Goal: Task Accomplishment & Management: Use online tool/utility

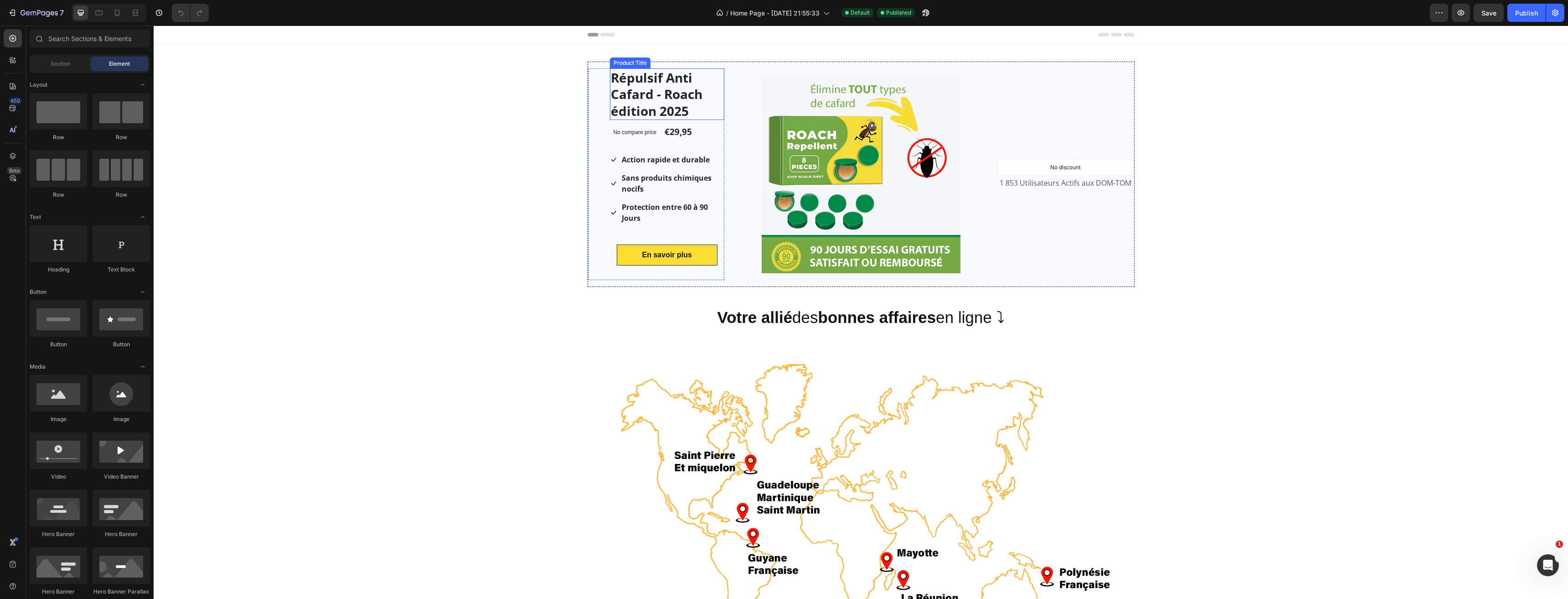
click at [623, 84] on h1 "Répulsif Anti Cafard - Roach édition 2025" at bounding box center [667, 94] width 115 height 51
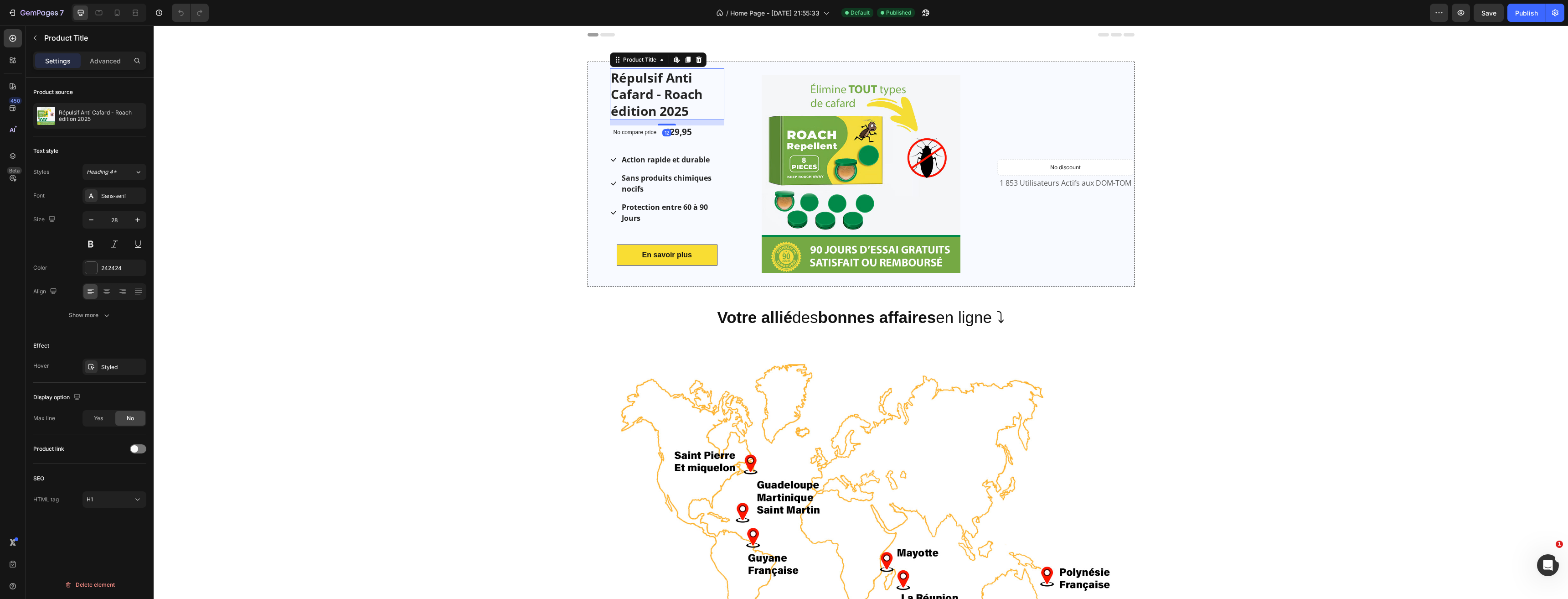
click at [610, 79] on h1 "Répulsif Anti Cafard - Roach édition 2025" at bounding box center [667, 94] width 115 height 51
click at [610, 80] on h1 "Répulsif Anti Cafard - Roach édition 2025" at bounding box center [667, 94] width 115 height 51
click at [610, 77] on h1 "Répulsif Anti Cafard - Roach édition 2025" at bounding box center [667, 94] width 115 height 51
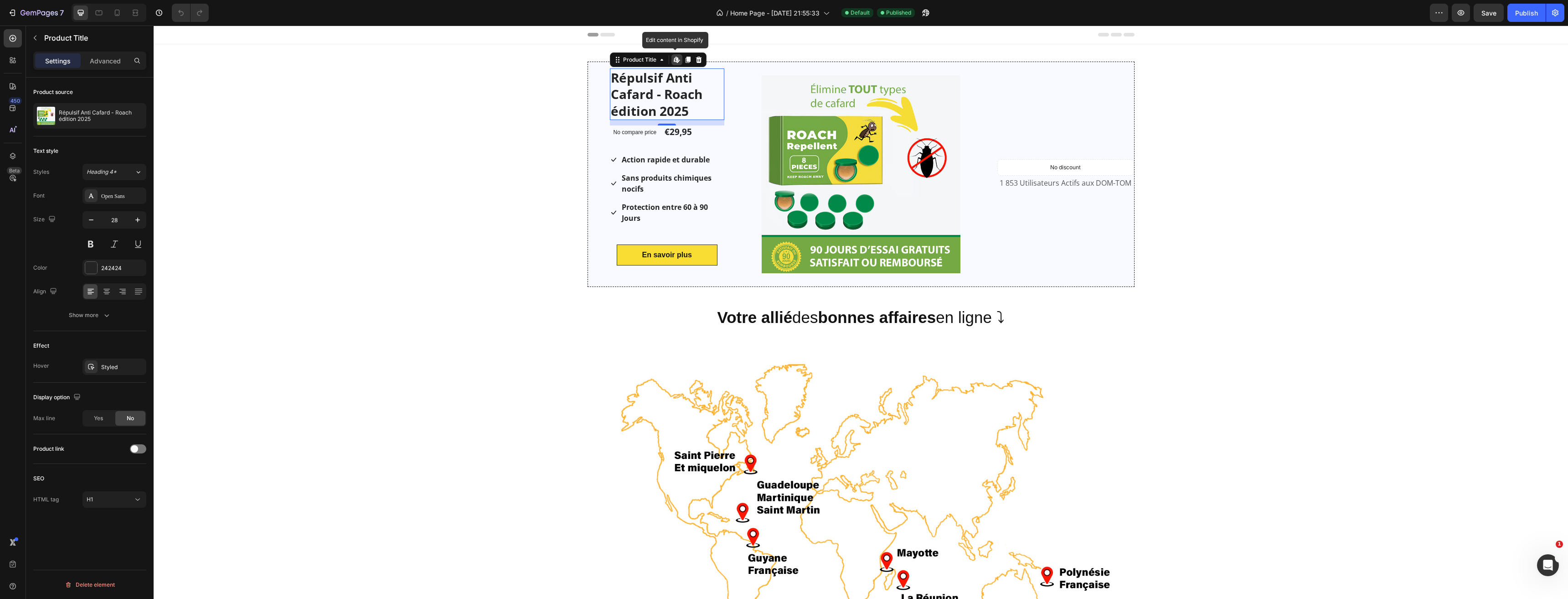
click at [610, 77] on h1 "Répulsif Anti Cafard - Roach édition 2025" at bounding box center [667, 94] width 115 height 51
drag, startPoint x: 609, startPoint y: 77, endPoint x: 614, endPoint y: 78, distance: 5.1
click at [611, 77] on h1 "Répulsif Anti Cafard - Roach édition 2025" at bounding box center [667, 94] width 115 height 51
click at [623, 80] on h1 "Répulsif Anti Cafard - Roach édition 2025" at bounding box center [667, 94] width 115 height 51
click at [639, 93] on h1 "Répulsif Anti Cafard - Roach édition 2025" at bounding box center [667, 94] width 115 height 51
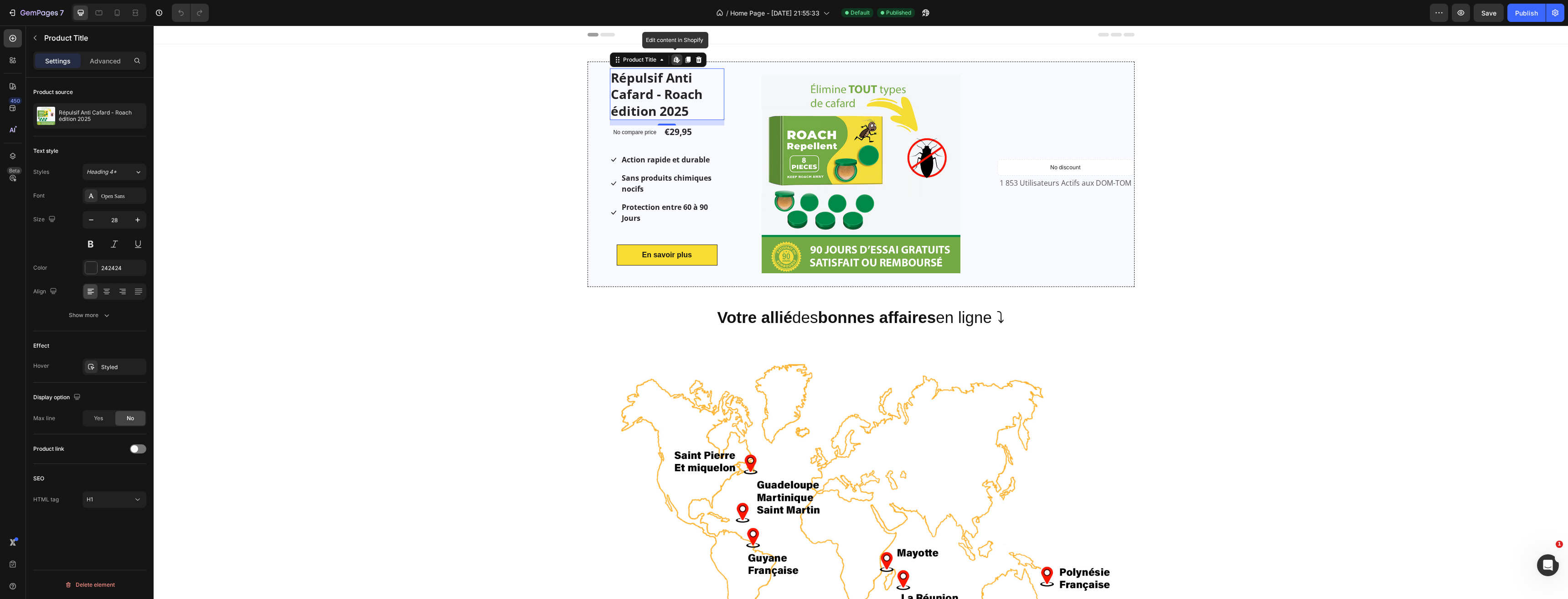
click at [639, 93] on h1 "Répulsif Anti Cafard - Roach édition 2025" at bounding box center [667, 94] width 115 height 51
click at [640, 93] on h1 "Répulsif Anti Cafard - Roach édition 2025" at bounding box center [667, 94] width 115 height 51
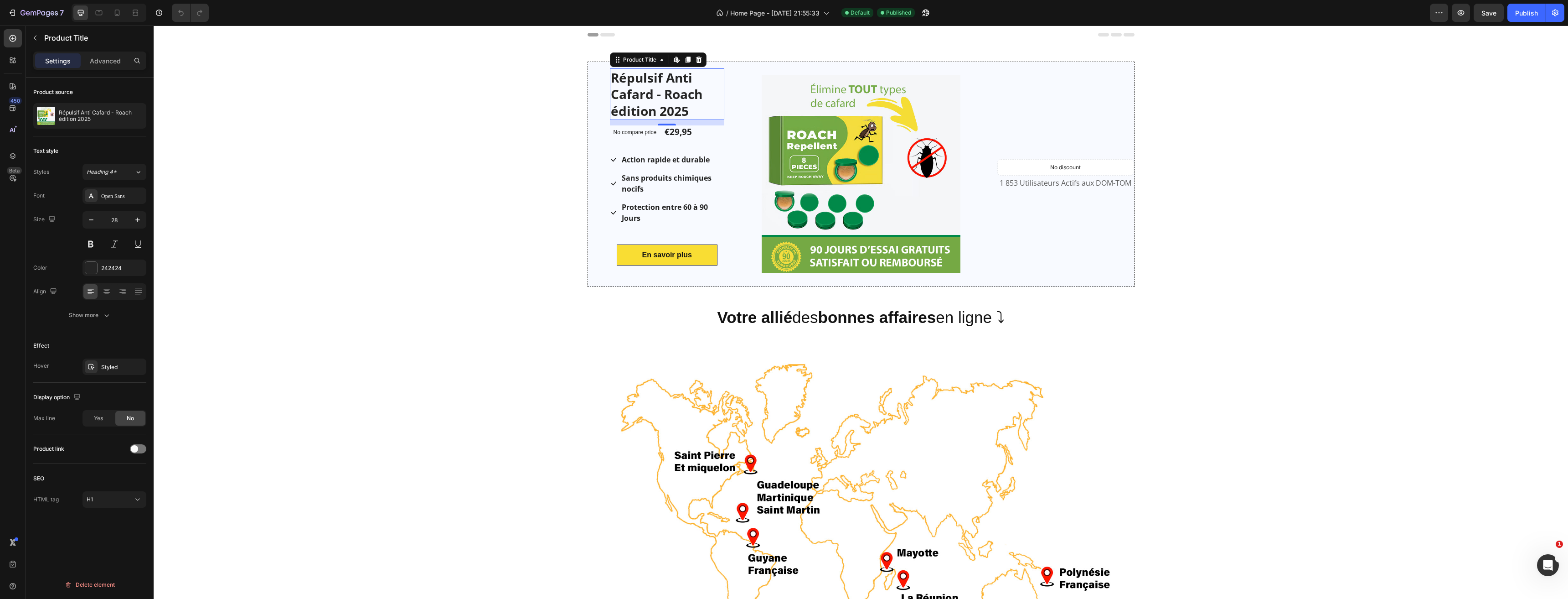
click at [640, 93] on h1 "Répulsif Anti Cafard - Roach édition 2025" at bounding box center [667, 94] width 115 height 51
click at [672, 104] on h1 "Répulsif Anti Cafard - Roach édition 2025" at bounding box center [667, 94] width 115 height 51
click at [680, 109] on h1 "Répulsif Anti Cafard - Roach édition 2025" at bounding box center [667, 94] width 115 height 51
click at [657, 85] on h1 "Répulsif Anti Cafard - Roach édition 2025" at bounding box center [667, 94] width 115 height 51
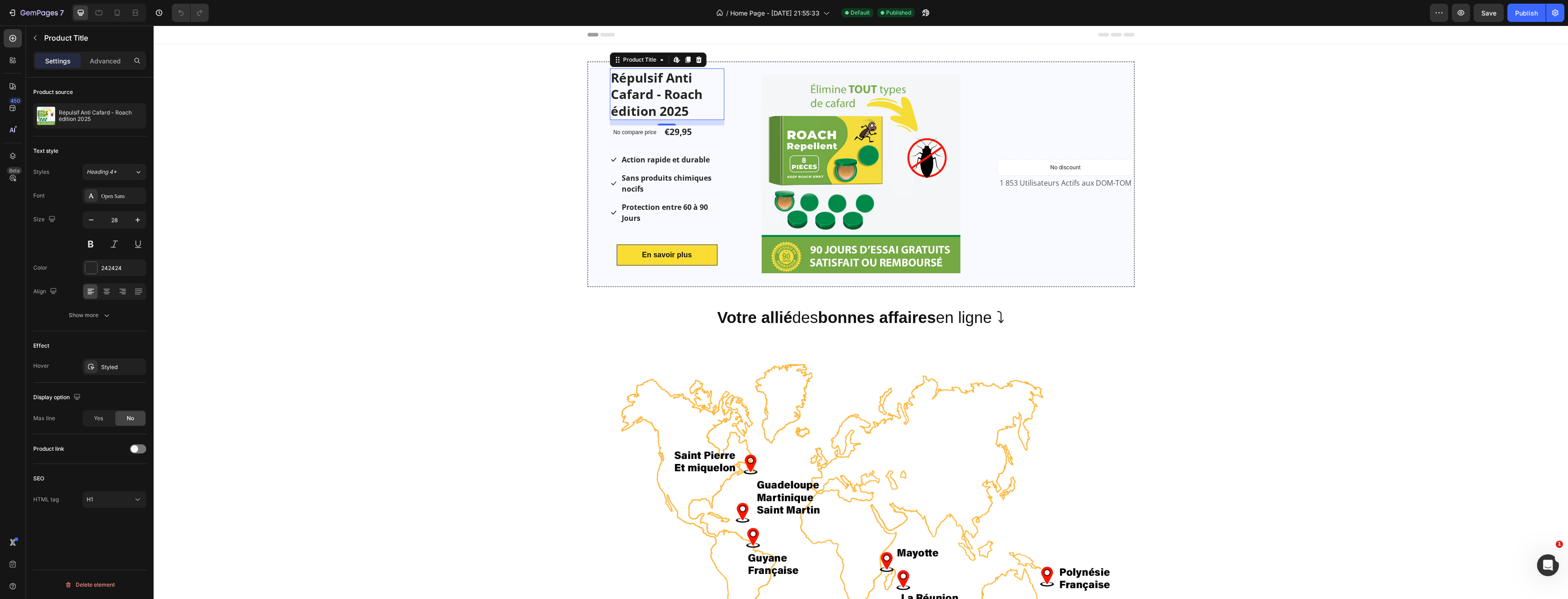
click at [657, 85] on h1 "Répulsif Anti Cafard - Roach édition 2025" at bounding box center [667, 94] width 115 height 51
click at [670, 83] on h1 "Répulsif Anti Cafard - Roach édition 2025" at bounding box center [667, 94] width 115 height 51
click at [669, 84] on h1 "Répulsif Anti Cafard - Roach édition 2025" at bounding box center [667, 94] width 115 height 51
click at [630, 79] on h1 "Répulsif Anti Cafard - Roach édition 2025" at bounding box center [667, 94] width 115 height 51
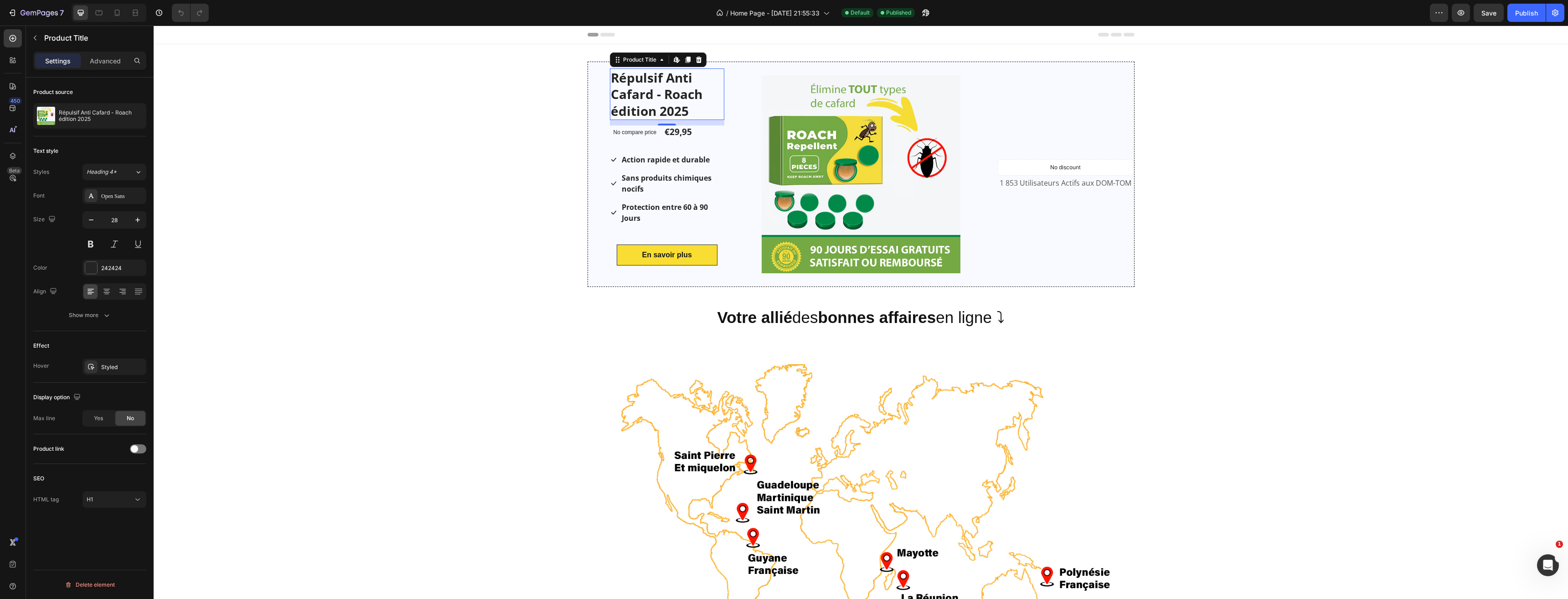
click at [630, 79] on h1 "Répulsif Anti Cafard - Roach édition 2025" at bounding box center [667, 94] width 115 height 51
click at [682, 163] on strong "Action rapide et durable" at bounding box center [666, 159] width 88 height 10
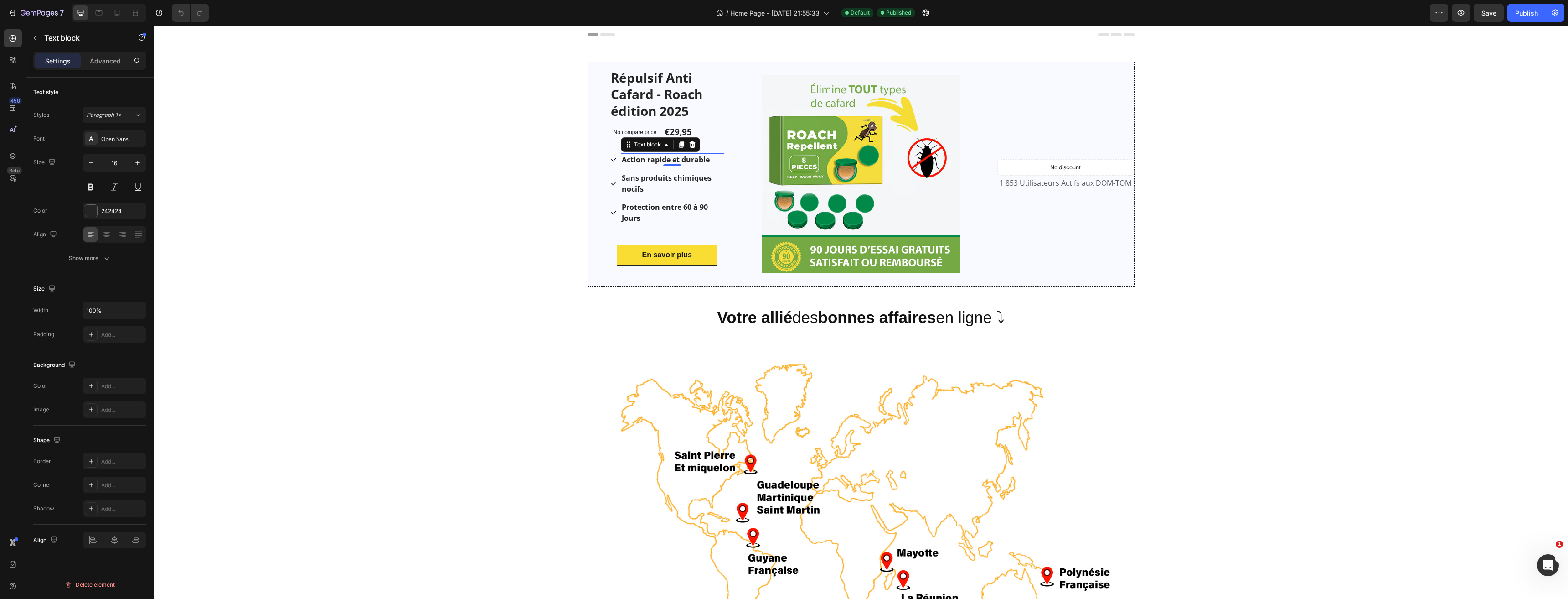
click at [648, 102] on h1 "Répulsif Anti Cafard - Roach édition 2025" at bounding box center [667, 94] width 115 height 51
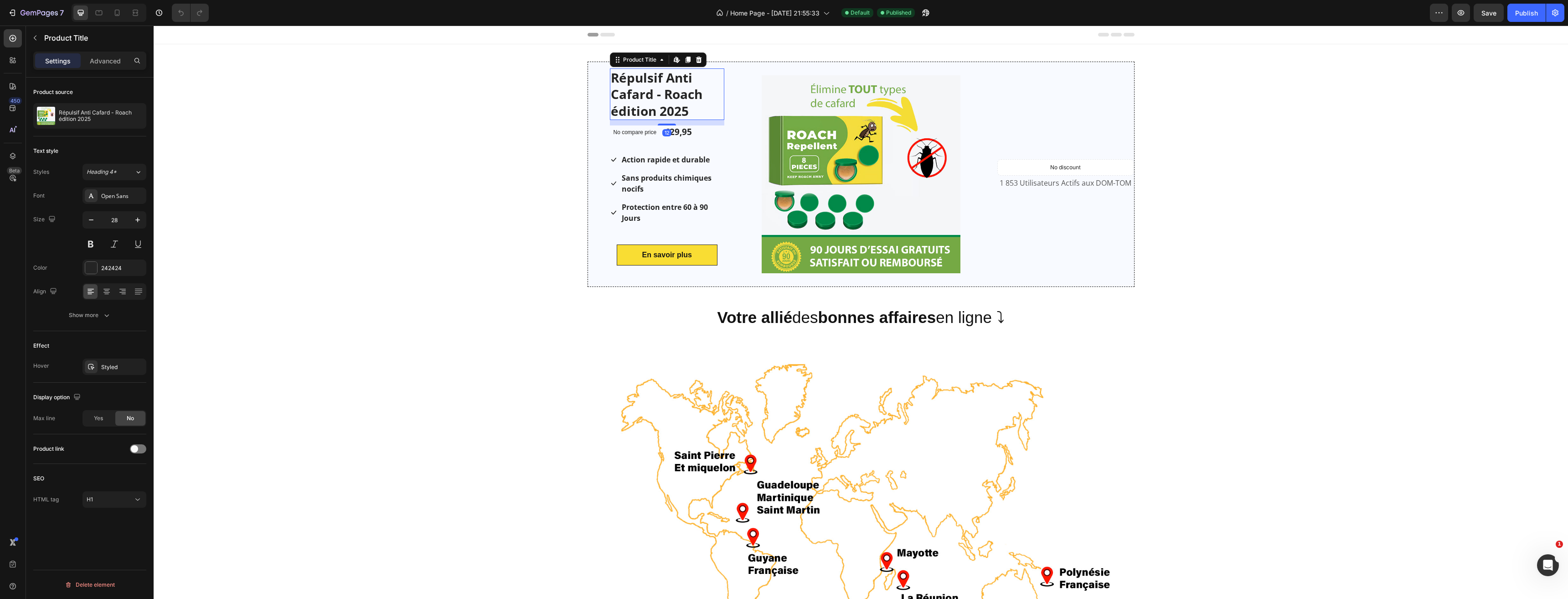
click at [648, 102] on h1 "Répulsif Anti Cafard - Roach édition 2025" at bounding box center [667, 94] width 115 height 51
click at [696, 54] on div at bounding box center [699, 59] width 11 height 11
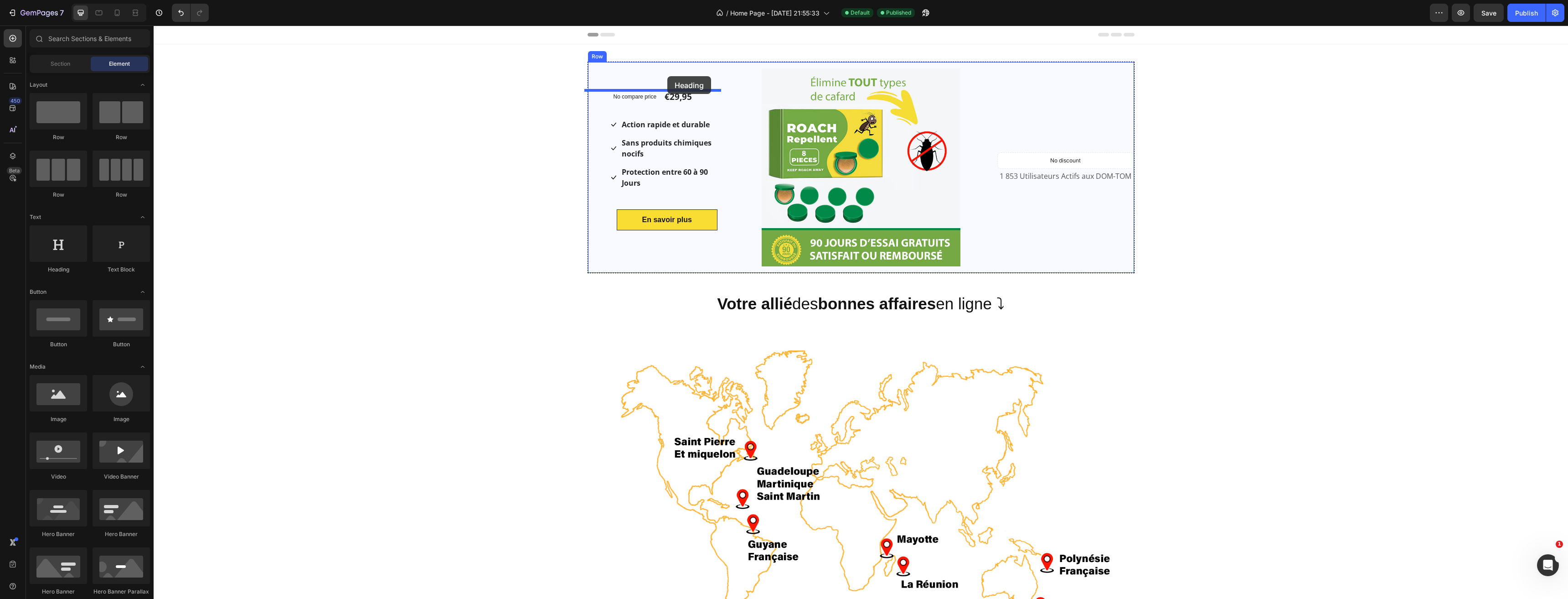
drag, startPoint x: 230, startPoint y: 275, endPoint x: 667, endPoint y: 76, distance: 480.2
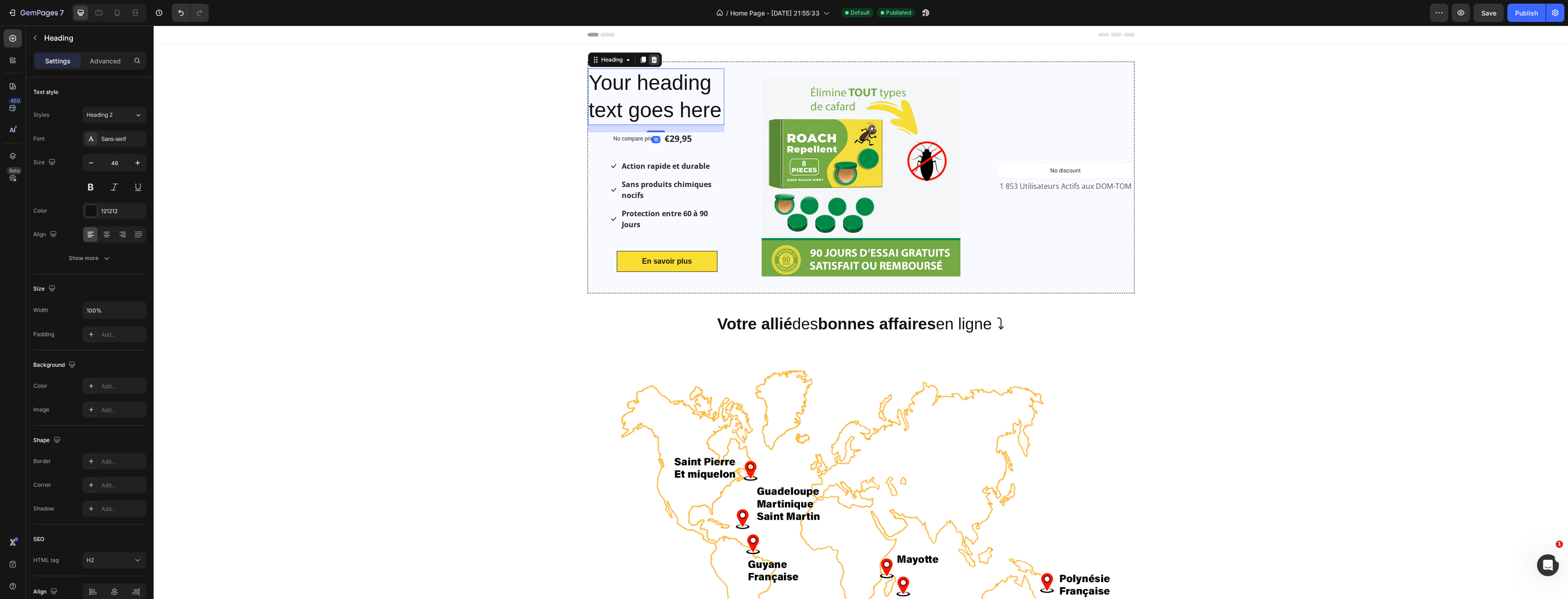
click at [652, 58] on icon at bounding box center [653, 60] width 6 height 6
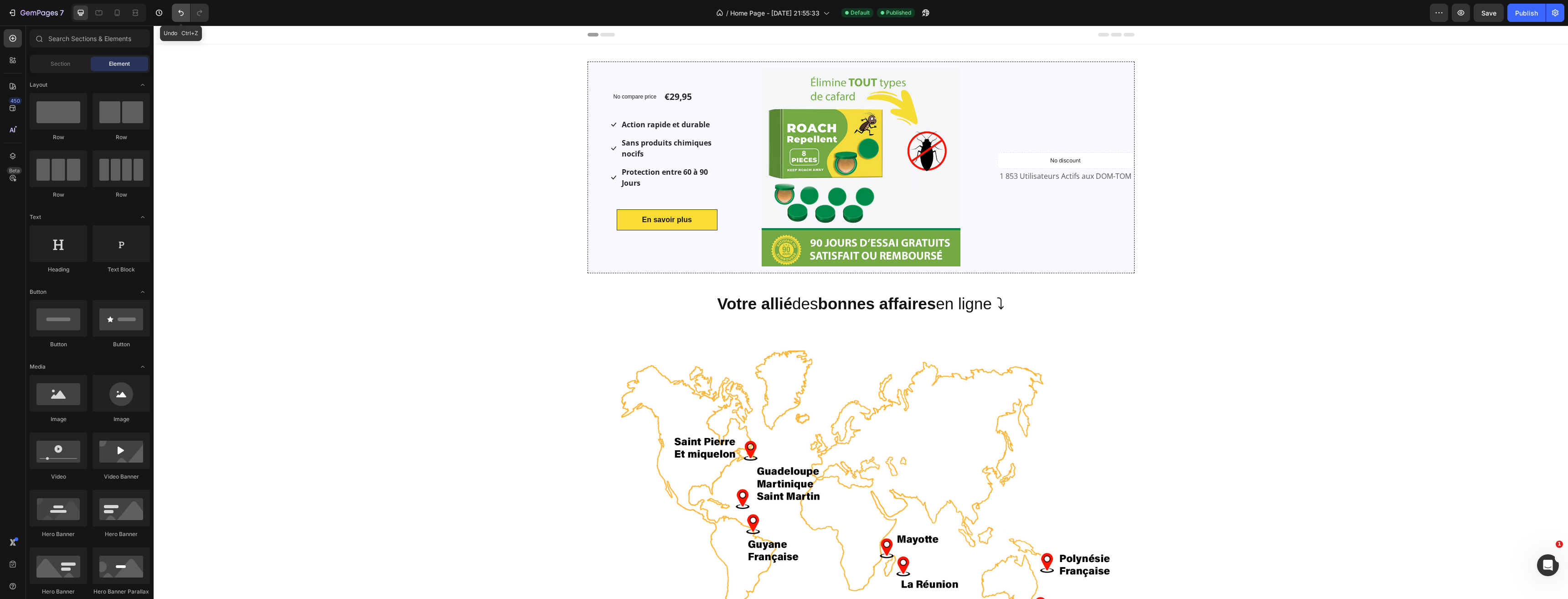
click at [181, 9] on icon "Undo/Redo" at bounding box center [181, 13] width 9 height 9
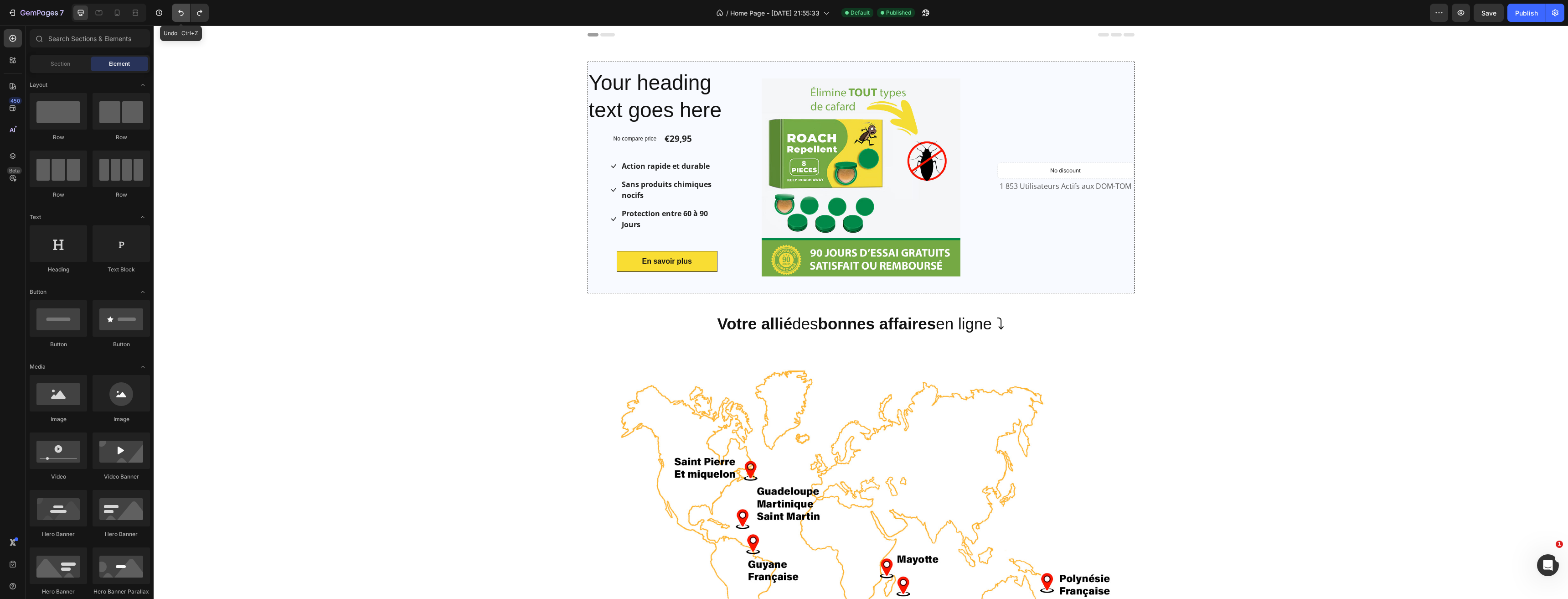
click at [181, 9] on icon "Undo/Redo" at bounding box center [181, 13] width 9 height 9
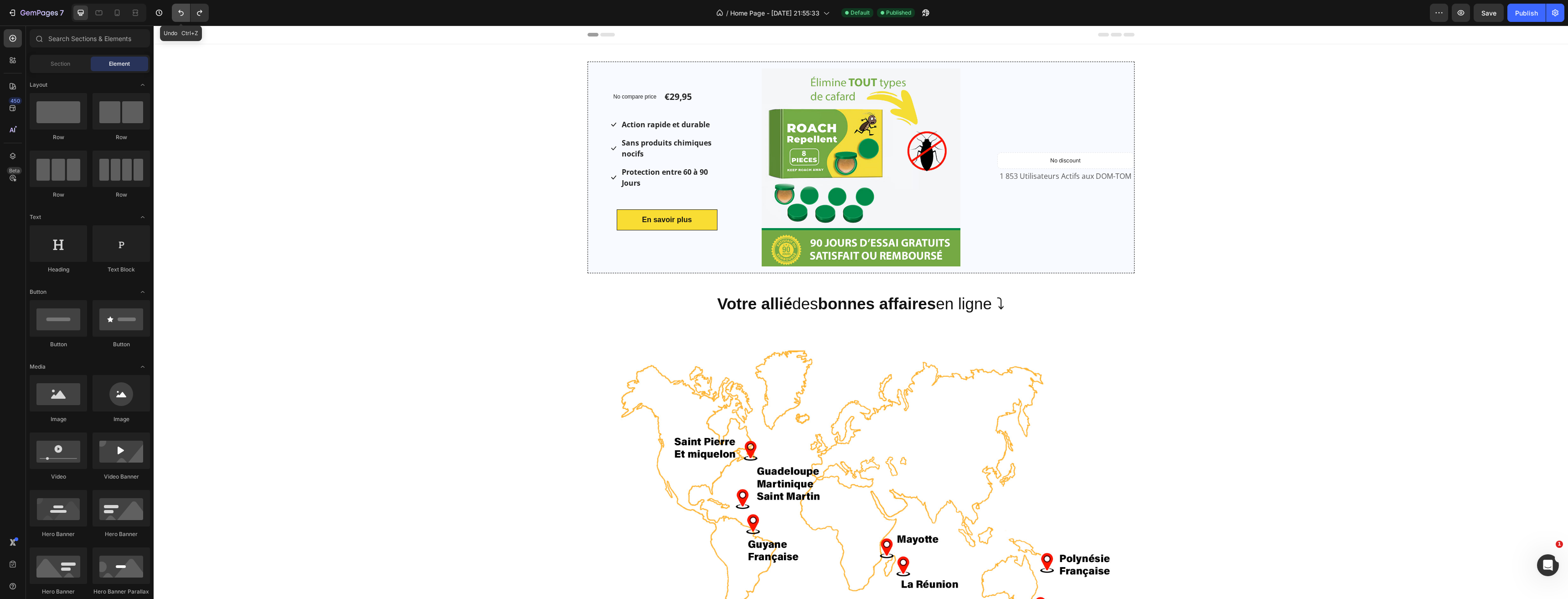
click at [181, 9] on icon "Undo/Redo" at bounding box center [181, 13] width 9 height 9
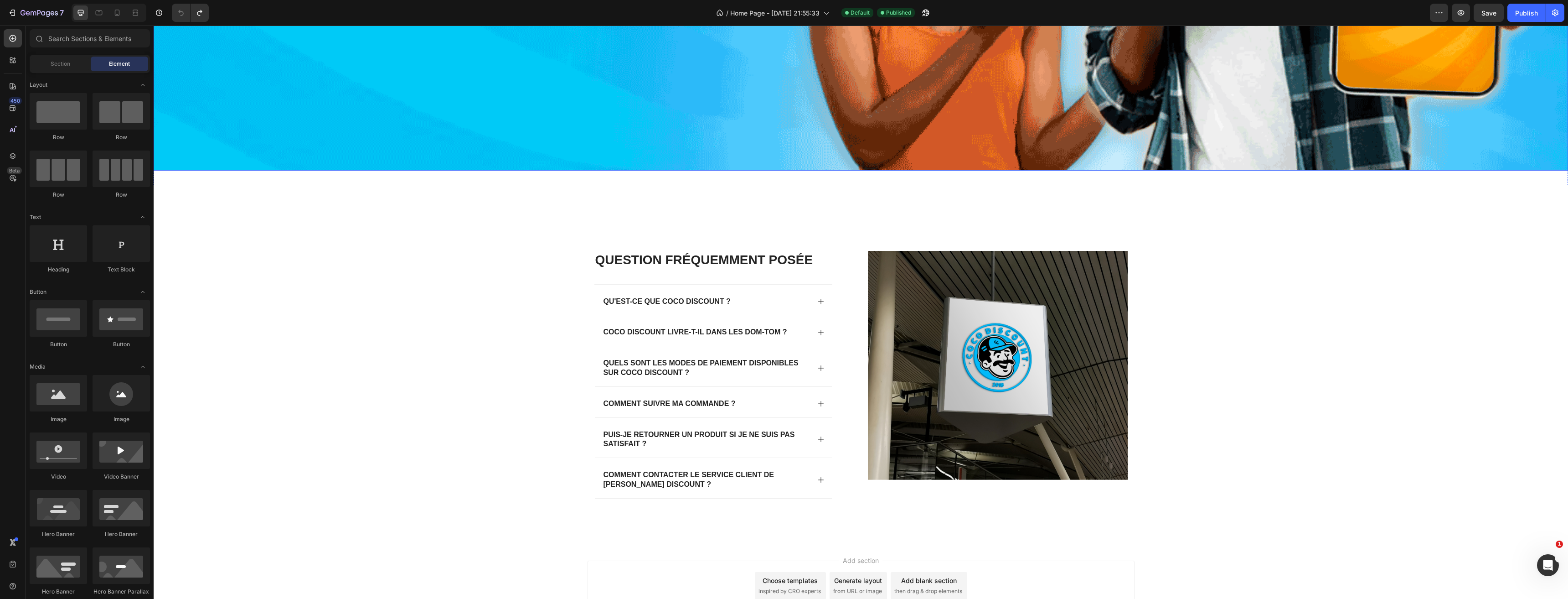
scroll to position [1212, 0]
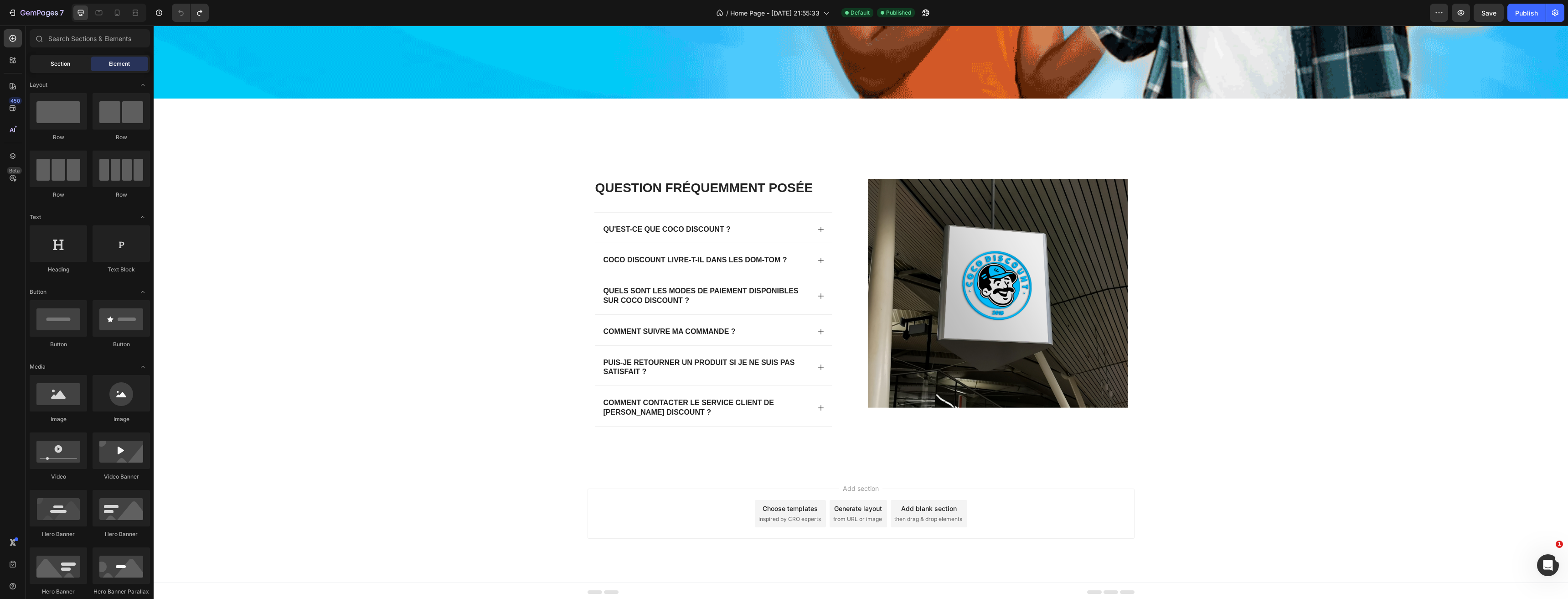
click at [74, 66] on div "Section" at bounding box center [60, 63] width 58 height 14
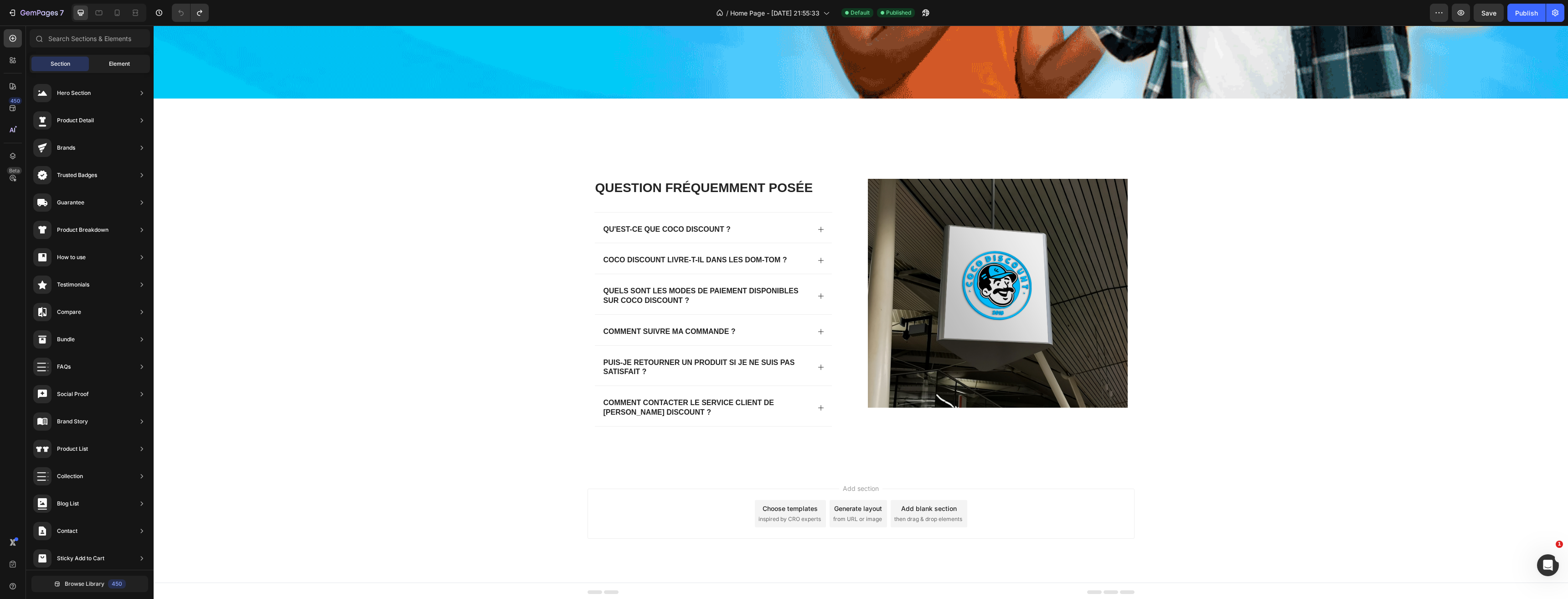
click at [129, 67] on span "Element" at bounding box center [119, 63] width 21 height 8
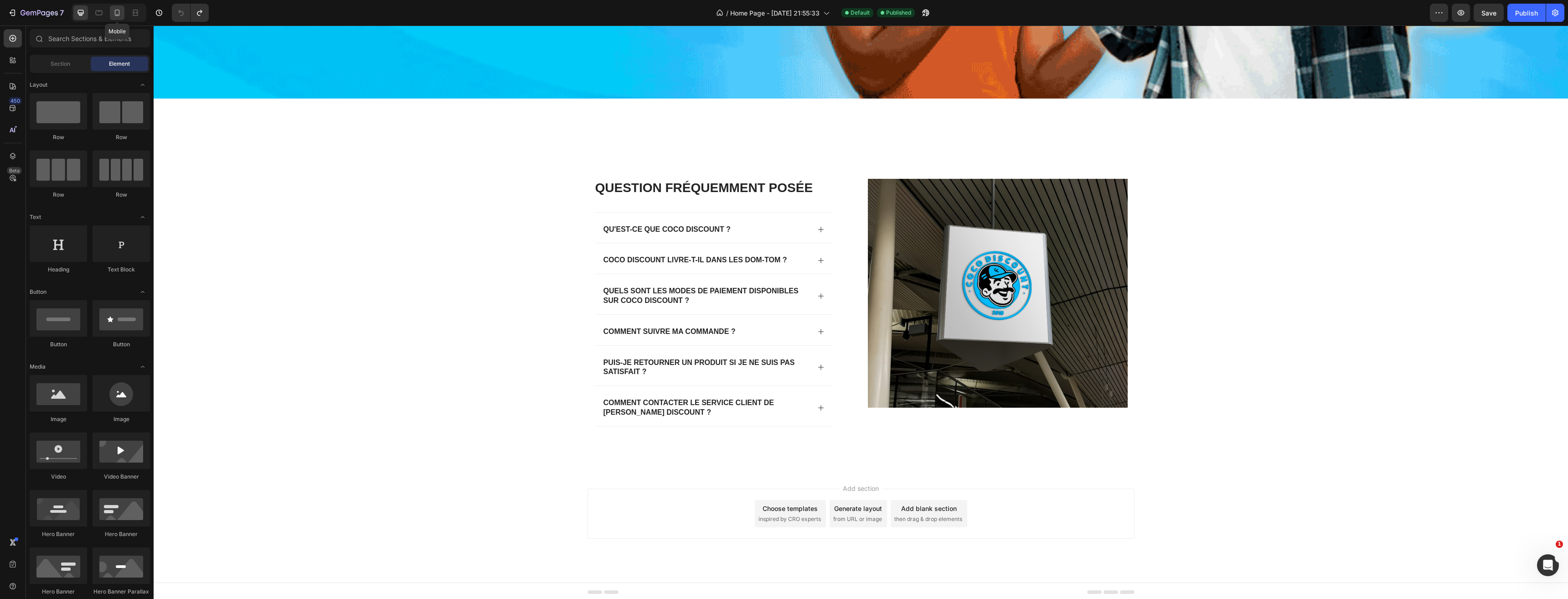
click at [121, 16] on div at bounding box center [117, 13] width 14 height 14
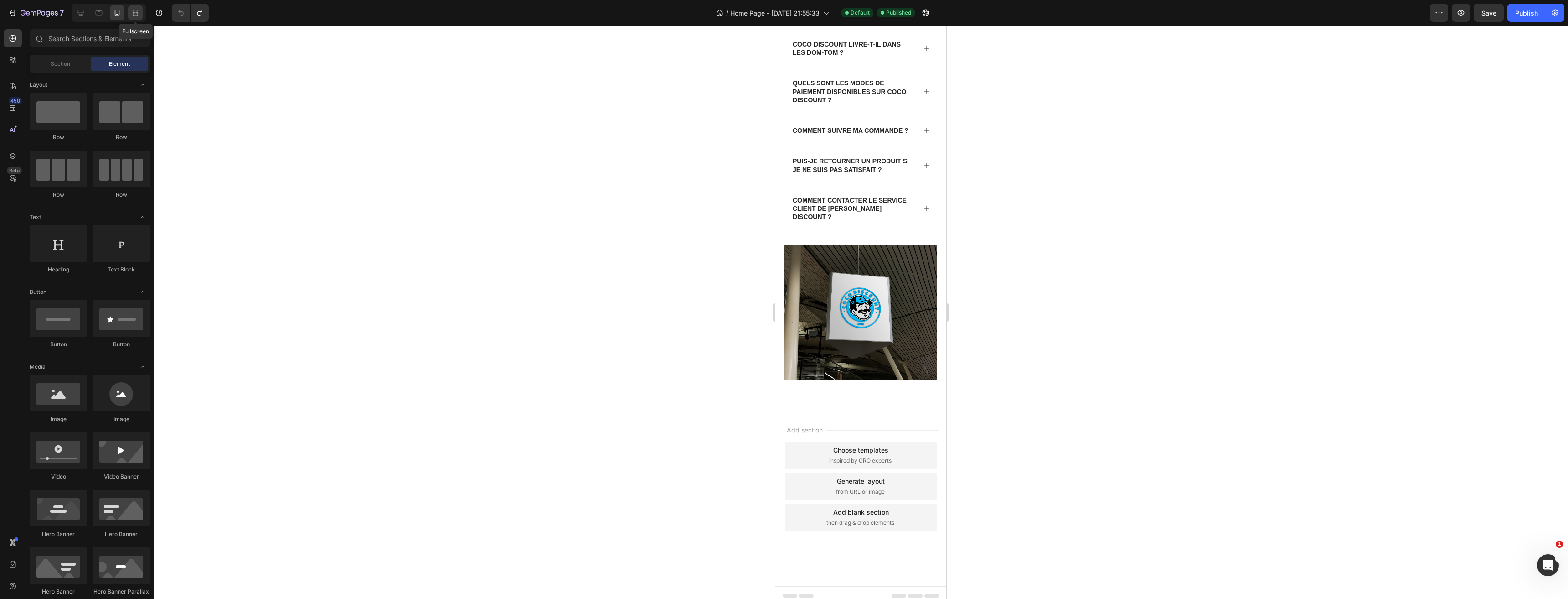
click at [135, 17] on icon at bounding box center [135, 13] width 9 height 9
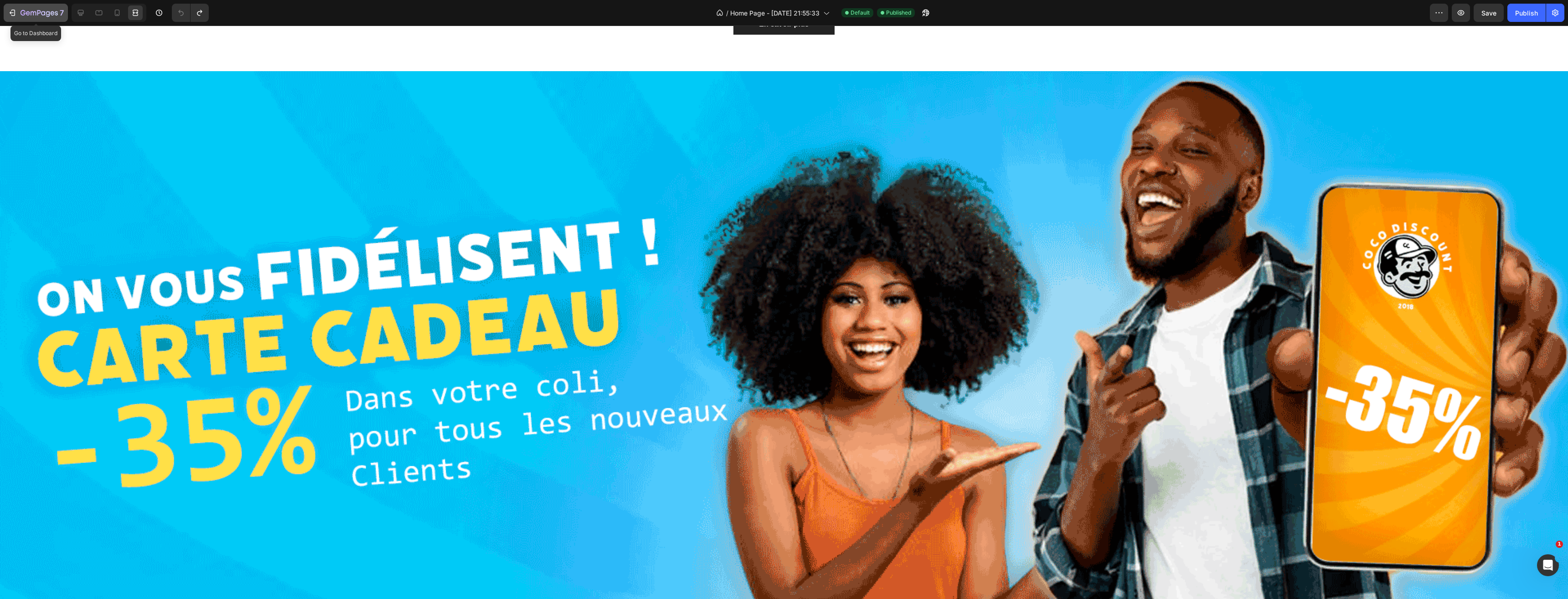
click at [31, 15] on icon "button" at bounding box center [40, 13] width 38 height 8
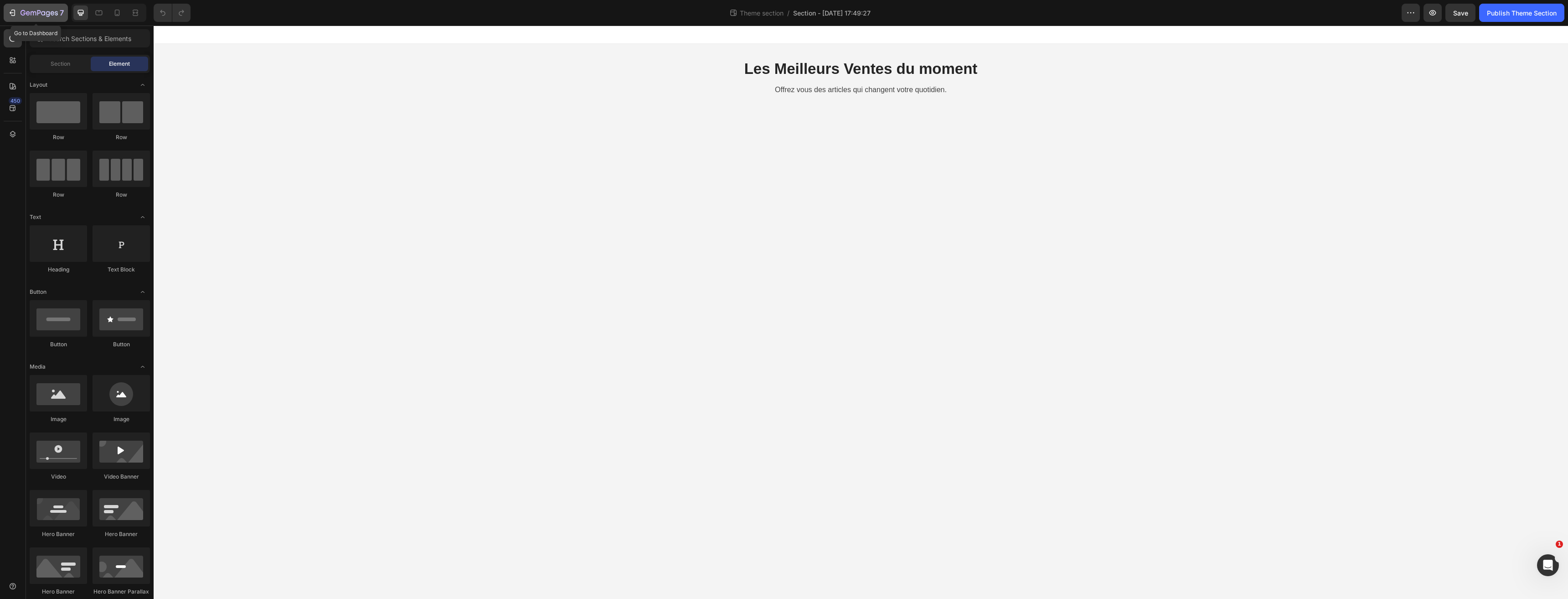
click at [18, 9] on div "7" at bounding box center [35, 13] width 56 height 11
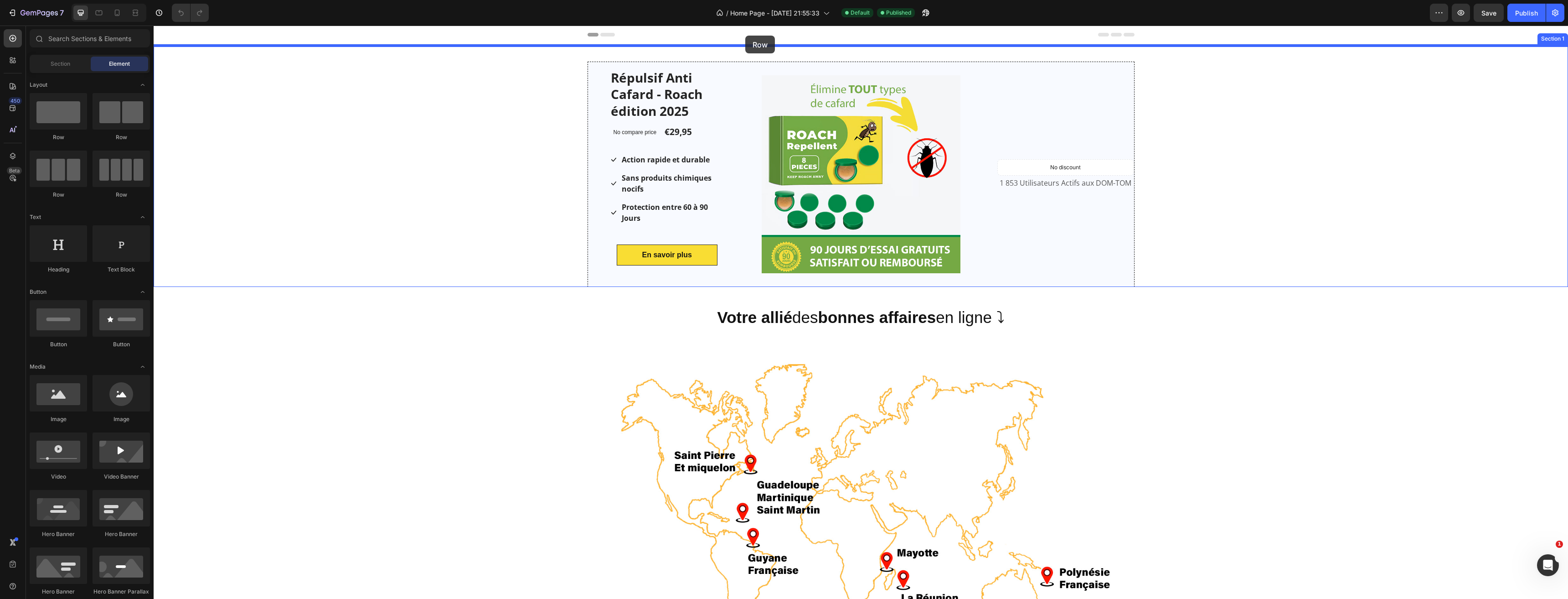
drag, startPoint x: 212, startPoint y: 144, endPoint x: 746, endPoint y: 36, distance: 544.8
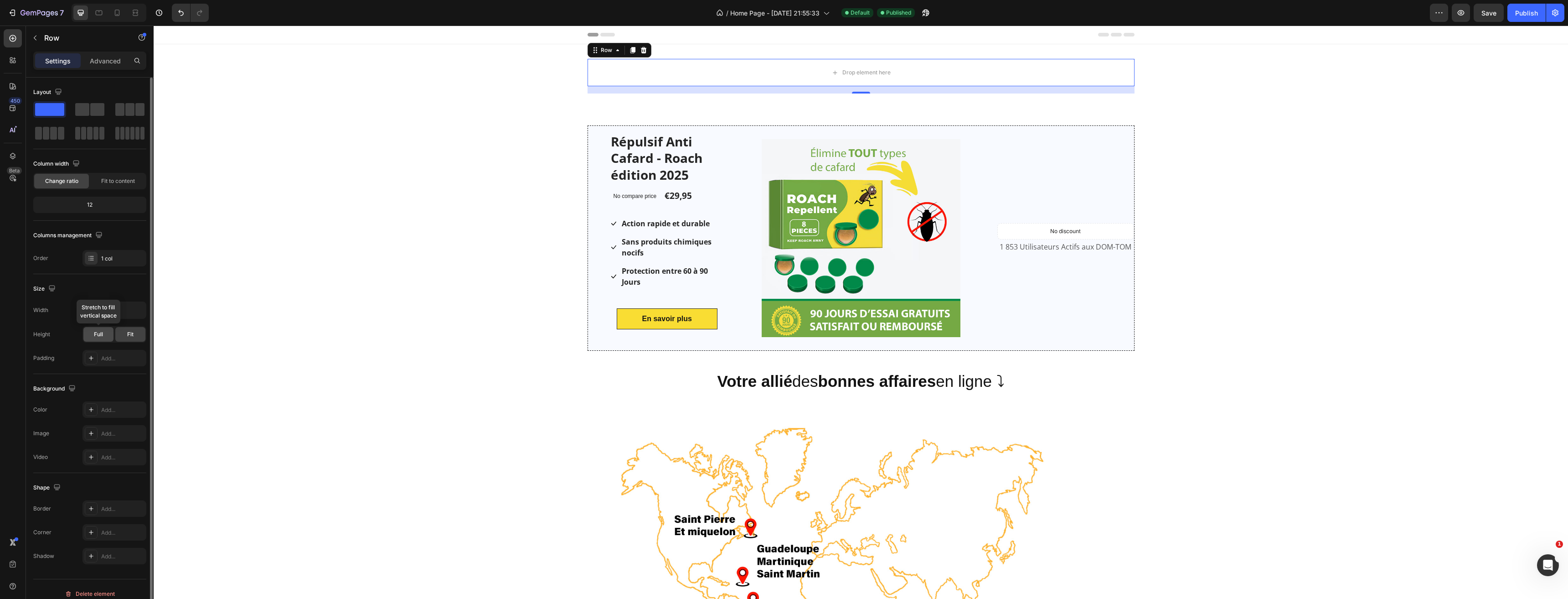
click at [107, 332] on div "Full" at bounding box center [99, 334] width 30 height 14
click at [658, 70] on div "Drop element here" at bounding box center [861, 73] width 547 height 28
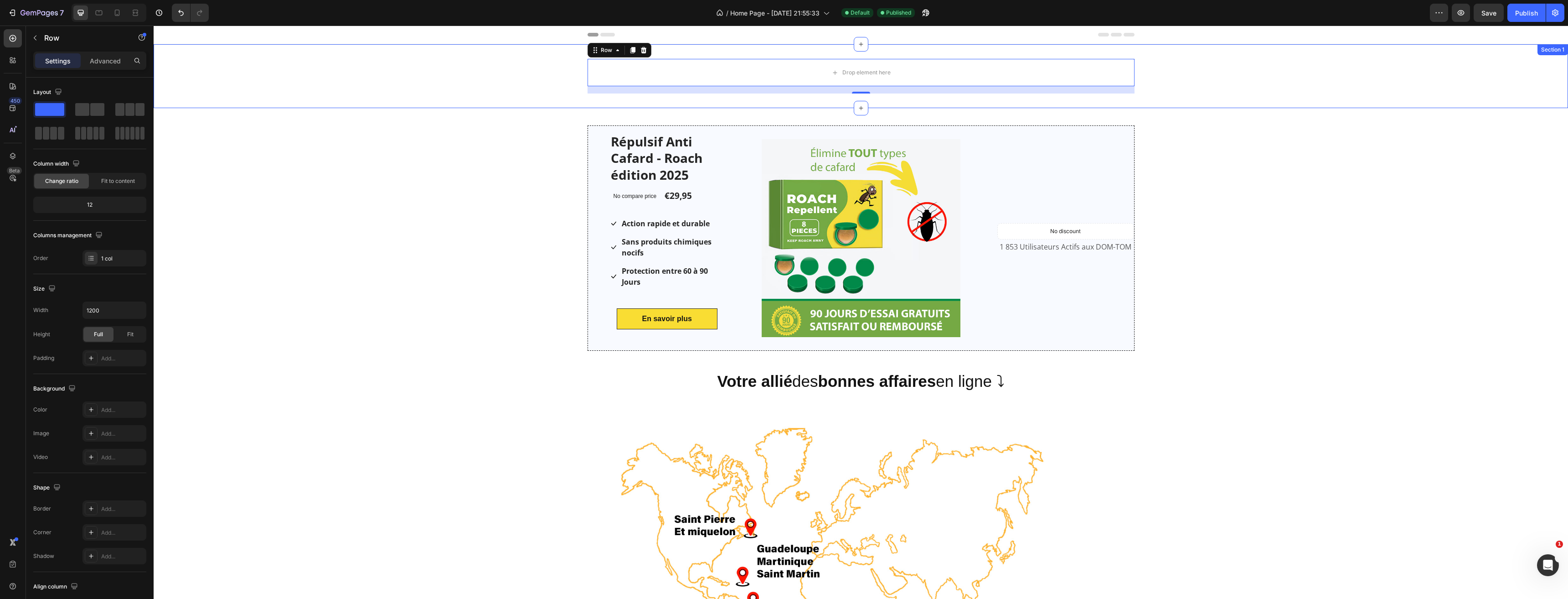
click at [382, 77] on div "Drop element here Row 16" at bounding box center [861, 76] width 1415 height 35
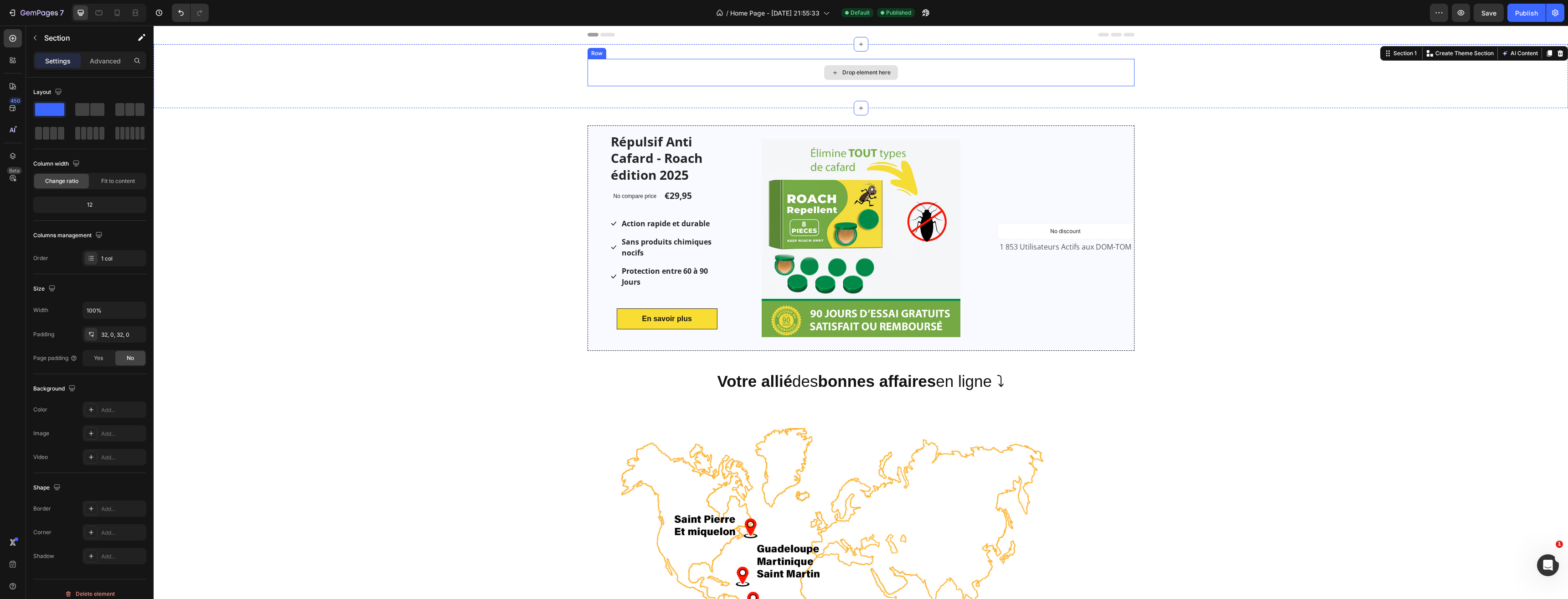
click at [589, 77] on div "Drop element here" at bounding box center [861, 73] width 547 height 28
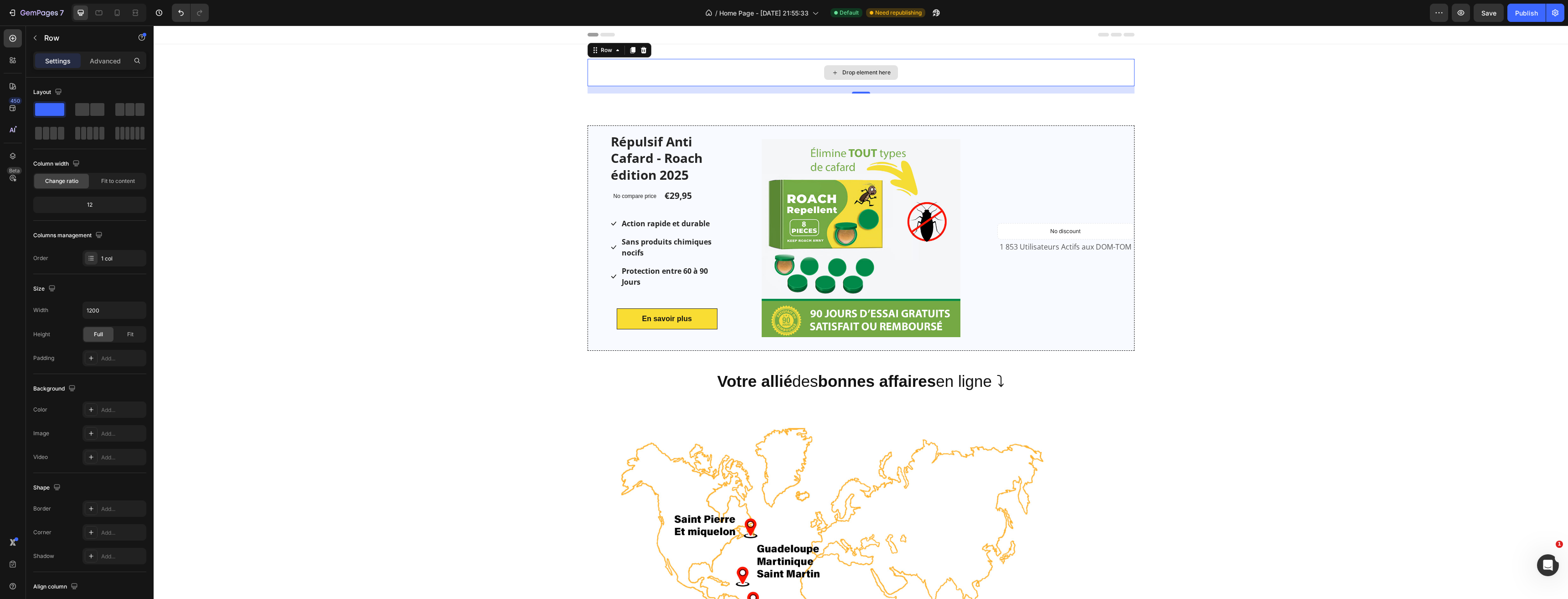
click at [645, 82] on div "Drop element here" at bounding box center [861, 73] width 547 height 28
click at [633, 100] on div "Drop element here Row 16 Section 1" at bounding box center [861, 76] width 1415 height 64
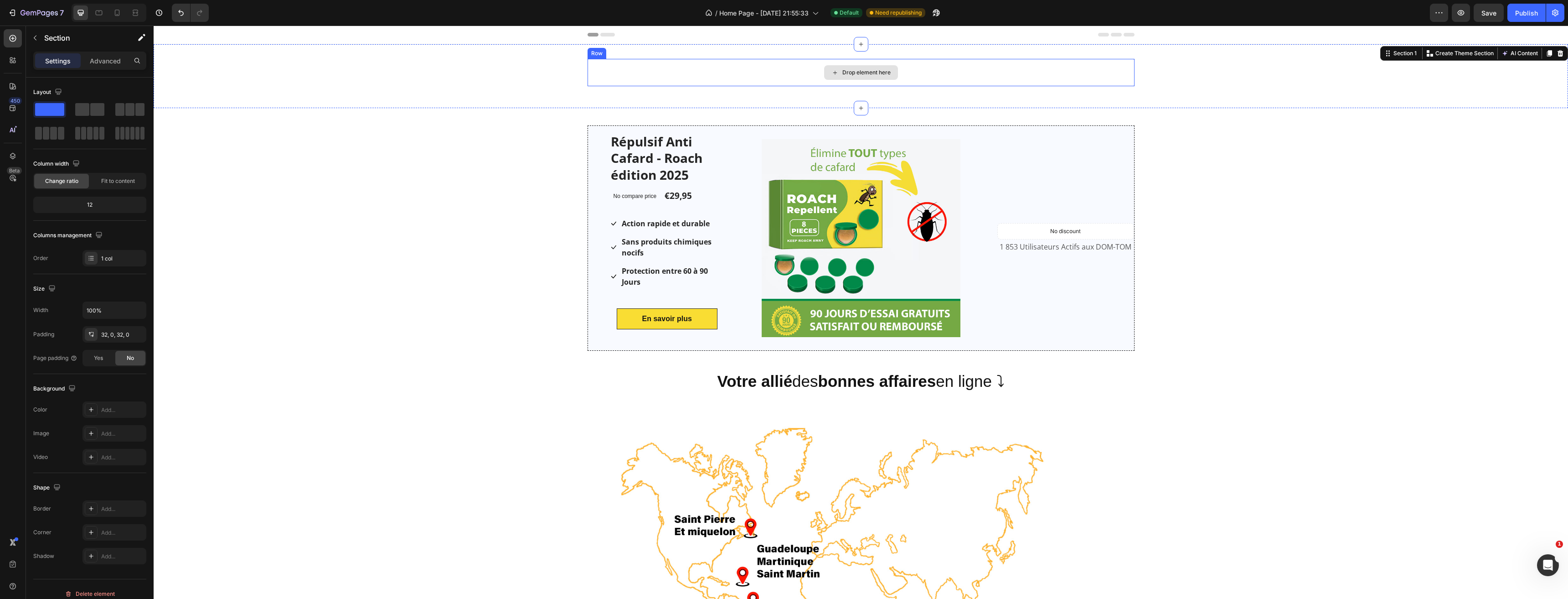
click at [640, 63] on div "Drop element here" at bounding box center [861, 73] width 547 height 28
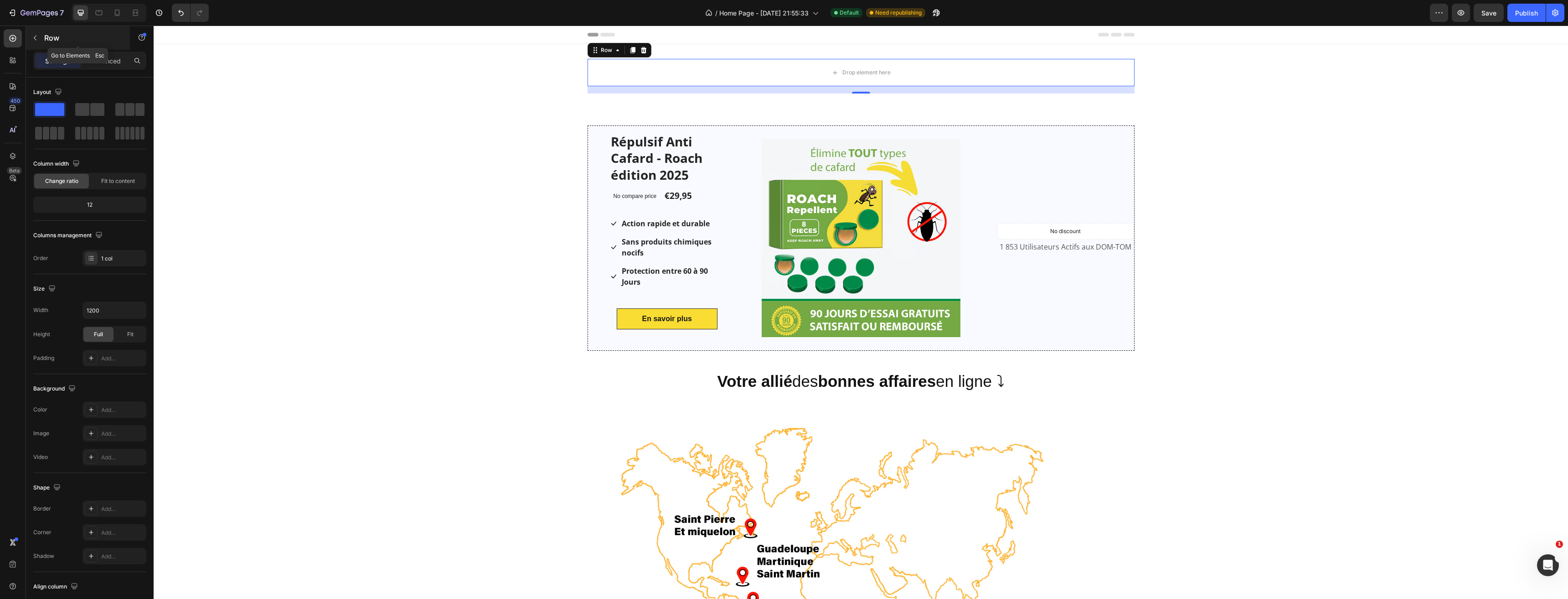
click at [36, 36] on icon "button" at bounding box center [35, 38] width 8 height 8
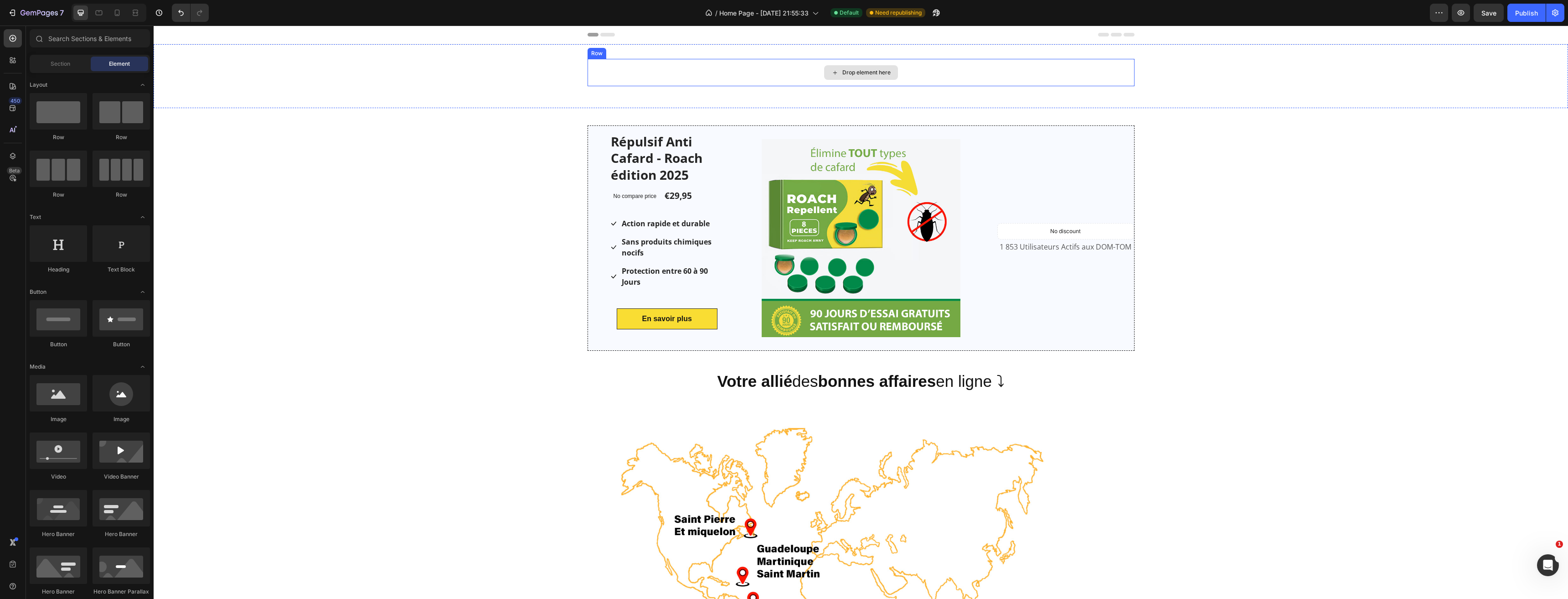
click at [637, 68] on div "Drop element here" at bounding box center [861, 73] width 547 height 28
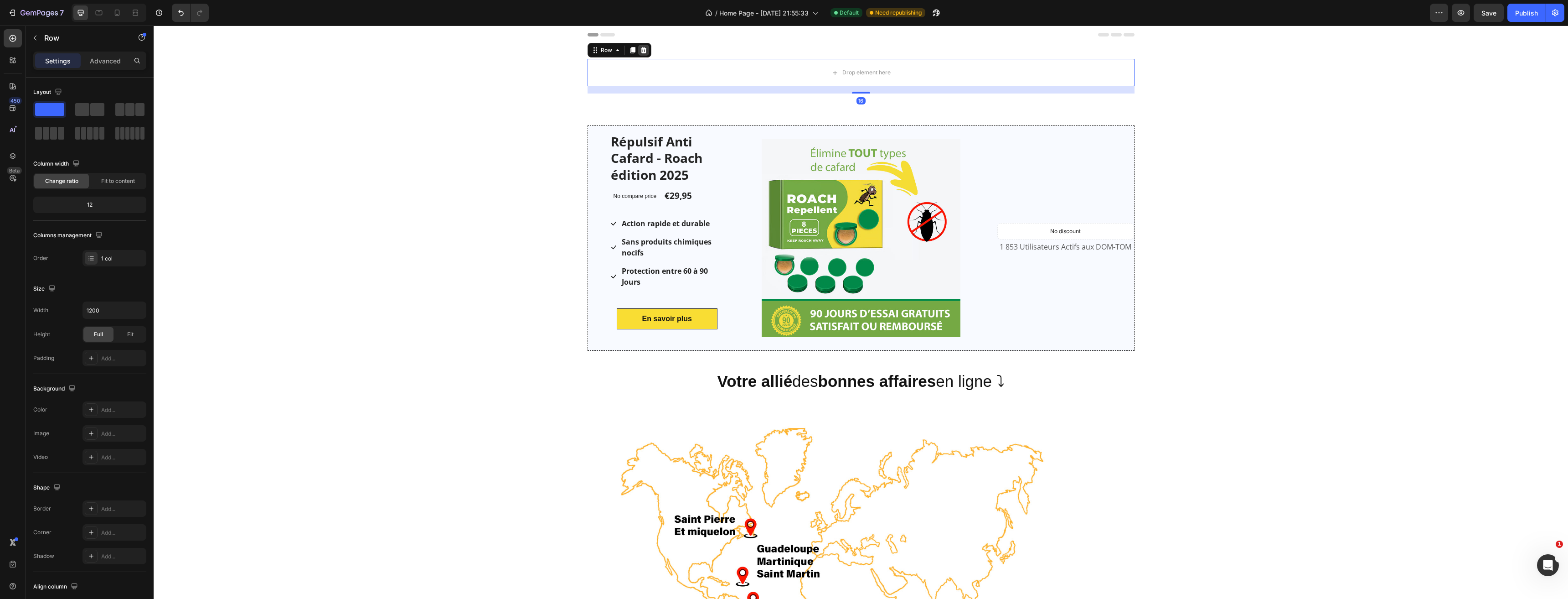
click at [638, 45] on div at bounding box center [643, 50] width 11 height 11
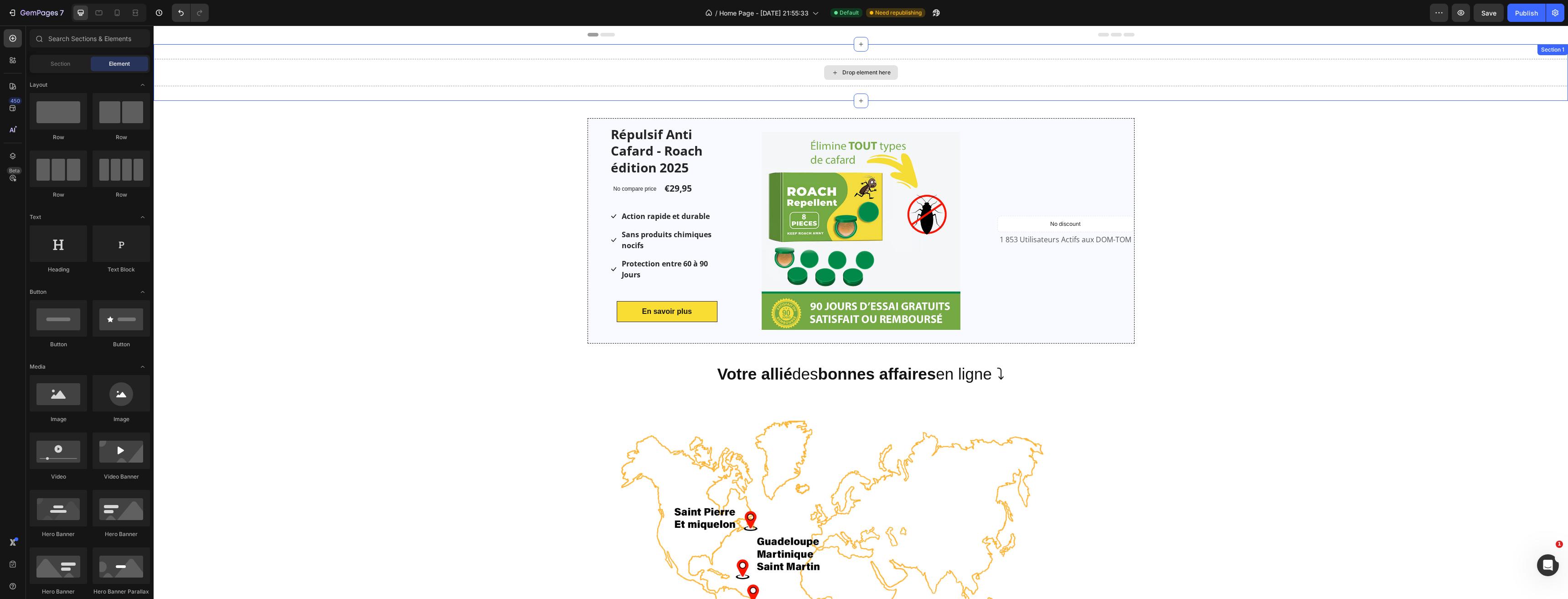
click at [770, 75] on div "Drop element here" at bounding box center [861, 73] width 1415 height 28
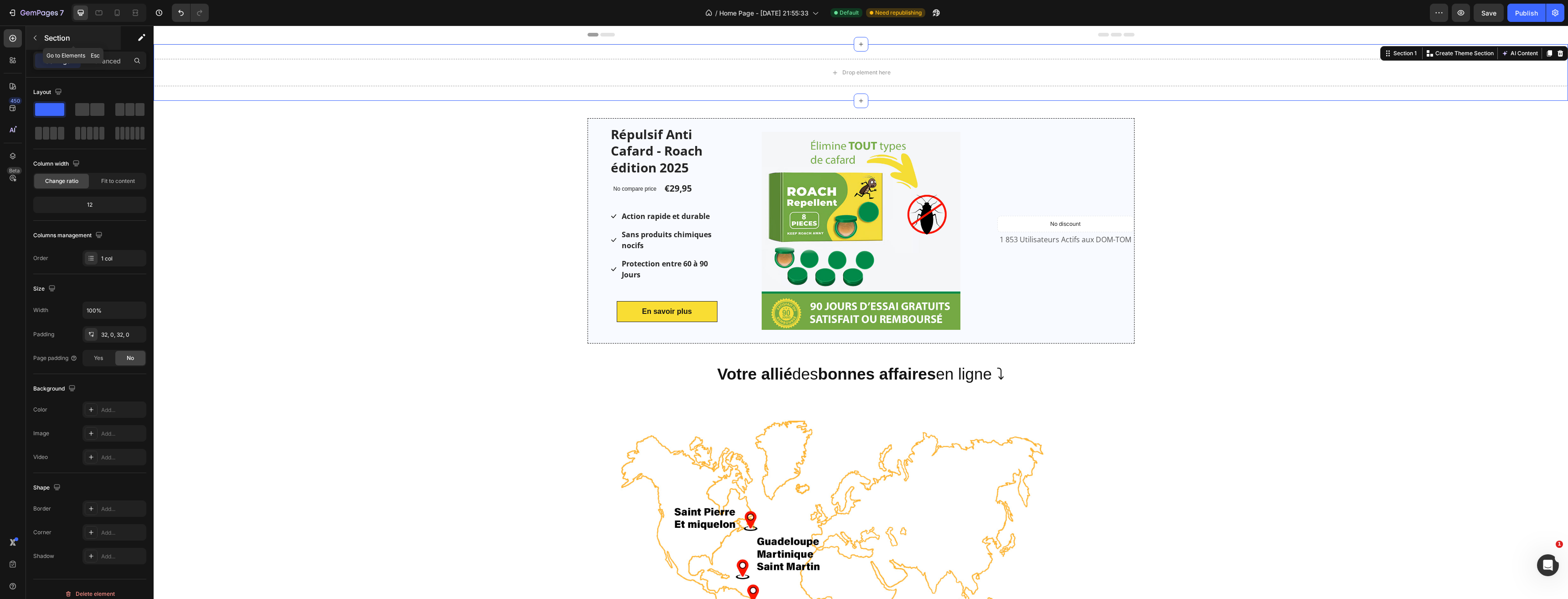
click at [36, 34] on button "button" at bounding box center [35, 38] width 14 height 14
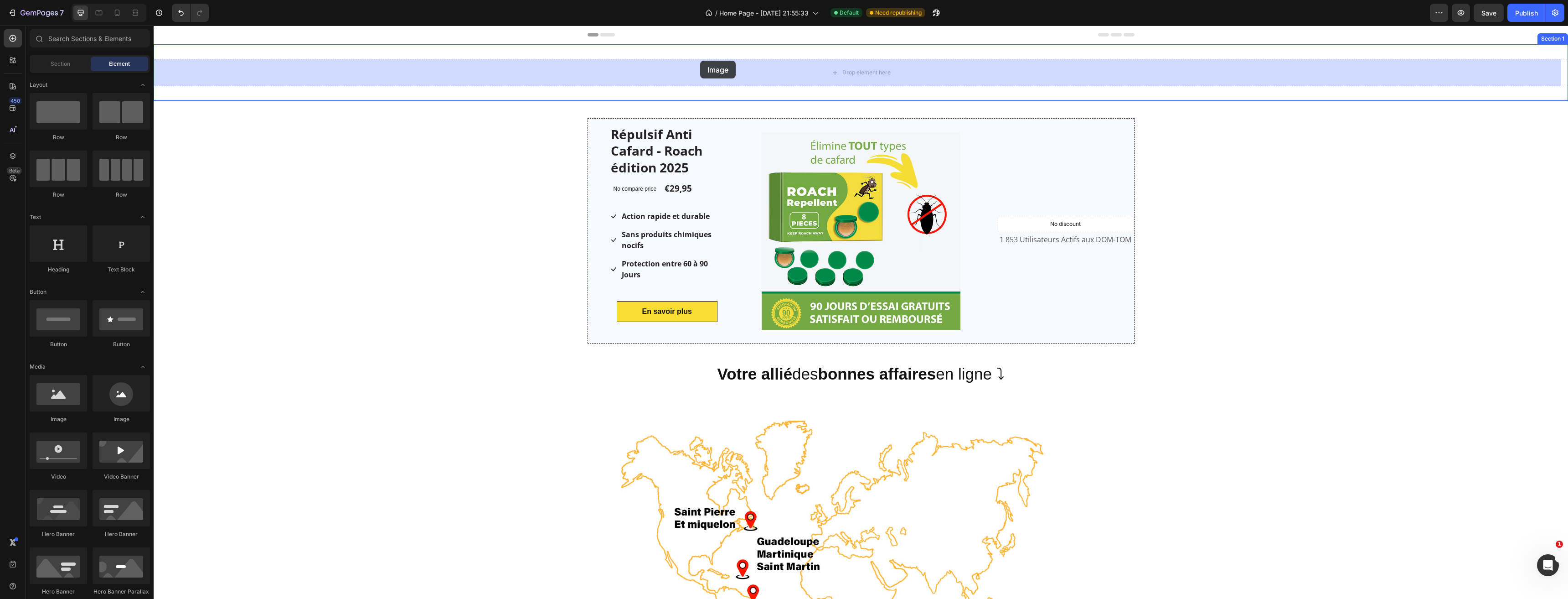
drag, startPoint x: 168, startPoint y: 368, endPoint x: 701, endPoint y: 61, distance: 615.1
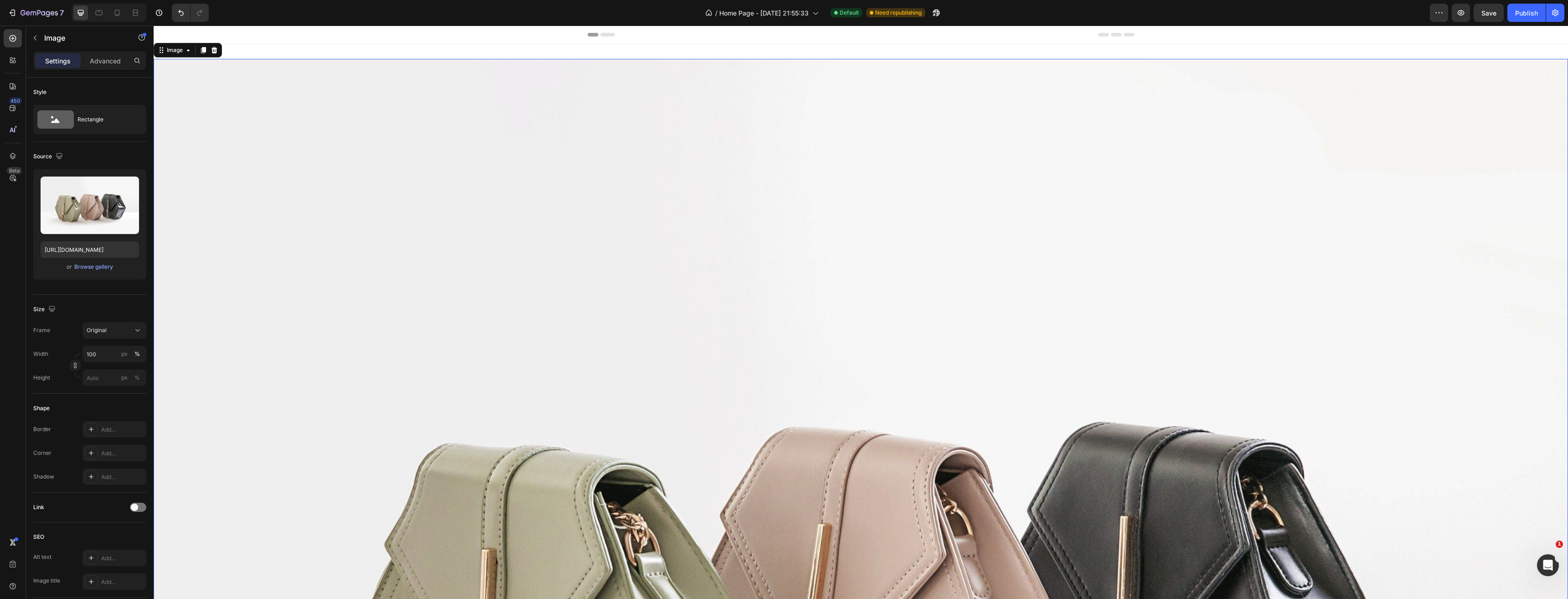
click at [648, 133] on img at bounding box center [861, 590] width 1415 height 1062
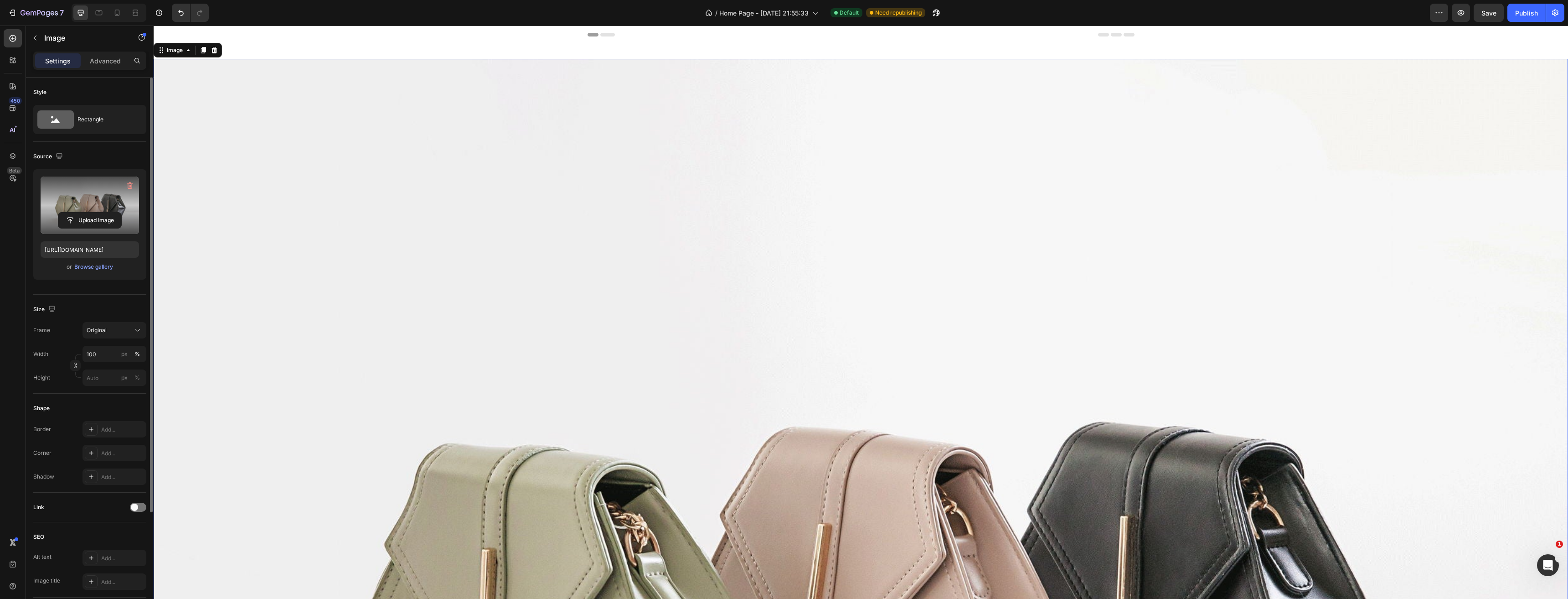
click at [126, 214] on div "Upload Image" at bounding box center [90, 220] width 99 height 16
click at [104, 219] on input "file" at bounding box center [90, 220] width 63 height 16
type input "https://cdn.shopify.com/s/files/1/0670/7413/0076/files/gempages_551970530131969…"
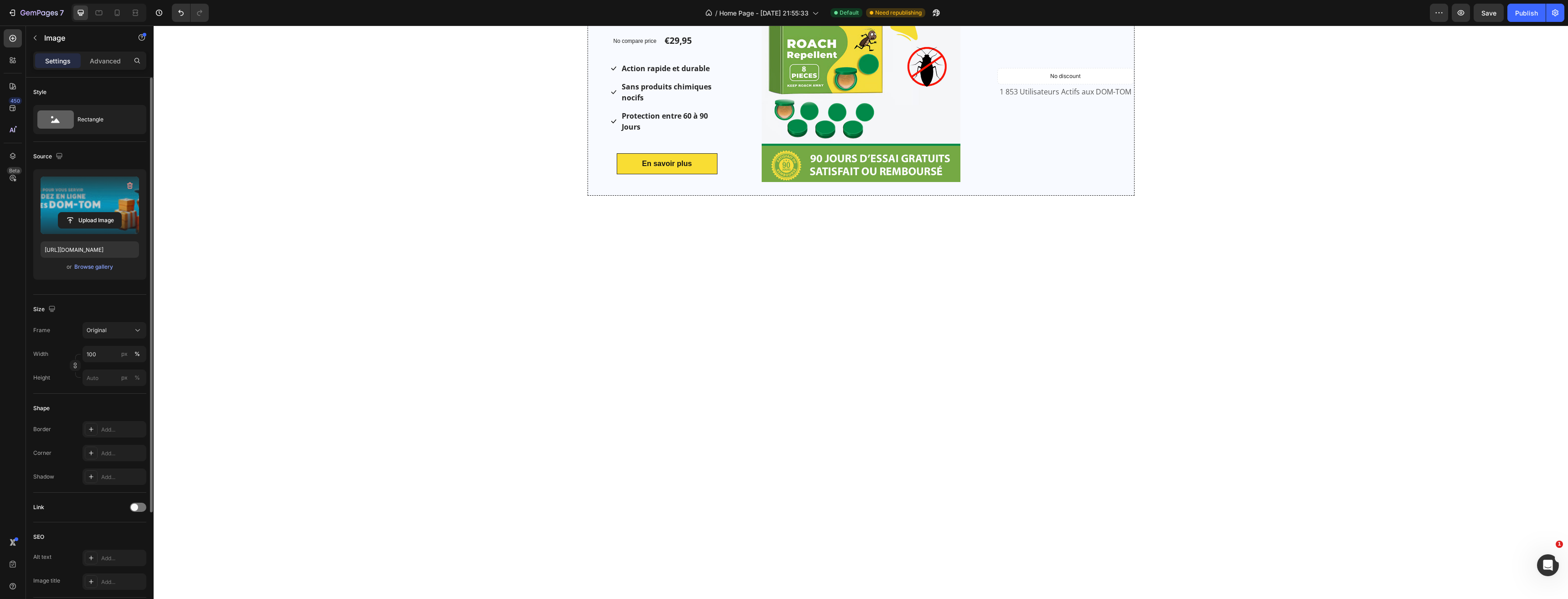
scroll to position [46, 0]
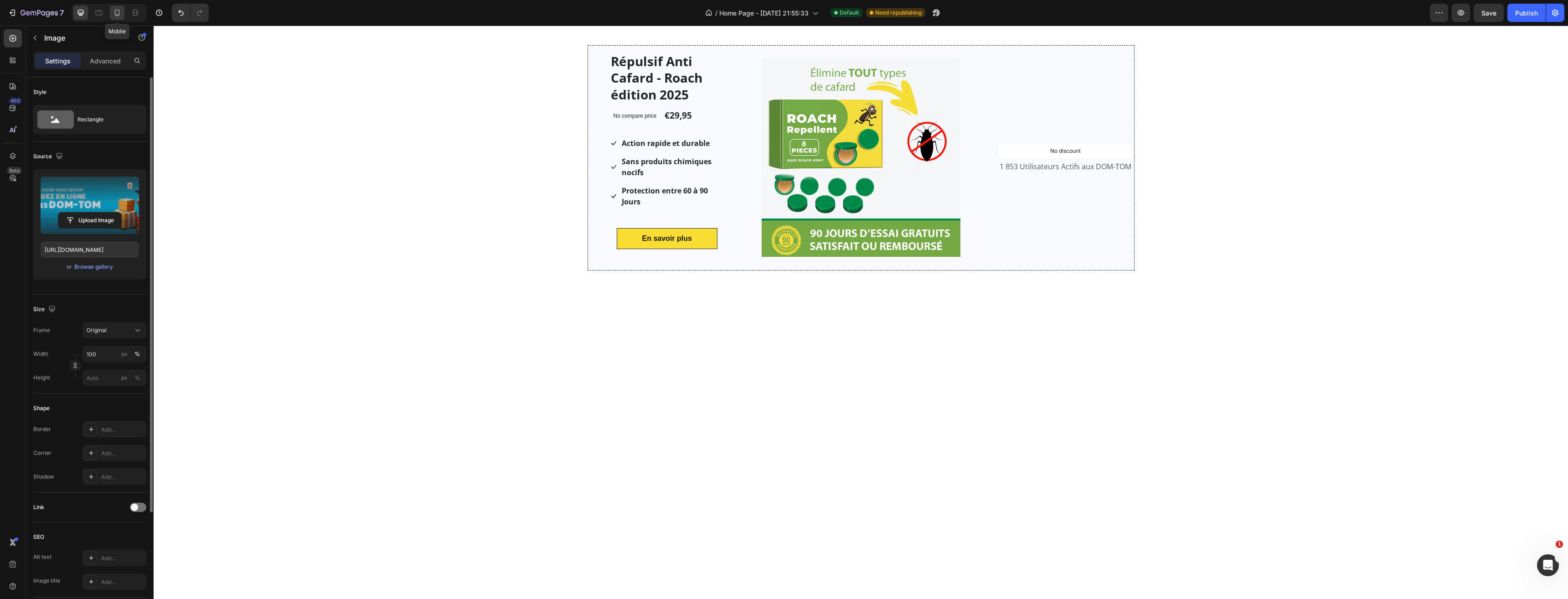
click at [117, 14] on icon at bounding box center [117, 13] width 9 height 9
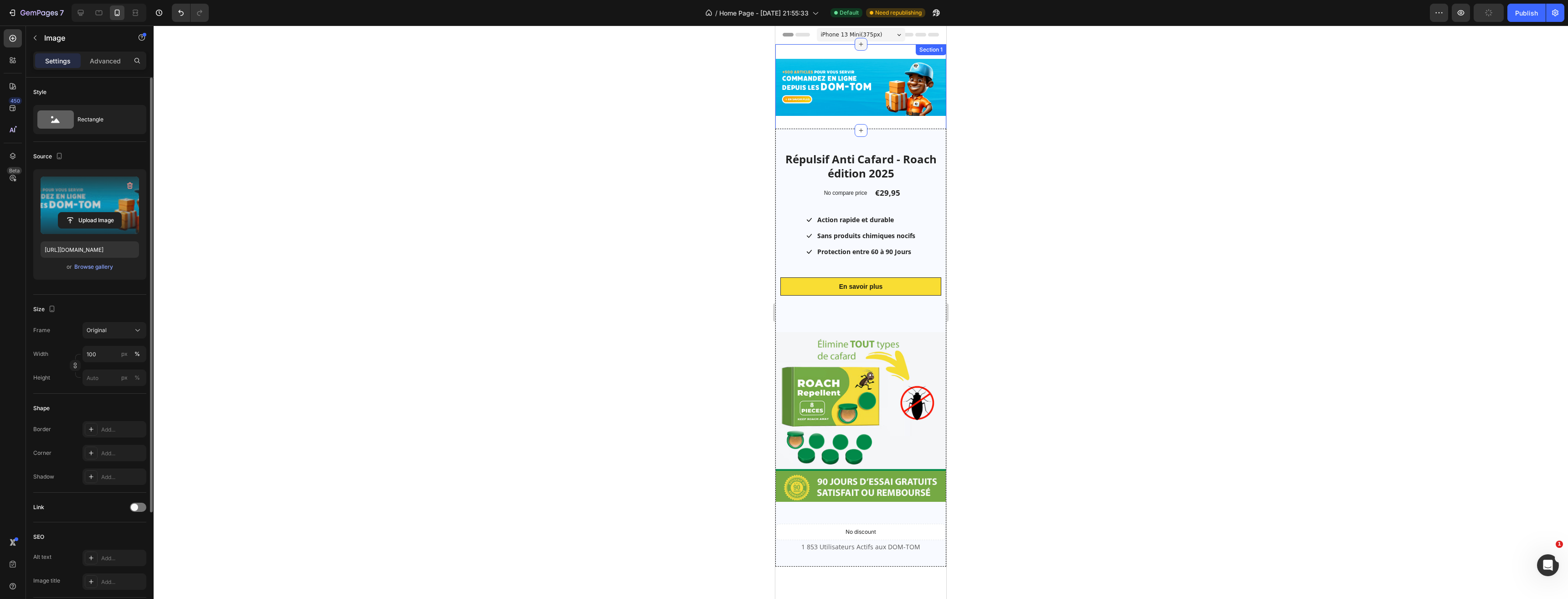
click at [861, 50] on div at bounding box center [861, 44] width 13 height 13
click at [821, 107] on img at bounding box center [861, 87] width 171 height 57
click at [830, 92] on img at bounding box center [861, 87] width 171 height 57
click at [905, 49] on div "Image Section 1" at bounding box center [861, 87] width 171 height 86
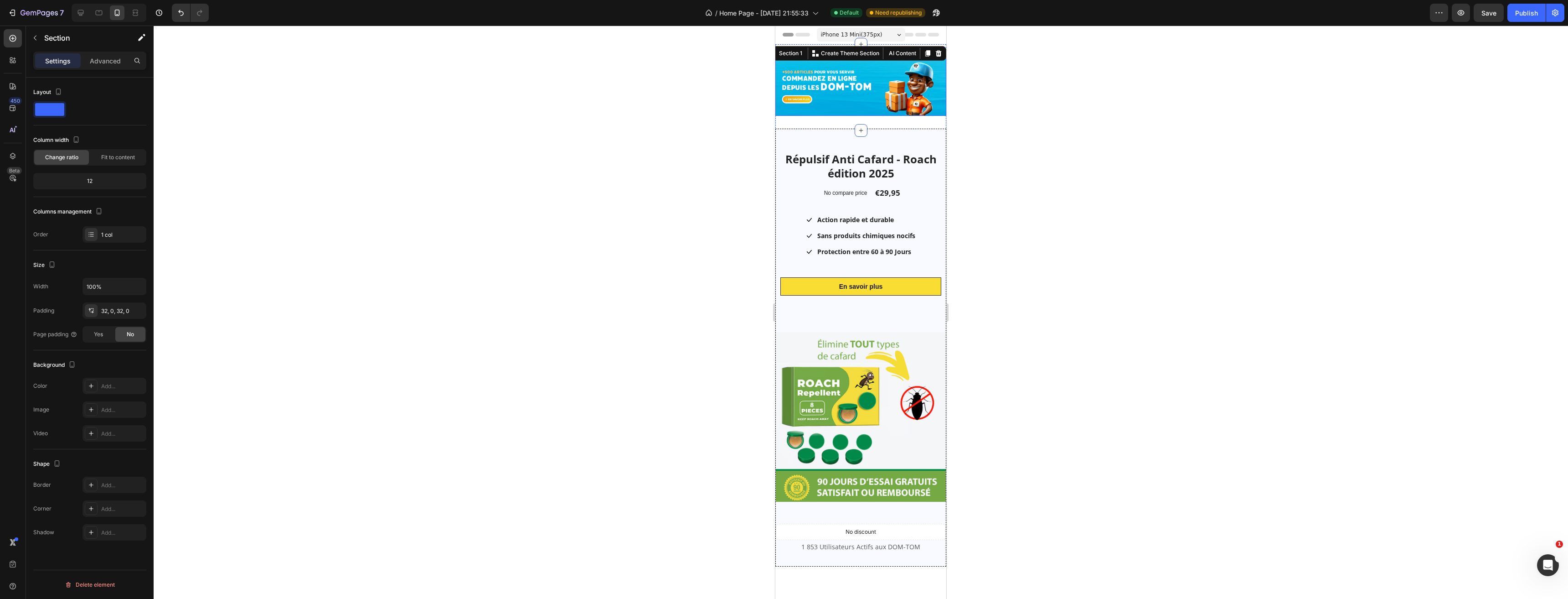
click at [870, 75] on img at bounding box center [861, 87] width 171 height 57
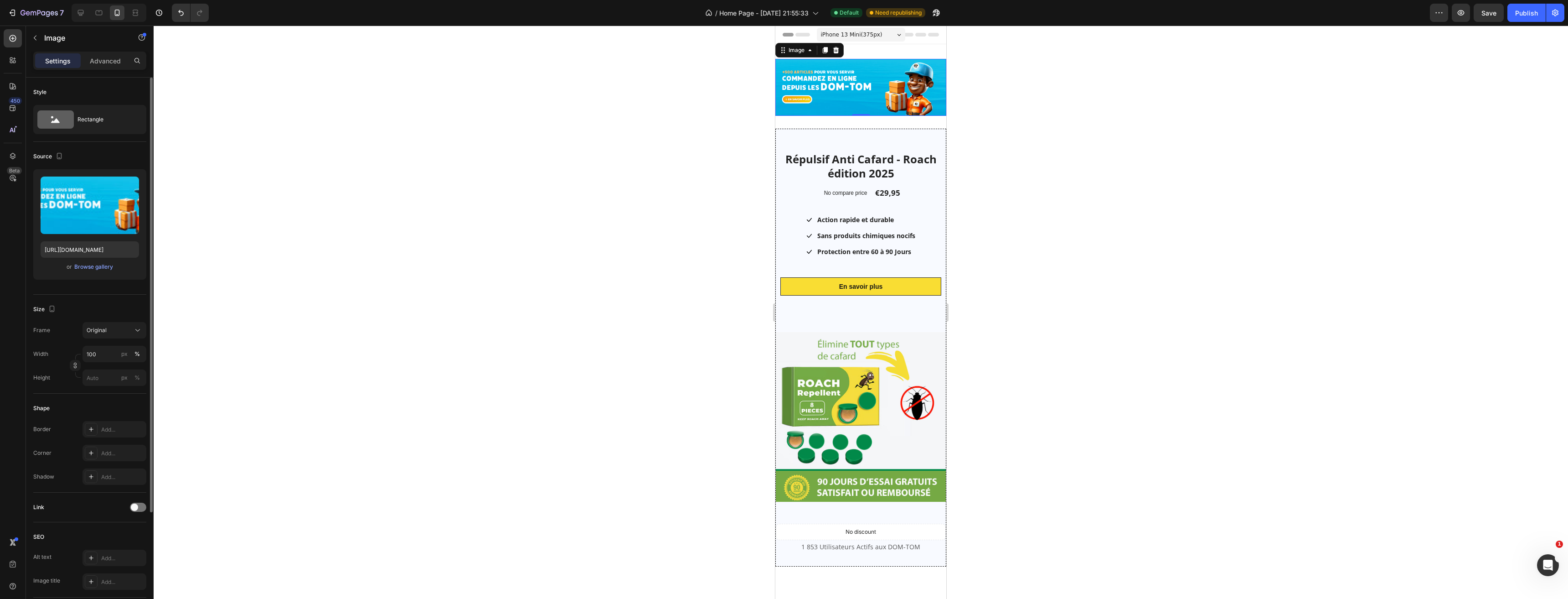
click at [115, 61] on p "Advanced" at bounding box center [105, 60] width 31 height 9
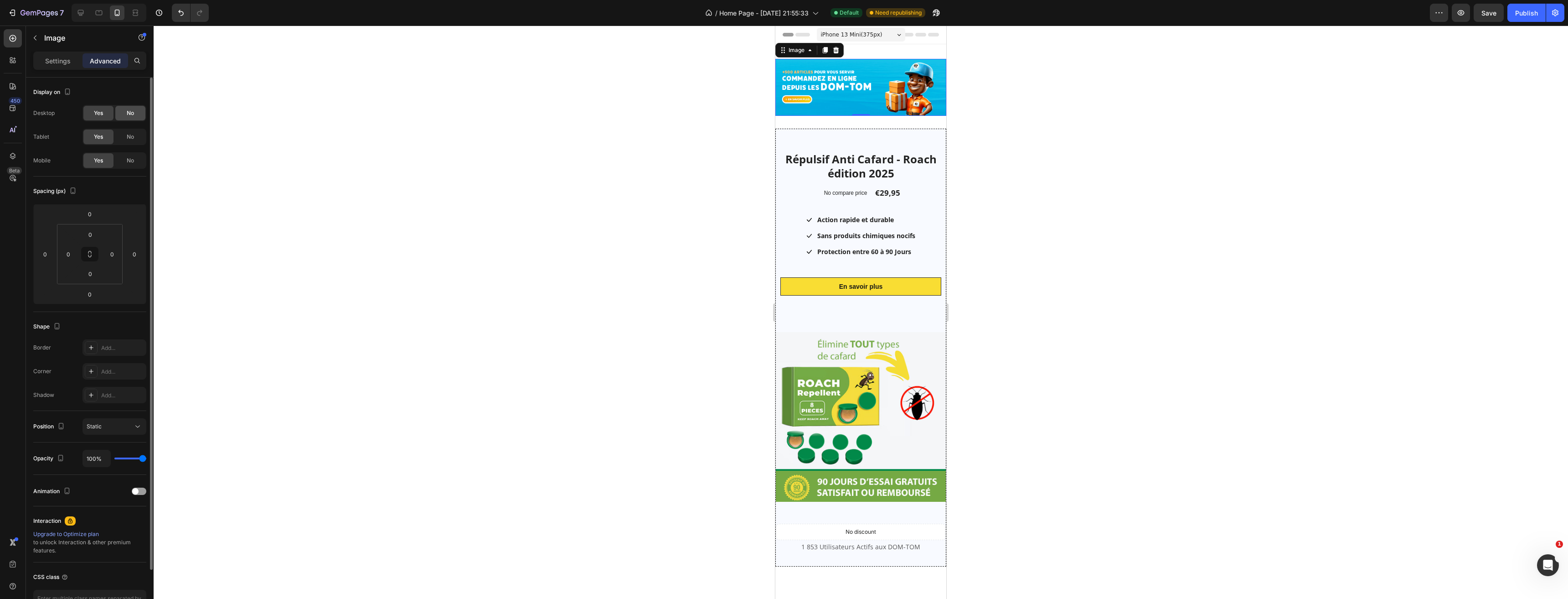
click at [131, 113] on span "No" at bounding box center [131, 113] width 8 height 8
click at [100, 14] on icon at bounding box center [99, 13] width 9 height 9
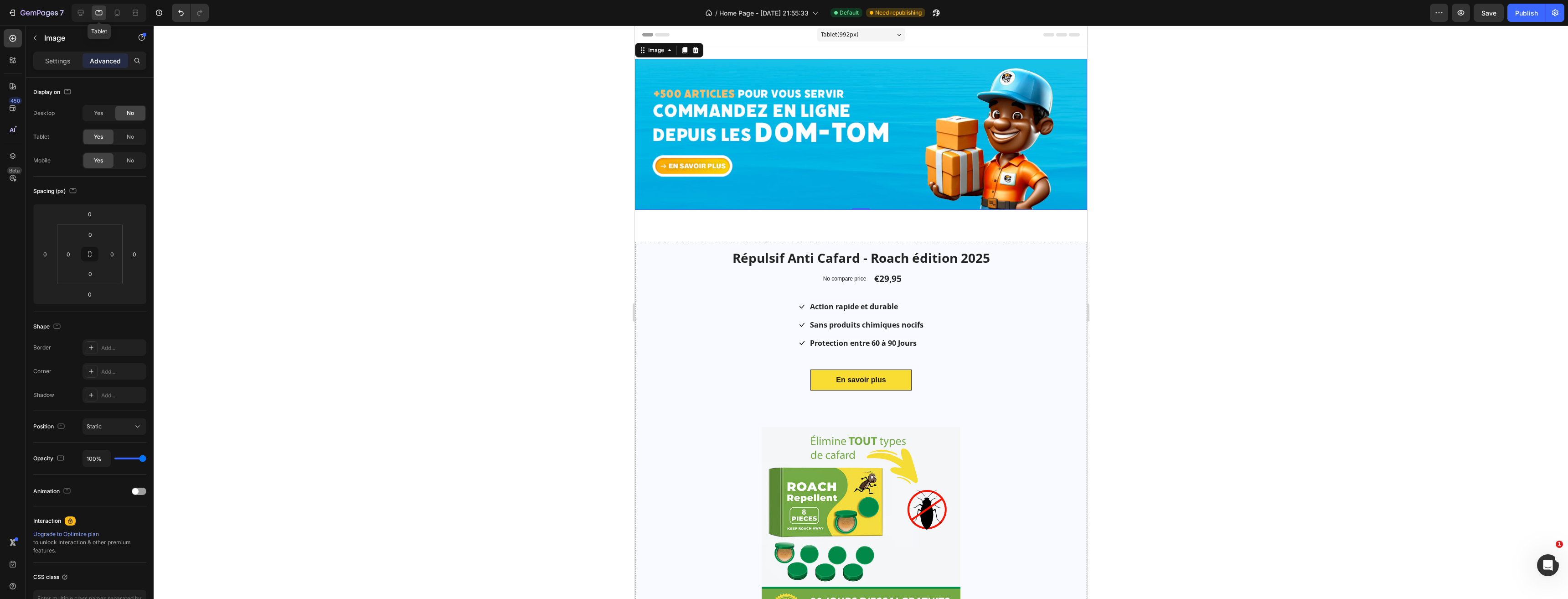
scroll to position [1, 0]
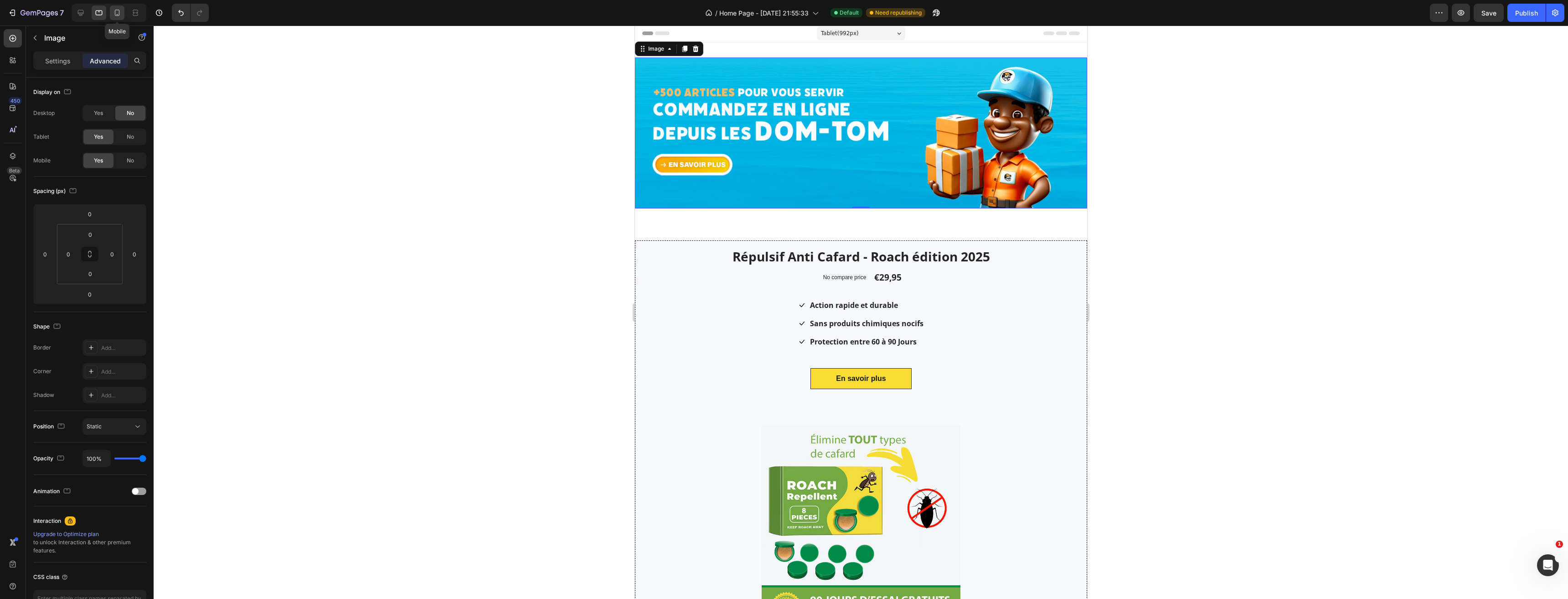
click at [115, 18] on div at bounding box center [117, 13] width 14 height 14
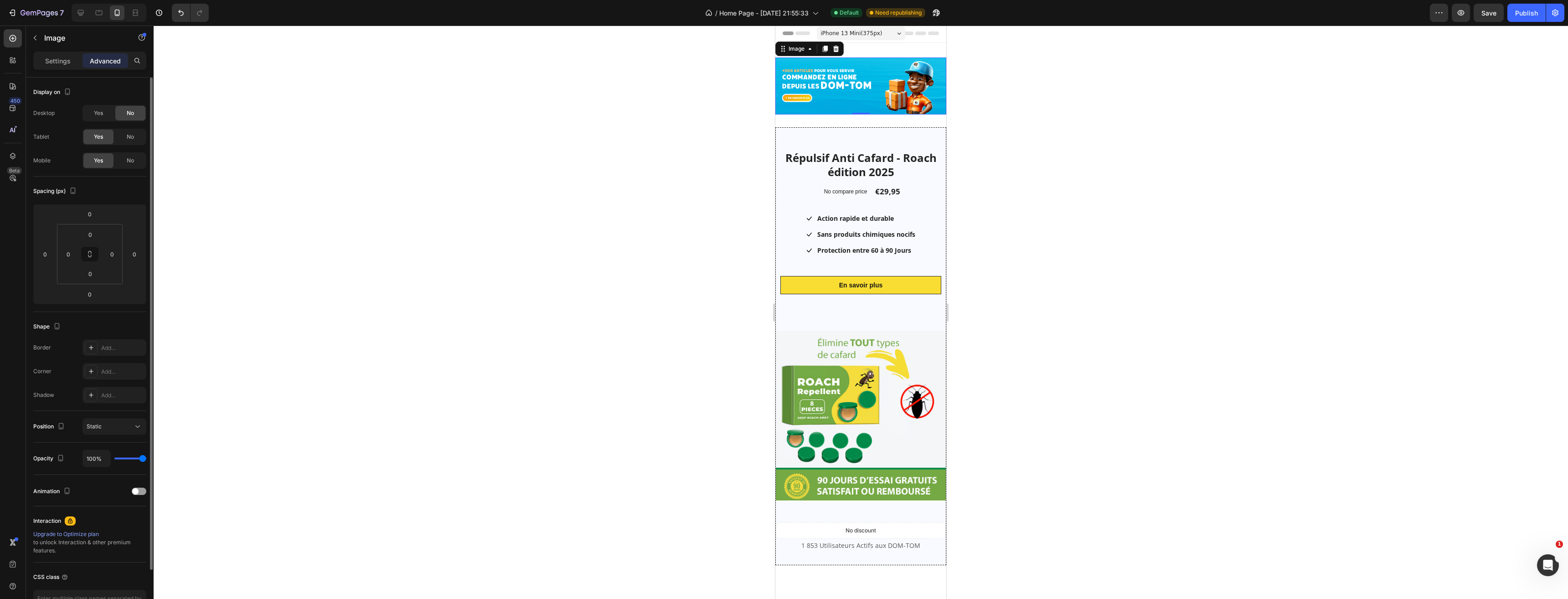
drag, startPoint x: 97, startPoint y: 112, endPoint x: 102, endPoint y: 121, distance: 10.3
click at [97, 112] on span "Yes" at bounding box center [99, 113] width 9 height 8
click at [130, 163] on span "No" at bounding box center [131, 160] width 8 height 8
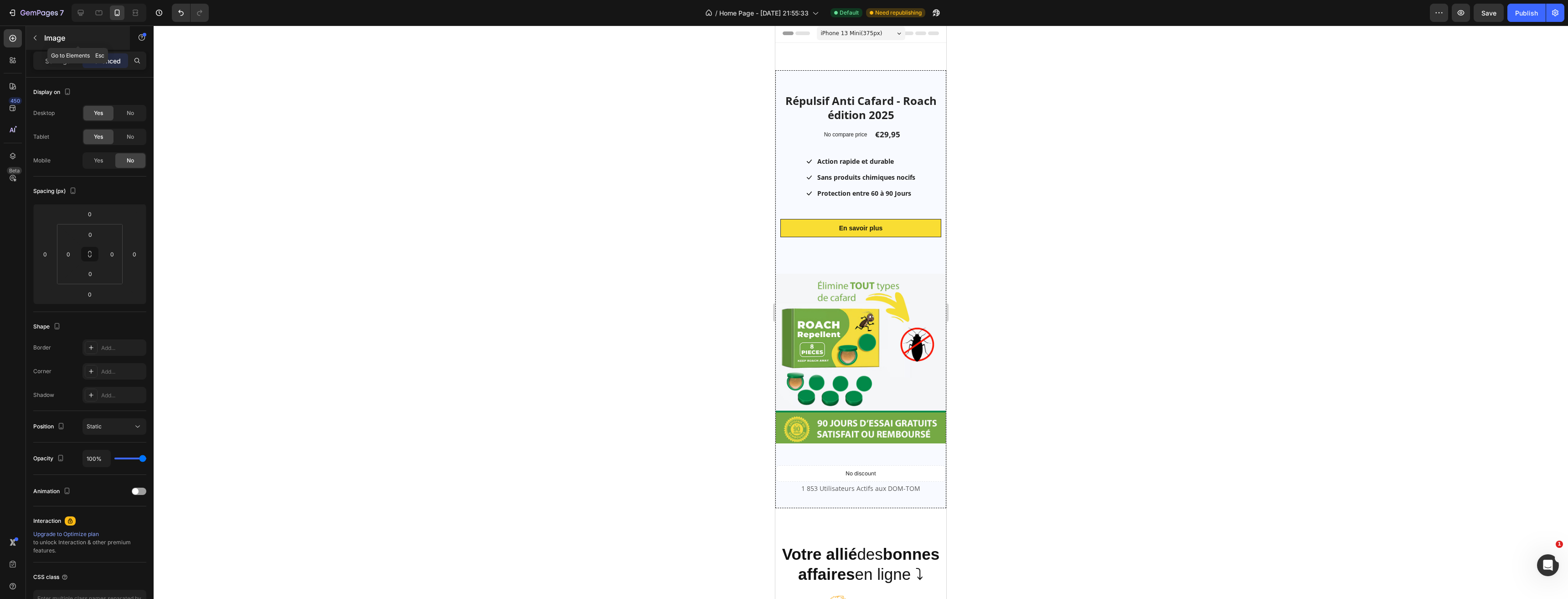
click at [38, 41] on icon "button" at bounding box center [35, 38] width 8 height 8
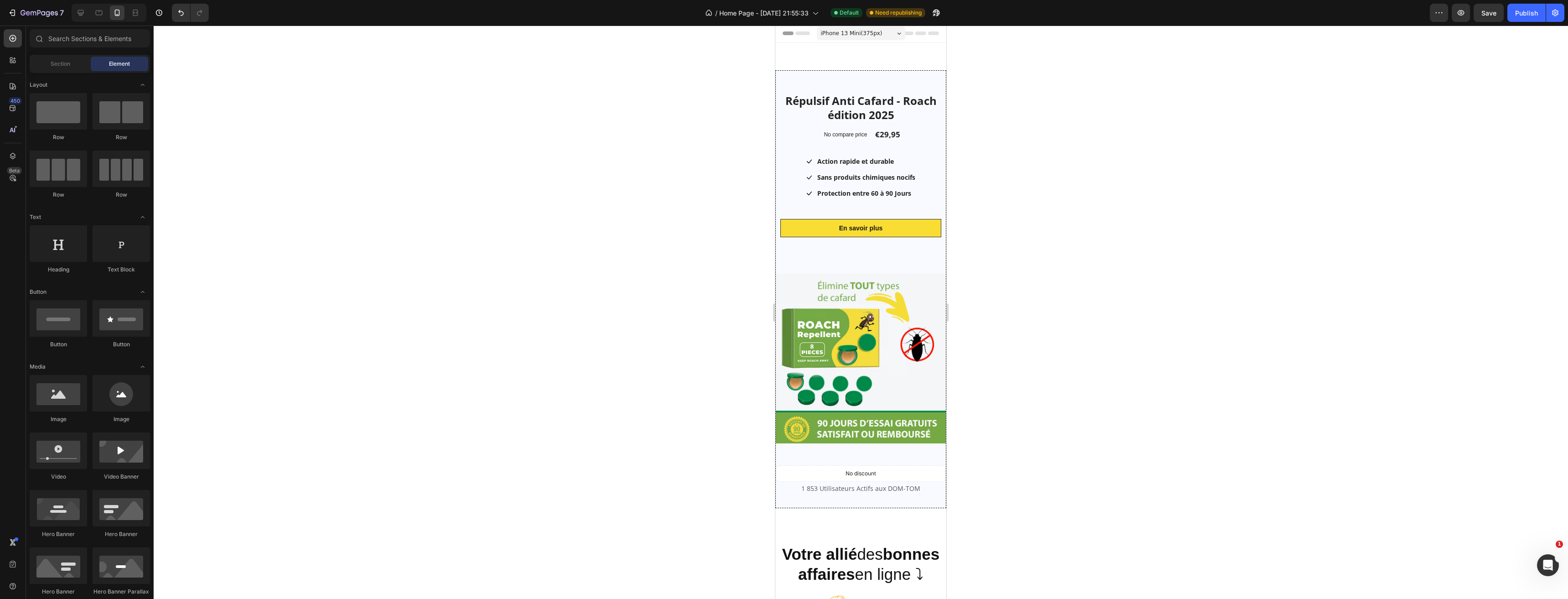
click at [817, 43] on div "iPhone 13 Mini ( 375 px) iPhone 13 Mini iPhone 13 Pro iPhone 11 Pro Max iPhone …" at bounding box center [861, 34] width 89 height 18
click at [814, 46] on div "Image Section 1" at bounding box center [861, 57] width 171 height 29
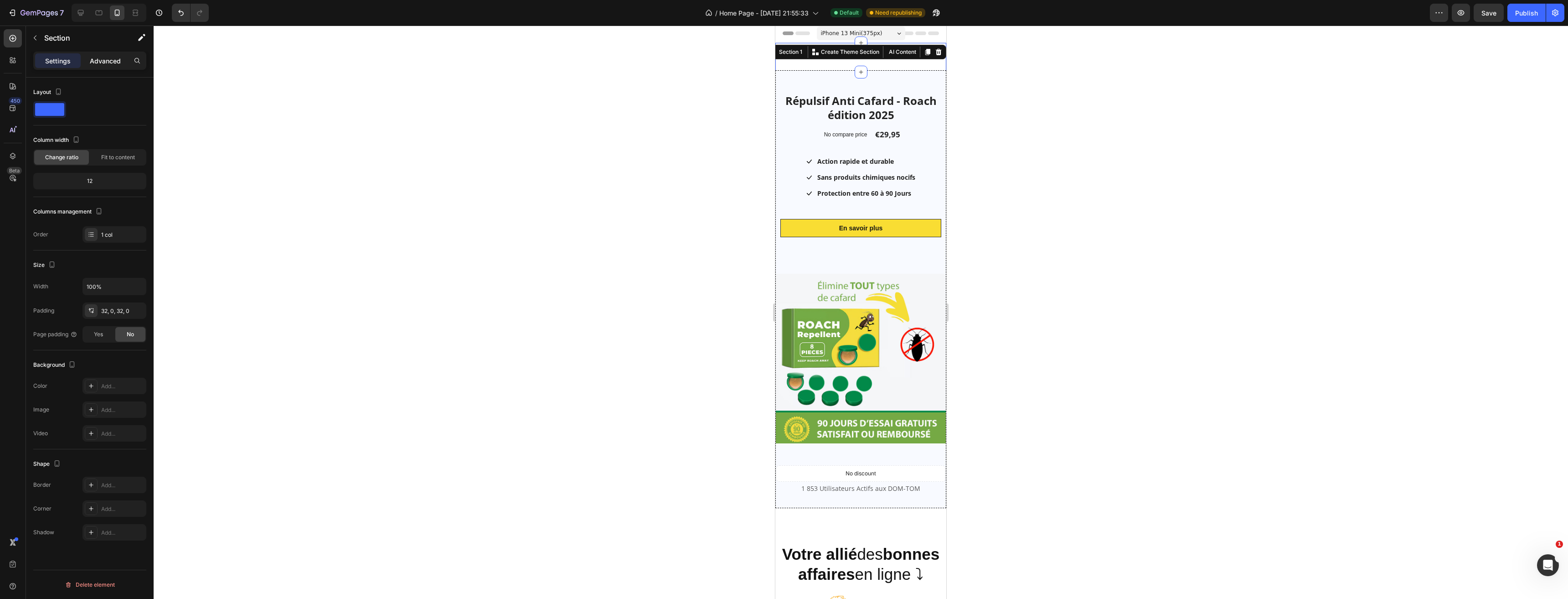
click at [110, 61] on p "Advanced" at bounding box center [105, 60] width 31 height 9
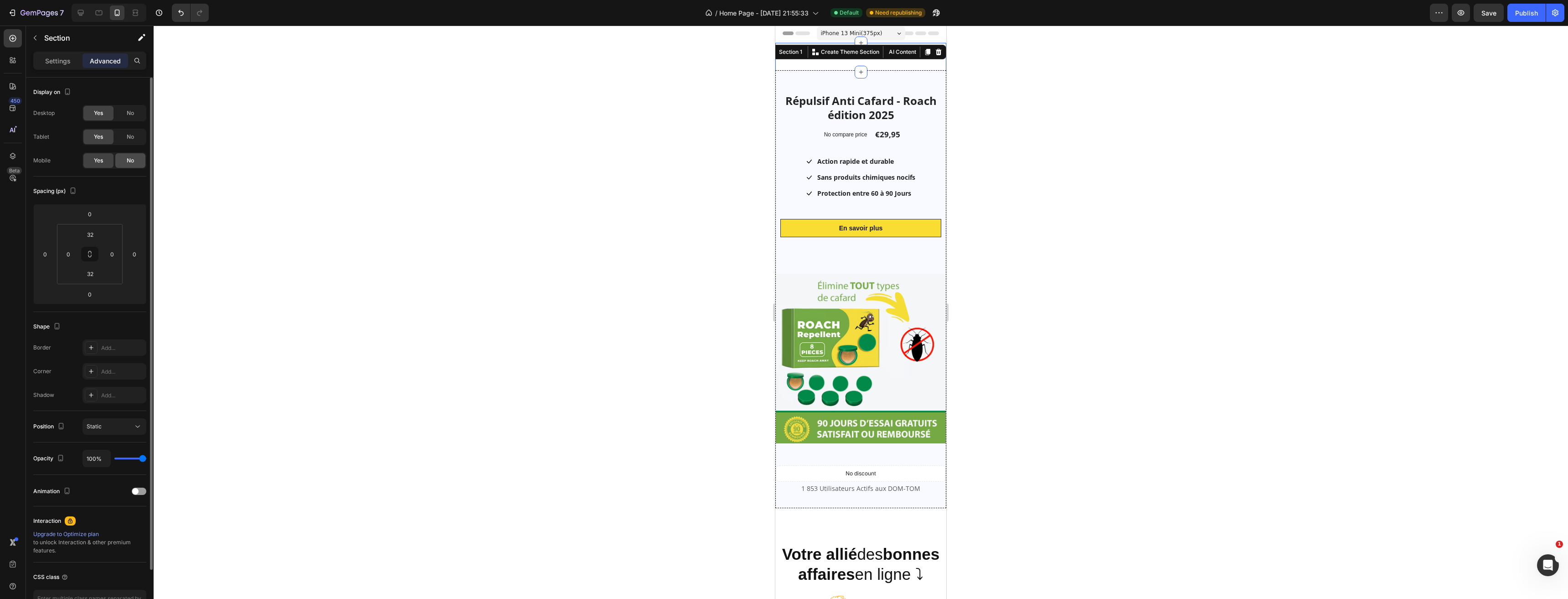
click at [129, 162] on span "No" at bounding box center [131, 160] width 8 height 8
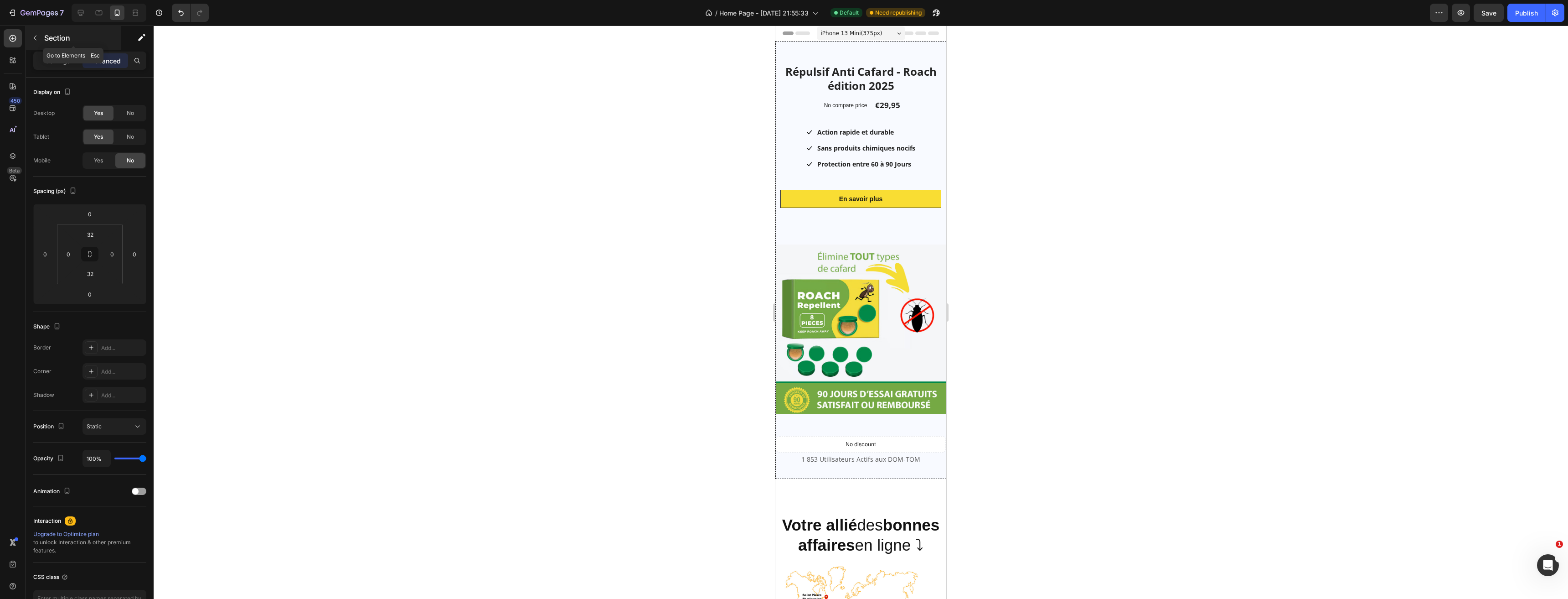
click at [35, 36] on icon "button" at bounding box center [35, 38] width 8 height 8
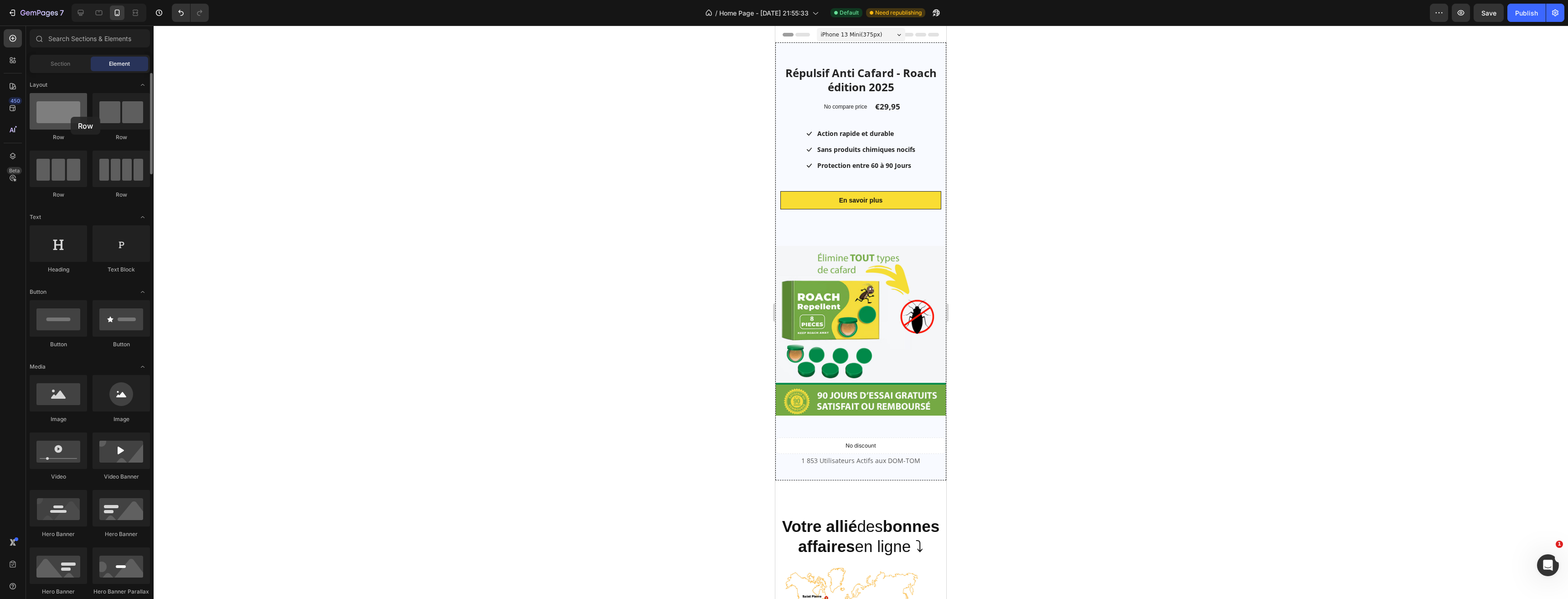
drag, startPoint x: 72, startPoint y: 110, endPoint x: 64, endPoint y: 116, distance: 10.0
click at [64, 116] on div at bounding box center [58, 111] width 58 height 36
drag, startPoint x: 866, startPoint y: 413, endPoint x: 840, endPoint y: 43, distance: 370.9
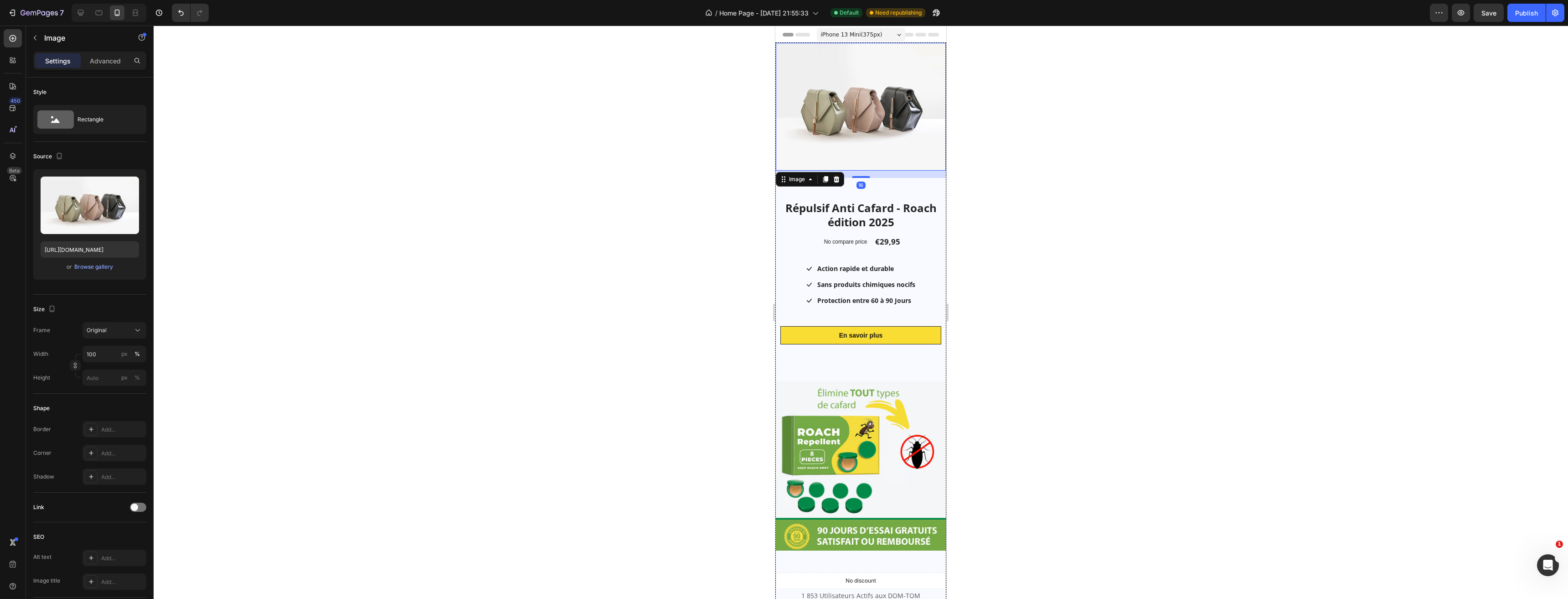
click at [827, 84] on img at bounding box center [861, 106] width 170 height 127
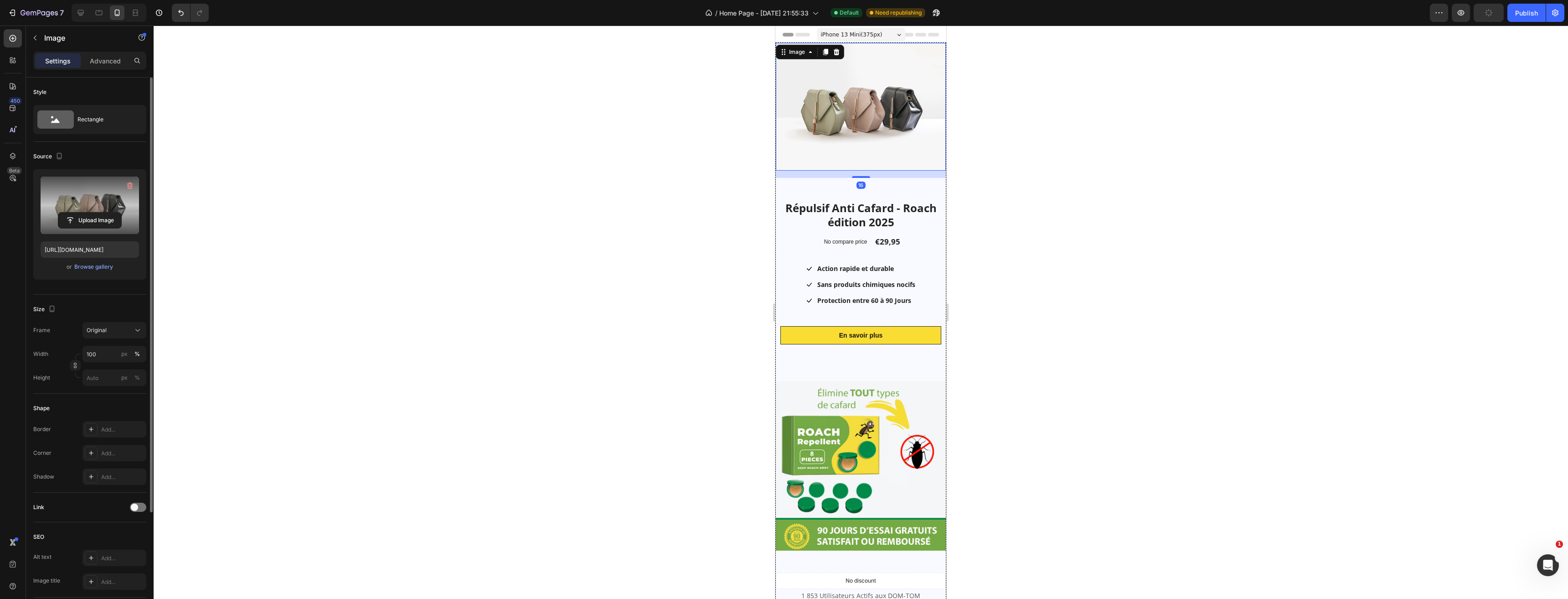
click at [103, 229] on div "Upload Image" at bounding box center [90, 205] width 99 height 58
click at [101, 225] on input "file" at bounding box center [90, 220] width 63 height 16
type input "https://cdn.shopify.com/s/files/1/0670/7413/0076/files/gempages_551970530131969…"
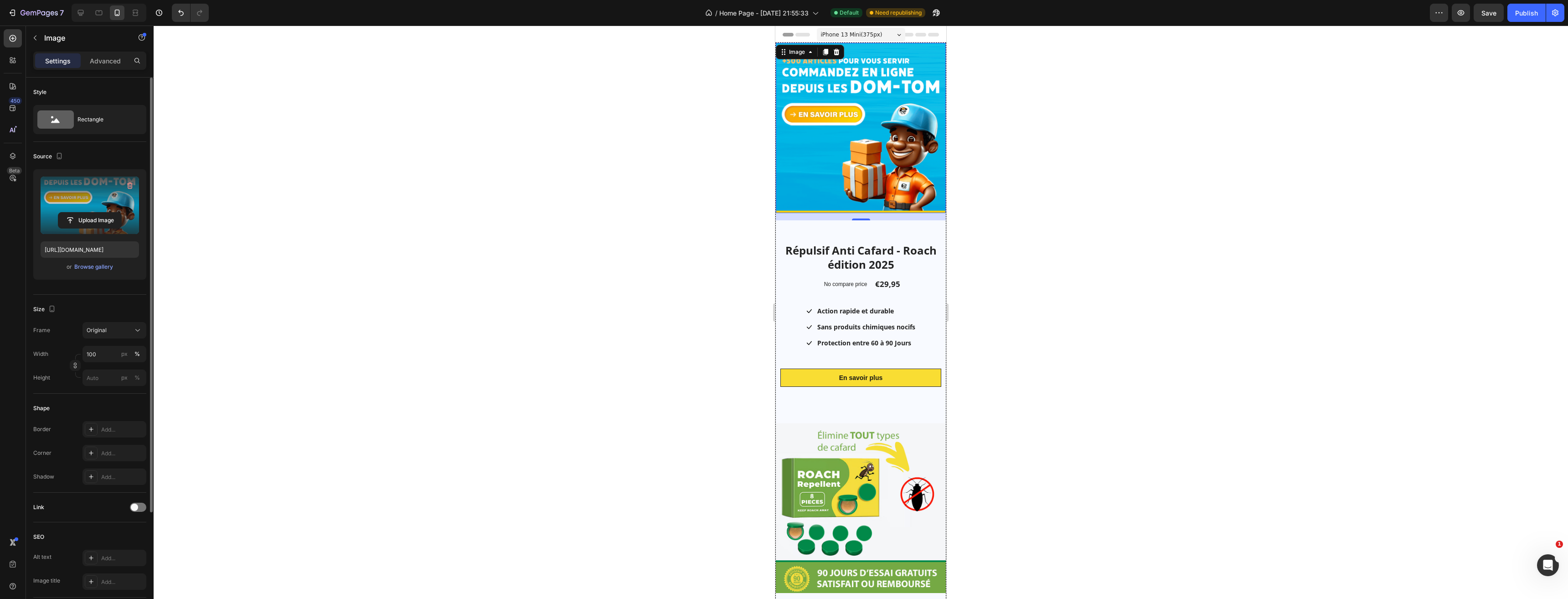
click at [880, 142] on img at bounding box center [861, 127] width 170 height 170
click at [103, 63] on p "Advanced" at bounding box center [105, 60] width 31 height 9
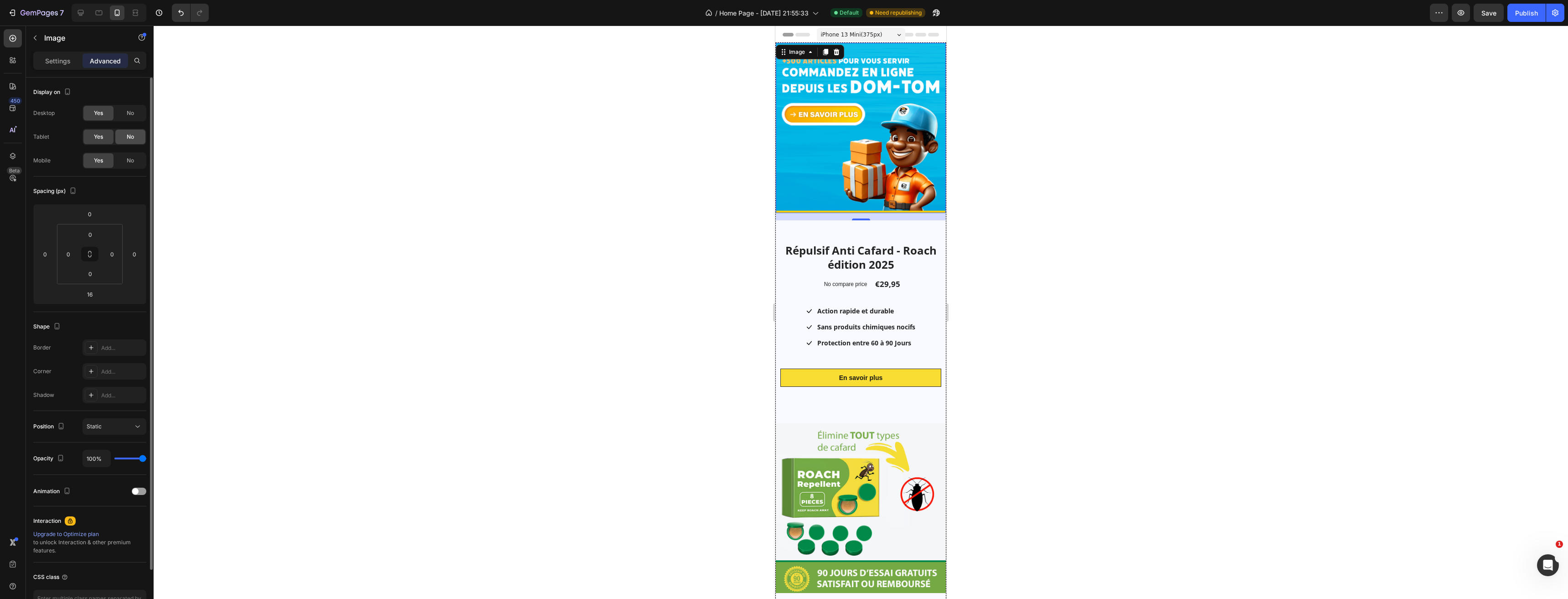
click at [132, 138] on span "No" at bounding box center [131, 136] width 8 height 8
click at [136, 111] on div "No" at bounding box center [131, 112] width 30 height 14
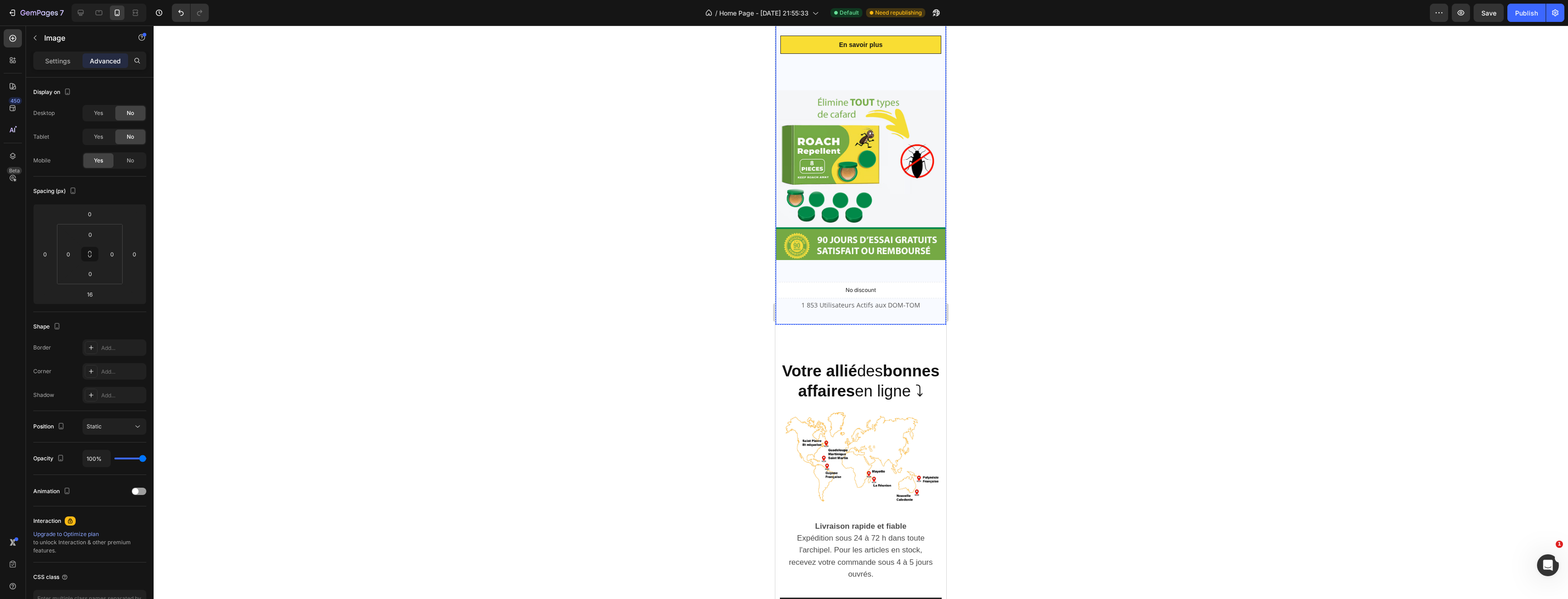
scroll to position [411, 0]
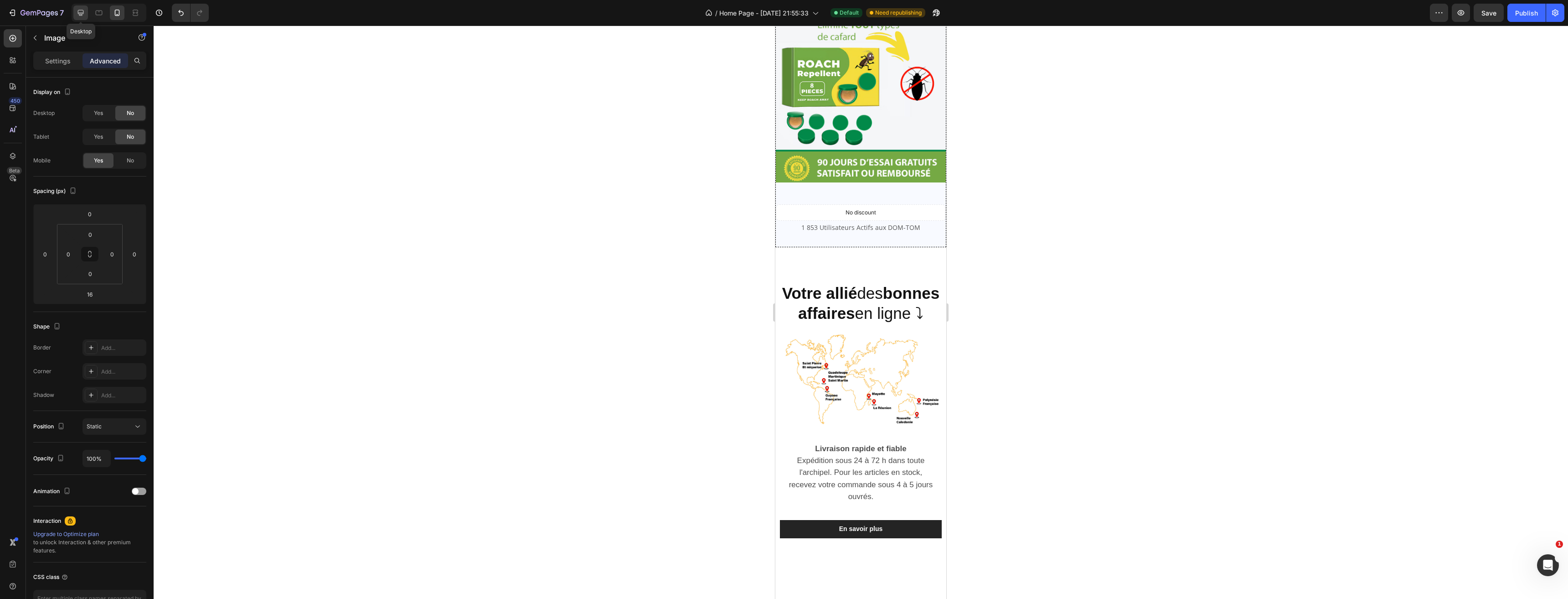
click at [77, 15] on icon at bounding box center [80, 13] width 9 height 9
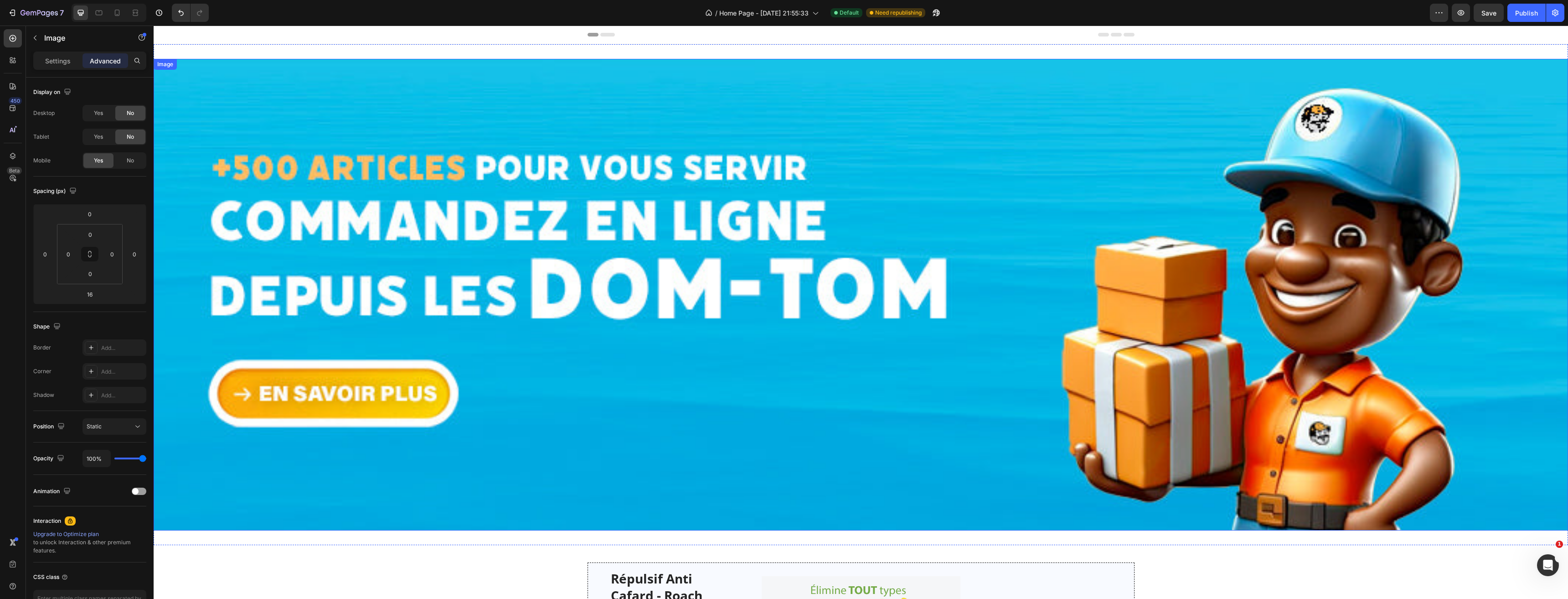
click at [718, 138] on img at bounding box center [861, 294] width 1415 height 472
click at [321, 53] on div "Image 0 Section 1" at bounding box center [861, 294] width 1415 height 500
type input "0"
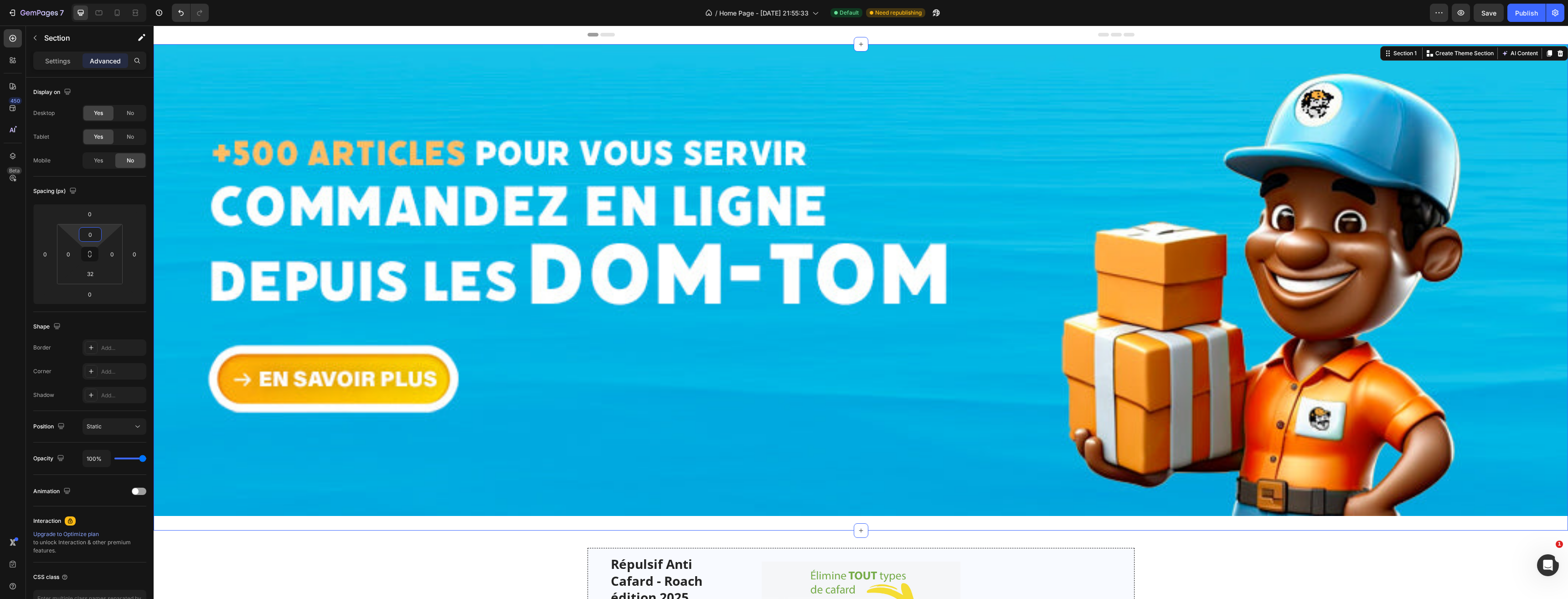
drag, startPoint x: 109, startPoint y: 233, endPoint x: 109, endPoint y: 254, distance: 21.0
click at [109, 0] on html "7 Version history / Home Page - Feb 2, 21:55:33 Default Need republishing Previ…" at bounding box center [784, 0] width 1568 height 0
type input "0"
drag, startPoint x: 105, startPoint y: 289, endPoint x: 105, endPoint y: 317, distance: 28.0
click at [105, 0] on html "7 Version history / Home Page - Feb 2, 21:55:33 Default Need republishing Previ…" at bounding box center [784, 0] width 1568 height 0
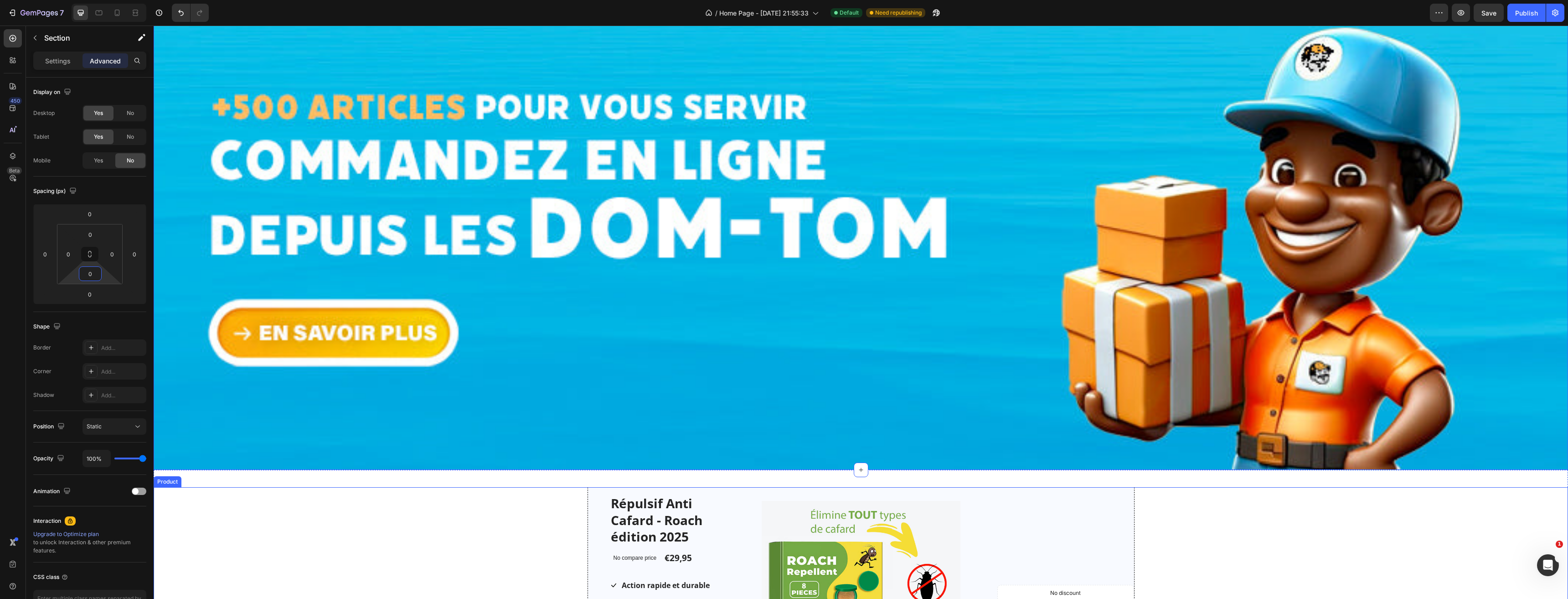
scroll to position [137, 0]
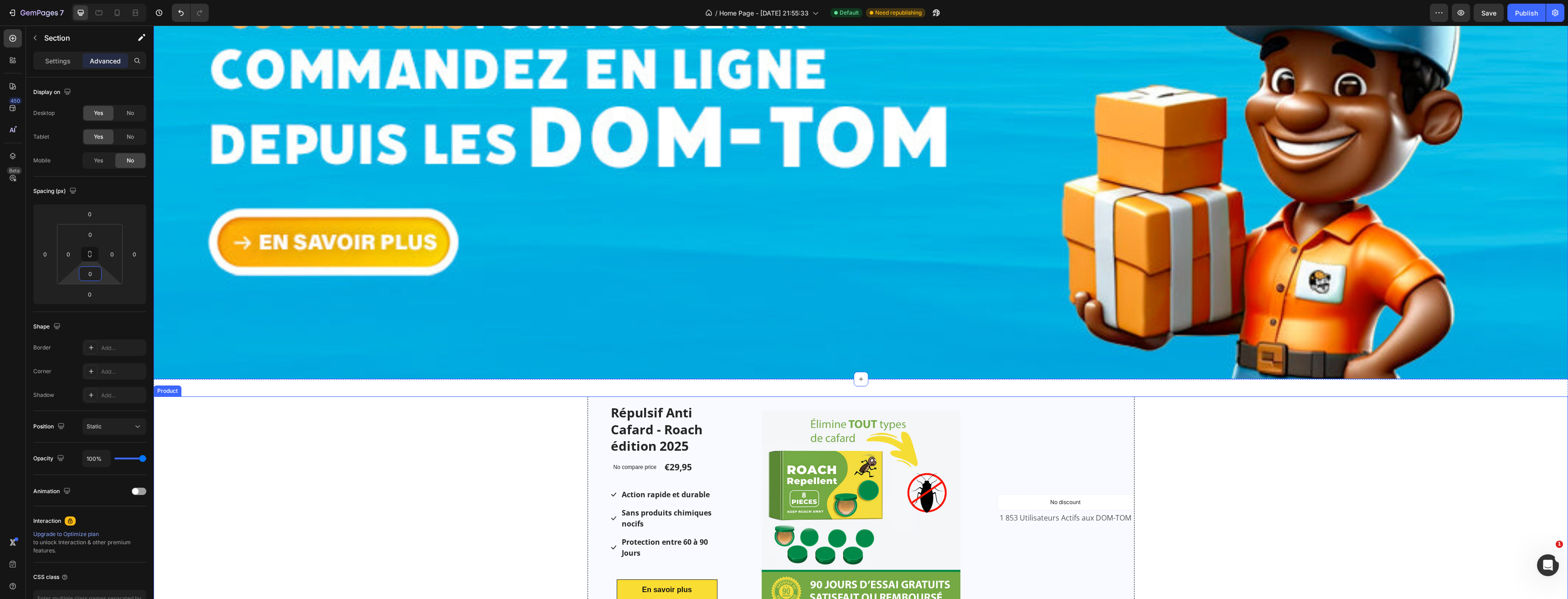
click at [437, 421] on div "Image Répulsif Anti Cafard - Roach édition 2025 Product Title No compare price …" at bounding box center [861, 509] width 1415 height 225
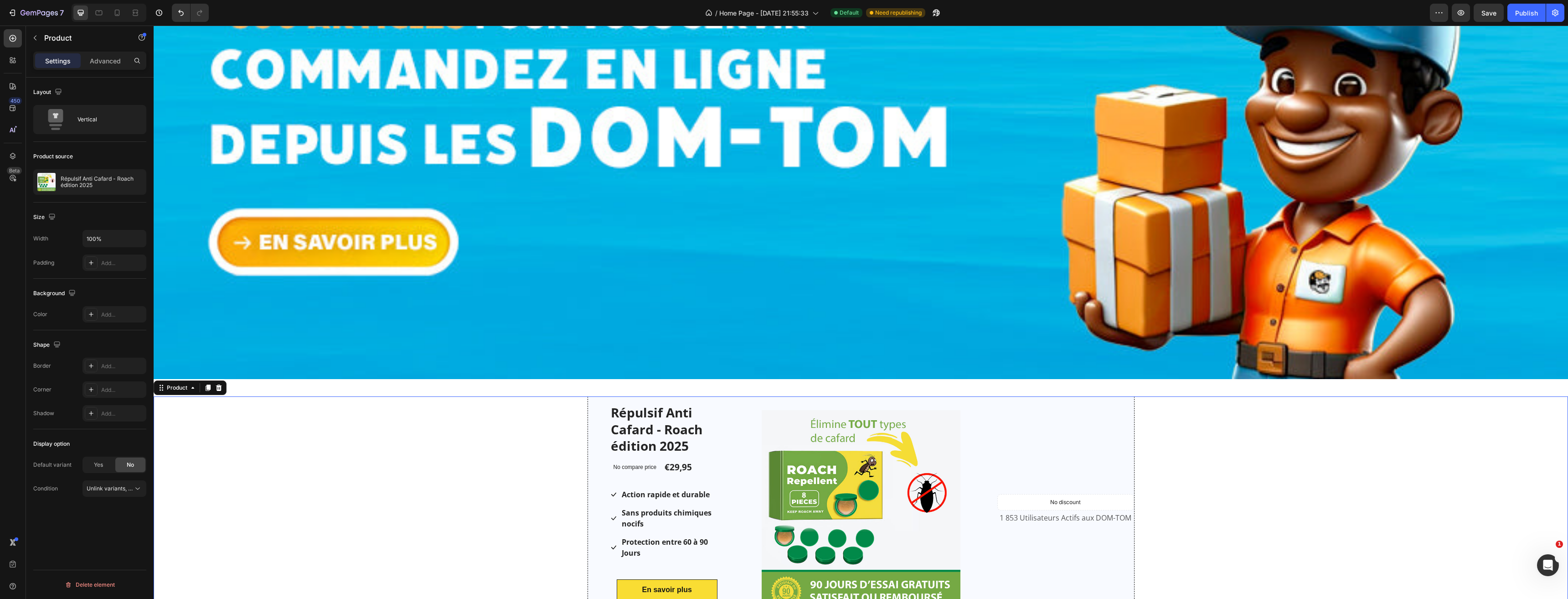
click at [118, 68] on div "Settings Advanced" at bounding box center [90, 60] width 113 height 18
click at [114, 63] on p "Advanced" at bounding box center [105, 60] width 31 height 9
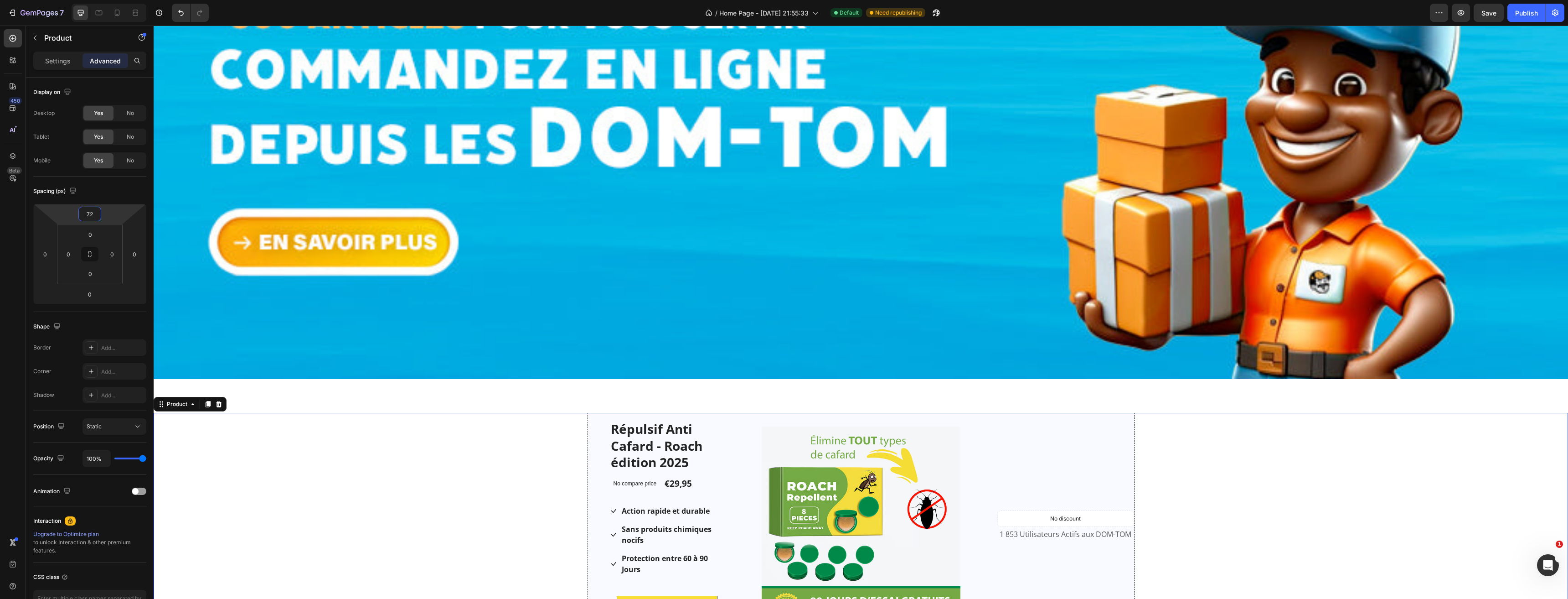
type input "66"
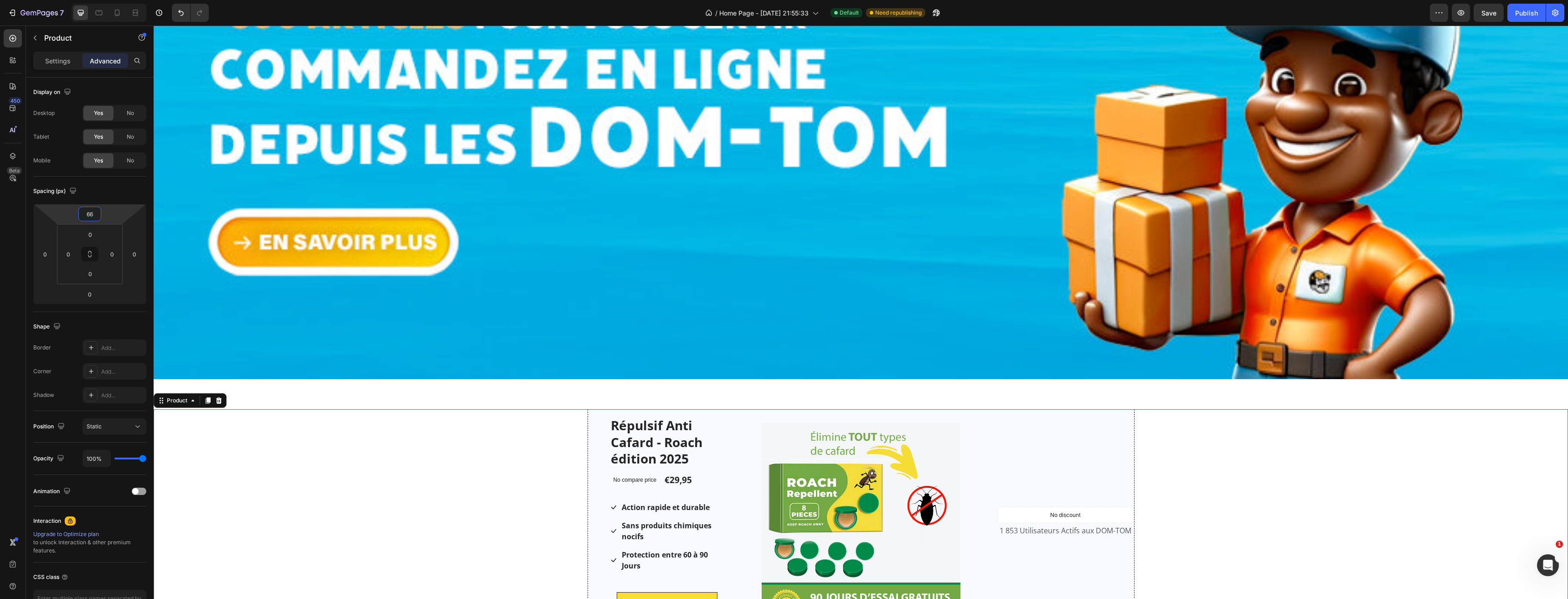
drag, startPoint x: 117, startPoint y: 210, endPoint x: 41, endPoint y: 180, distance: 81.7
click at [118, 0] on html "7 Version history / Home Page - Feb 2, 21:55:33 Default Need republishing Previ…" at bounding box center [784, 0] width 1568 height 0
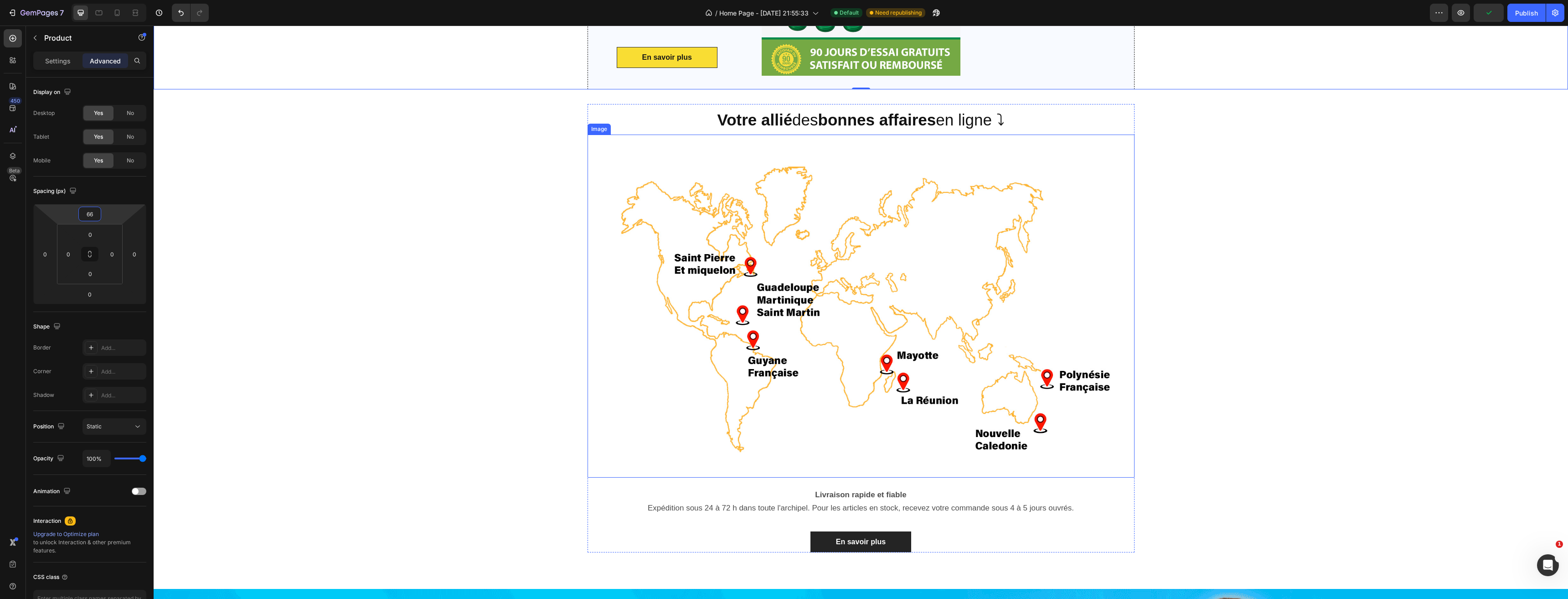
scroll to position [775, 0]
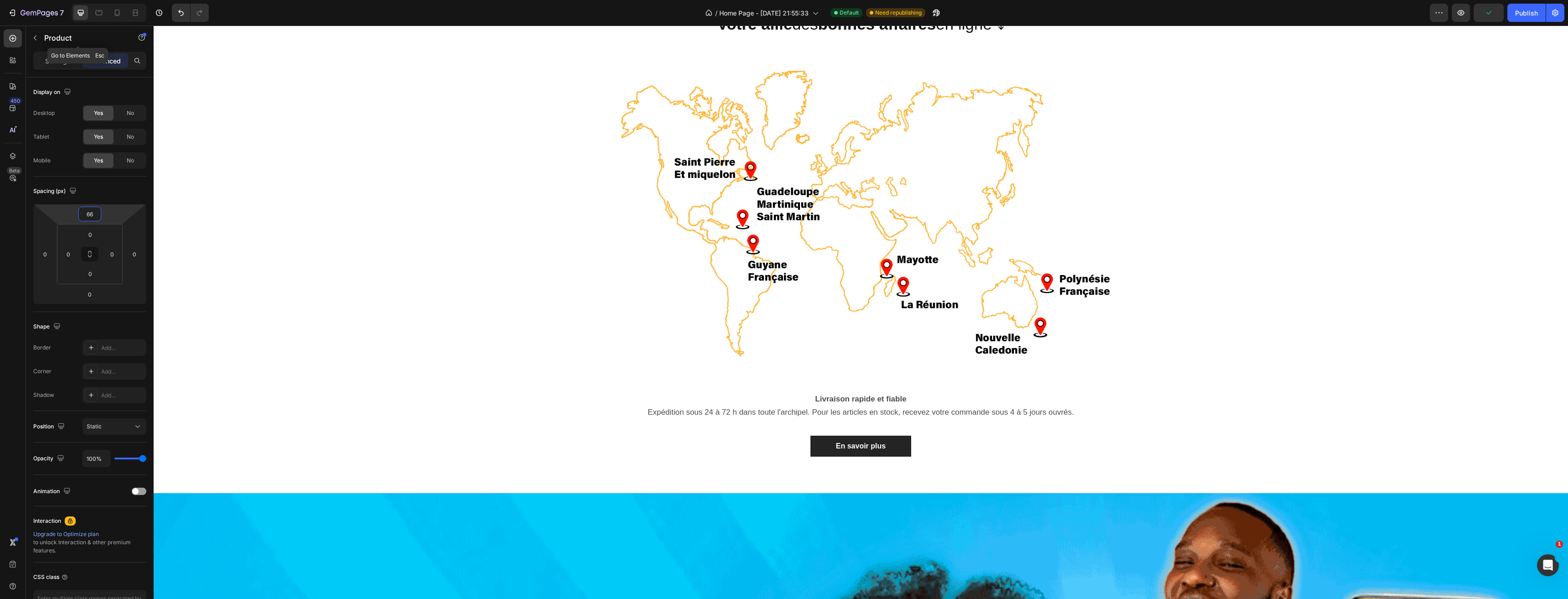
click at [33, 35] on icon "button" at bounding box center [35, 38] width 8 height 8
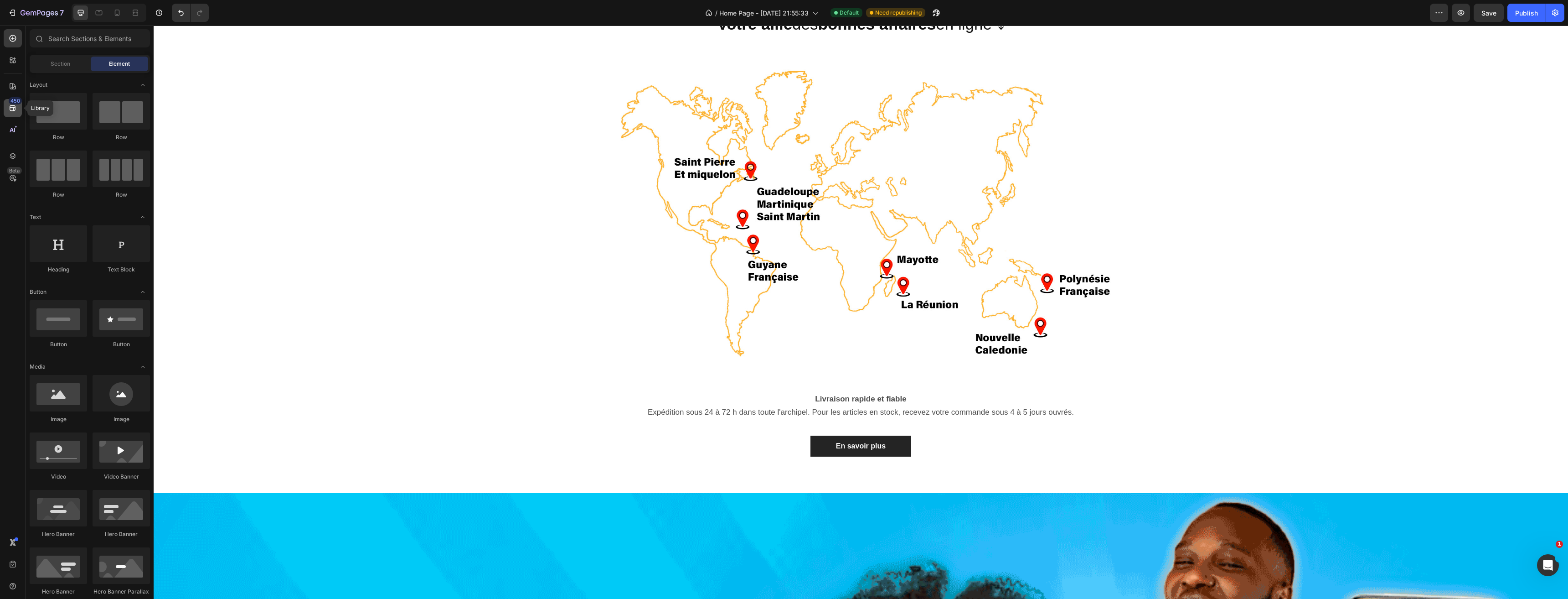
click at [13, 104] on div "450" at bounding box center [13, 108] width 18 height 18
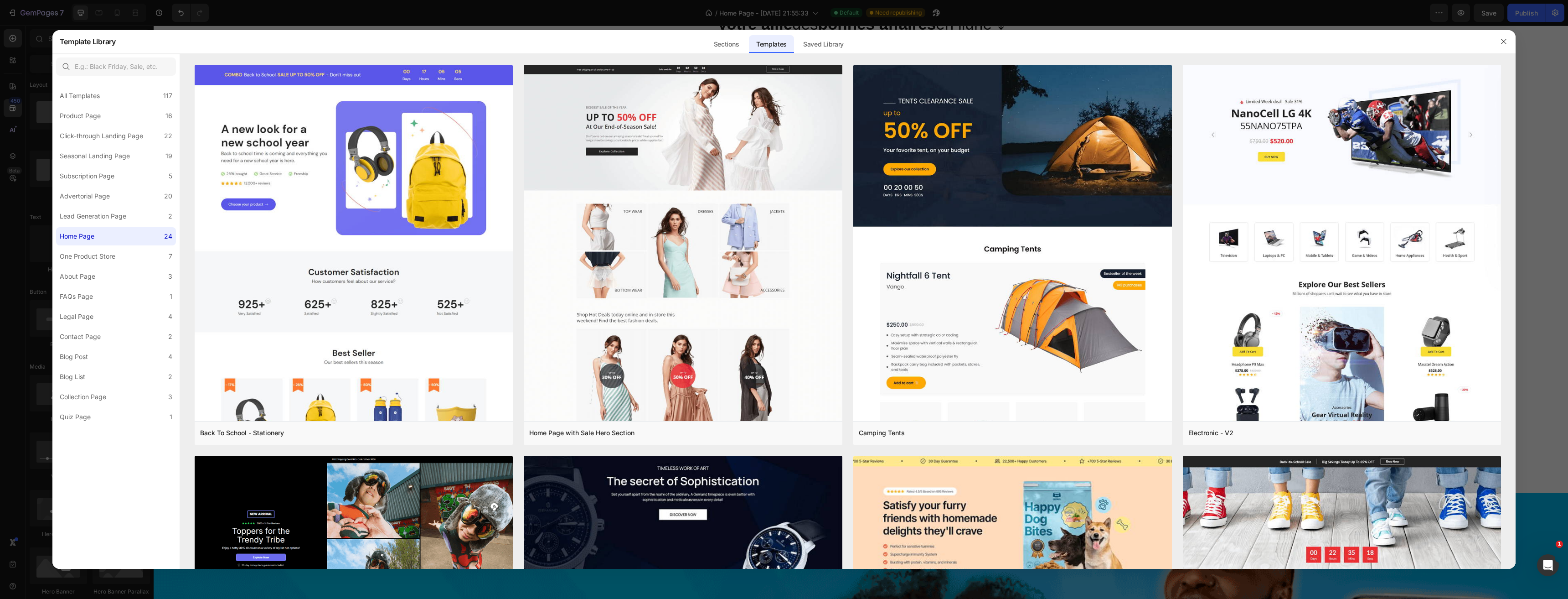
click at [839, 42] on div "Saved Library" at bounding box center [824, 44] width 55 height 18
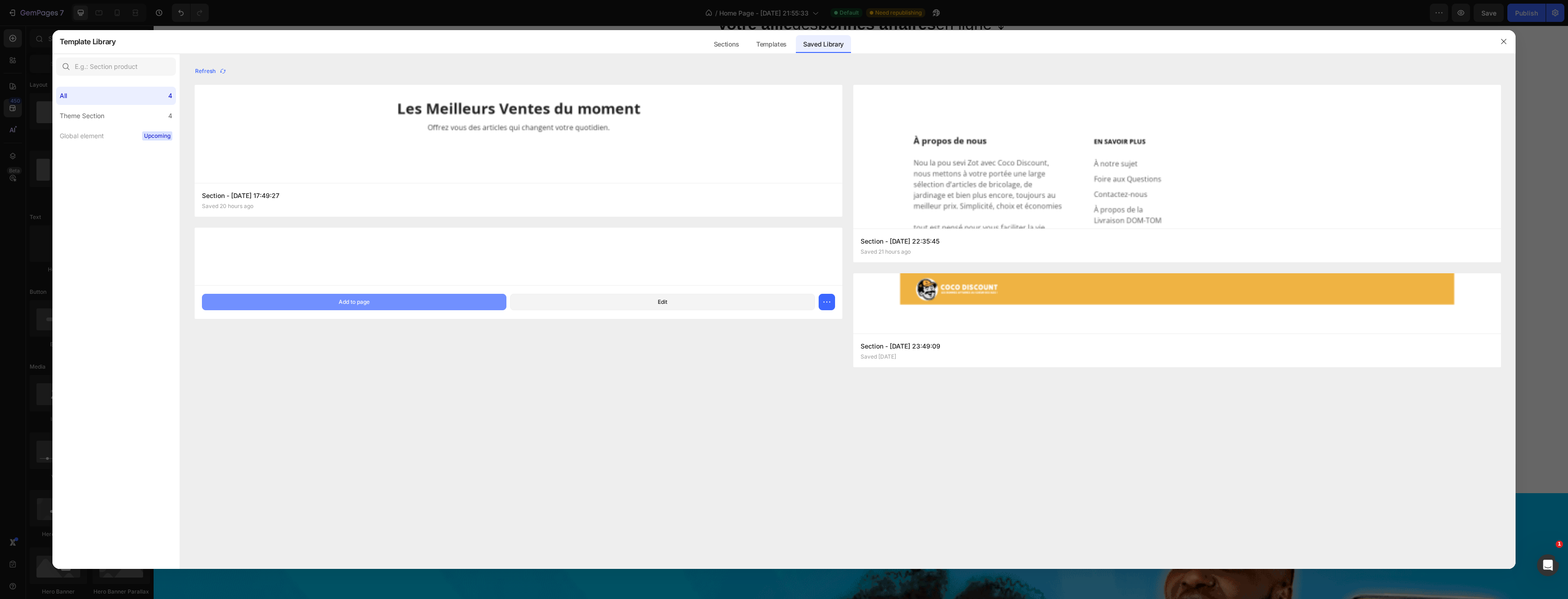
click at [308, 301] on button "Add to page" at bounding box center [355, 302] width 305 height 16
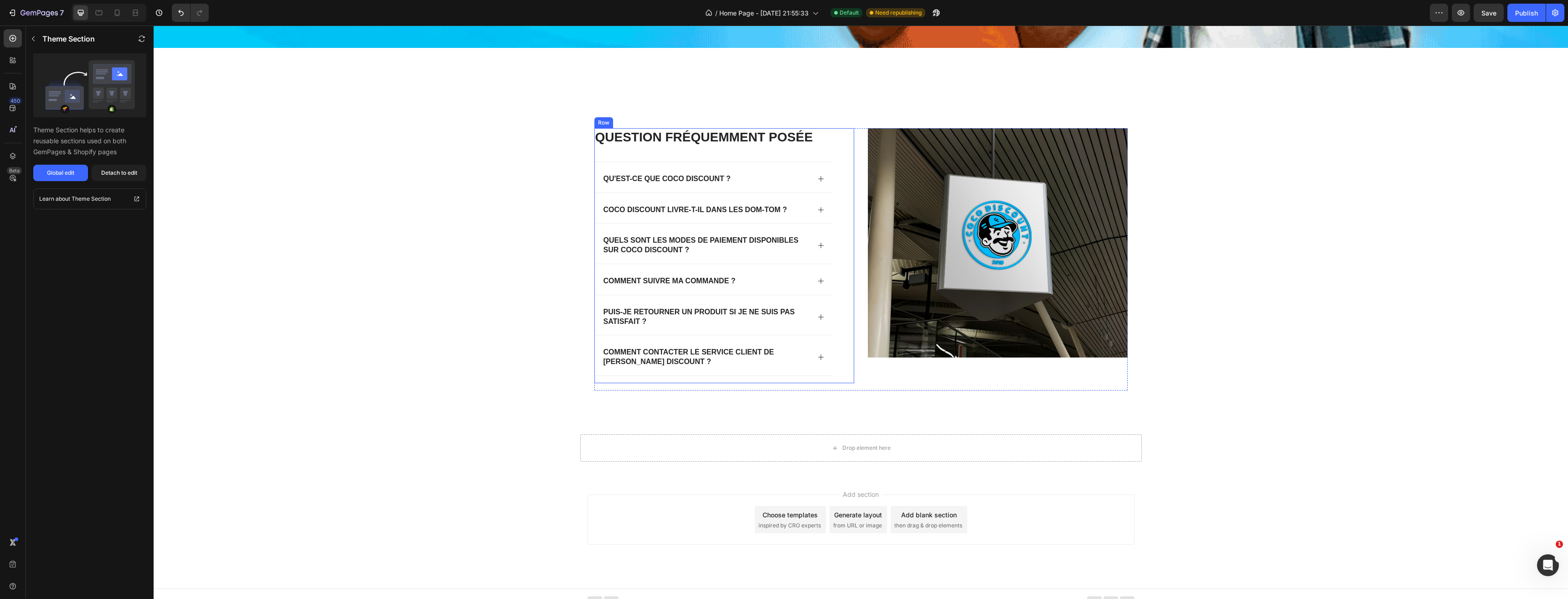
scroll to position [1751, 0]
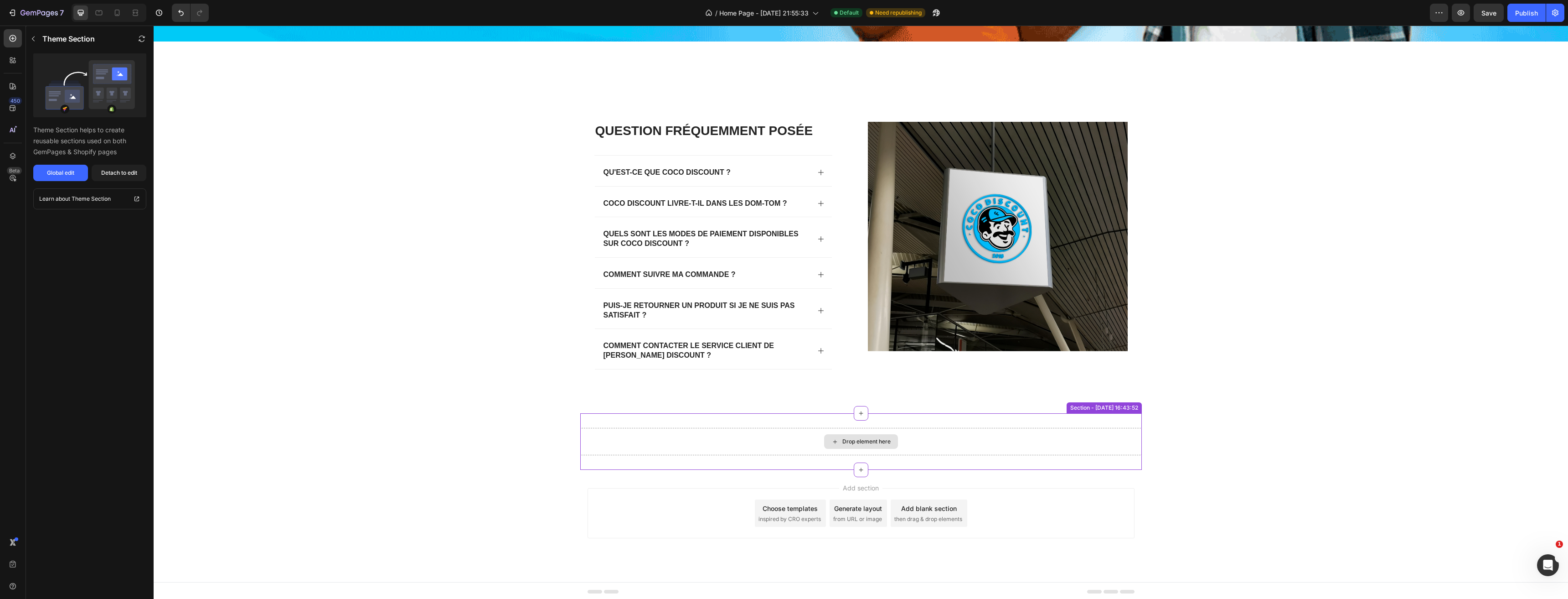
click at [696, 452] on div "Drop element here" at bounding box center [861, 441] width 562 height 28
click at [1134, 401] on icon at bounding box center [1135, 404] width 8 height 8
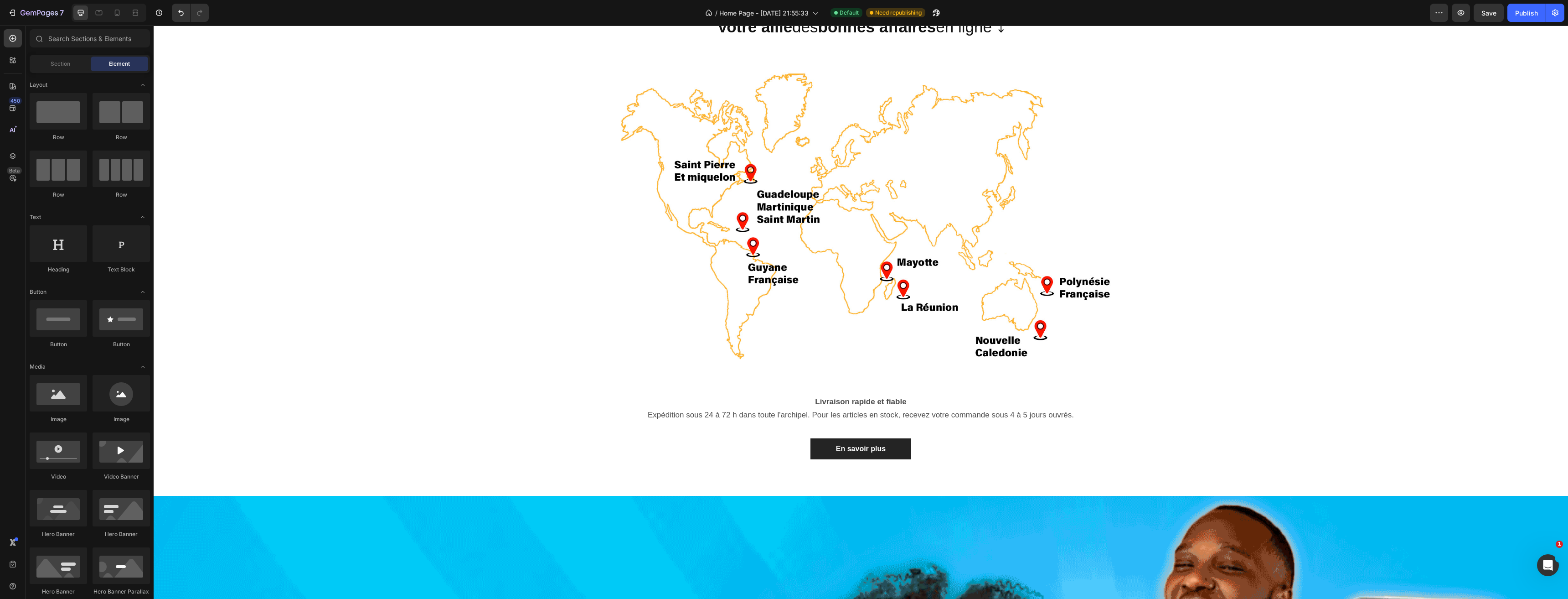
scroll to position [737, 0]
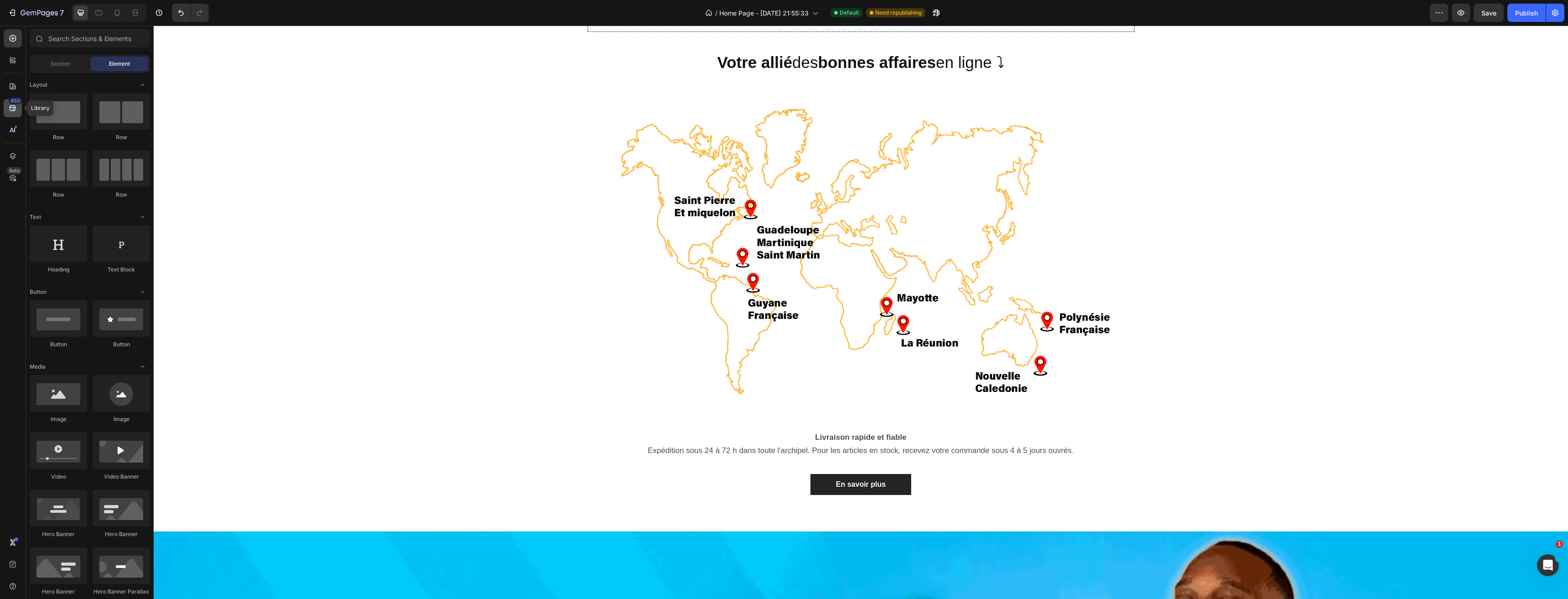
click at [11, 111] on icon at bounding box center [13, 108] width 9 height 9
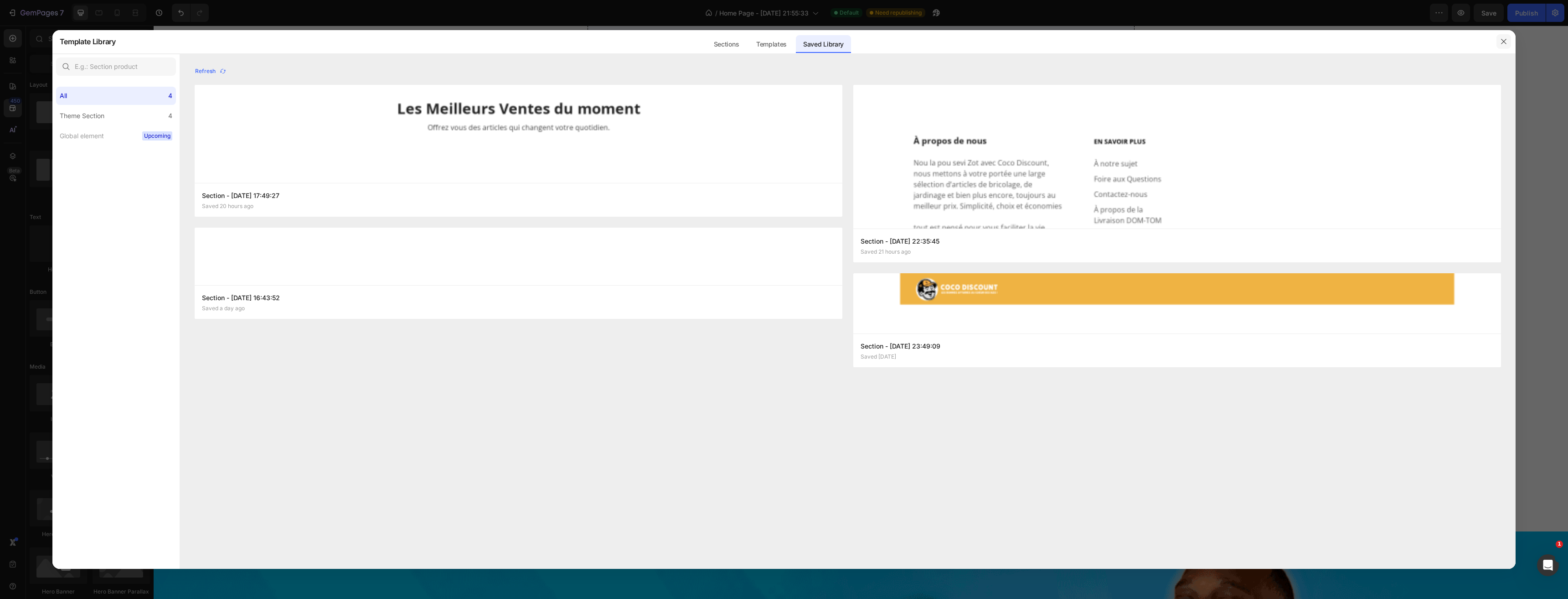
drag, startPoint x: 1508, startPoint y: 36, endPoint x: 1353, endPoint y: 14, distance: 156.6
click at [1508, 36] on button "button" at bounding box center [1503, 41] width 14 height 14
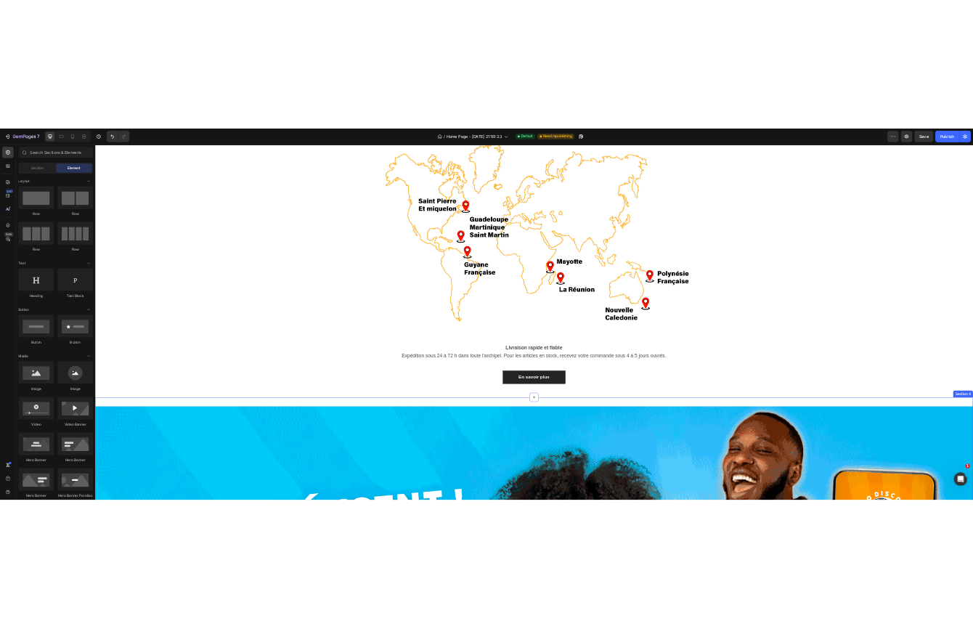
scroll to position [1453, 0]
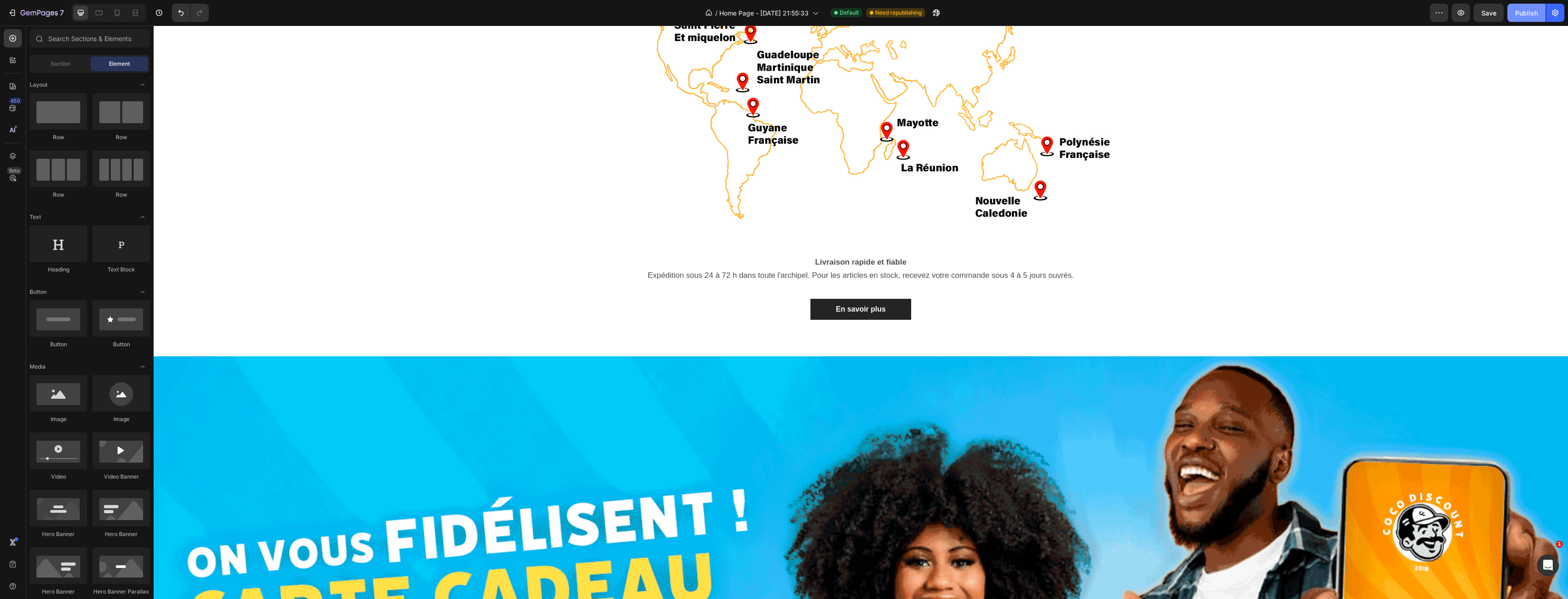
click at [1527, 20] on button "Publish" at bounding box center [1527, 13] width 38 height 18
